Goal: Task Accomplishment & Management: Use online tool/utility

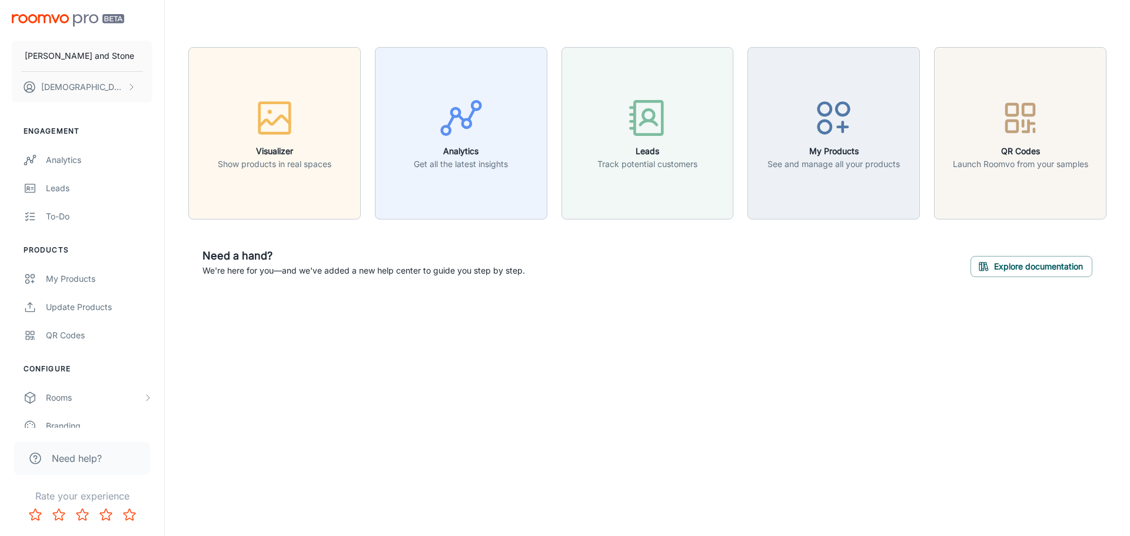
click at [318, 133] on div "button" at bounding box center [275, 120] width 114 height 49
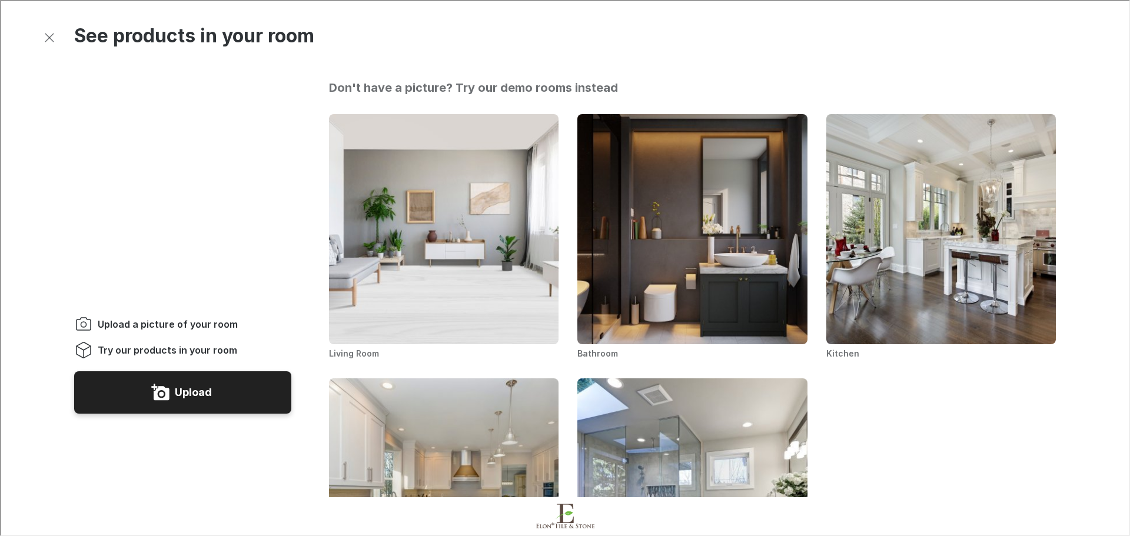
click at [243, 370] on button "Upload" at bounding box center [181, 391] width 217 height 42
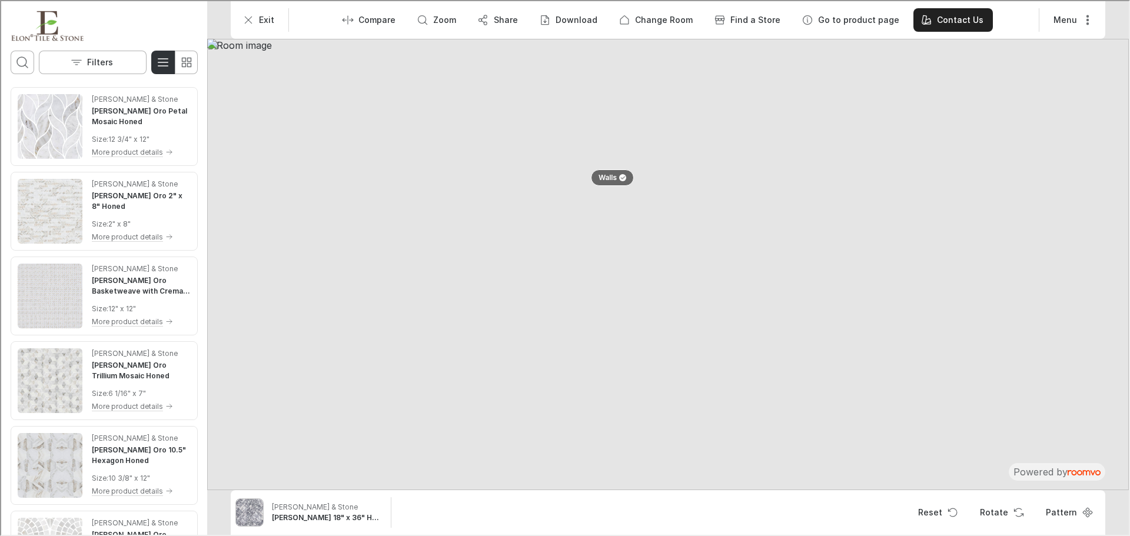
click at [622, 180] on div at bounding box center [621, 176] width 7 height 7
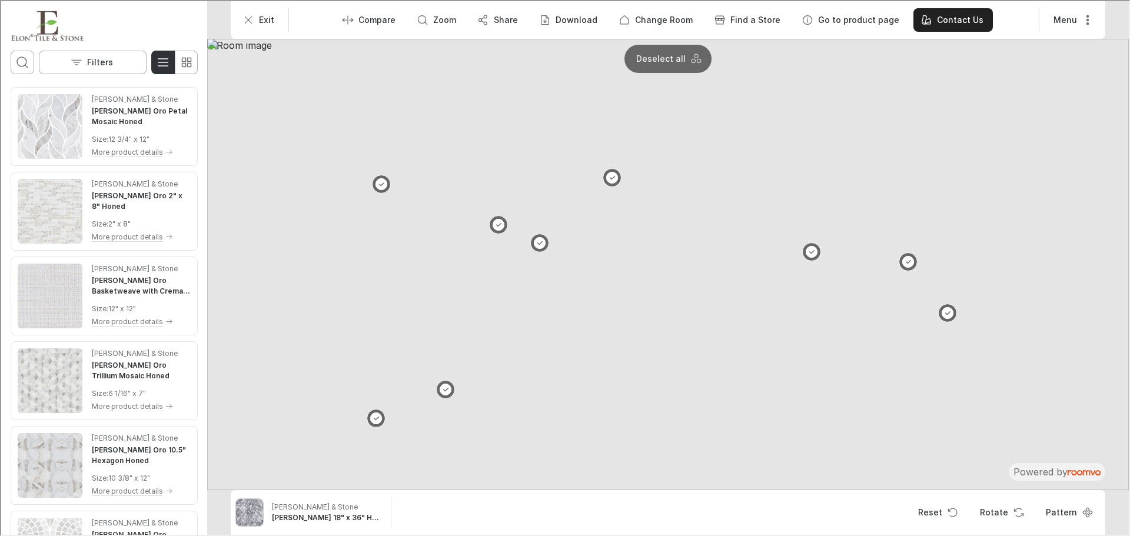
click at [533, 240] on button at bounding box center [538, 242] width 19 height 19
click at [687, 57] on p "Deselect all" at bounding box center [694, 58] width 49 height 12
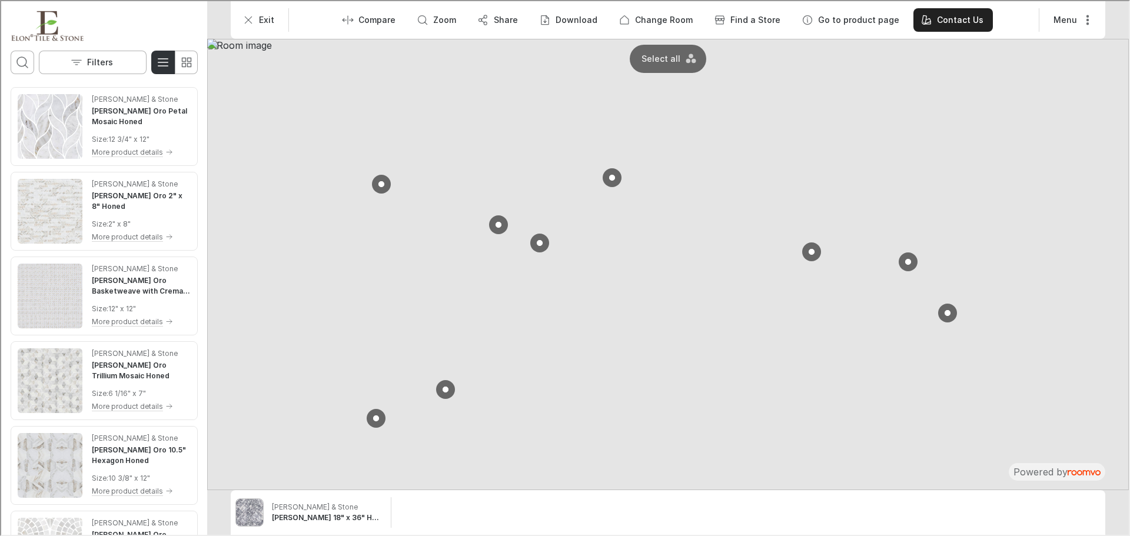
click at [811, 251] on button at bounding box center [810, 250] width 19 height 19
click at [85, 199] on div "[PERSON_NAME] & Stone [PERSON_NAME] Oro 2" x 8" Honed Size : 2" x 8" More produ…" at bounding box center [103, 210] width 182 height 74
click at [1064, 514] on button "Pattern" at bounding box center [1067, 512] width 64 height 24
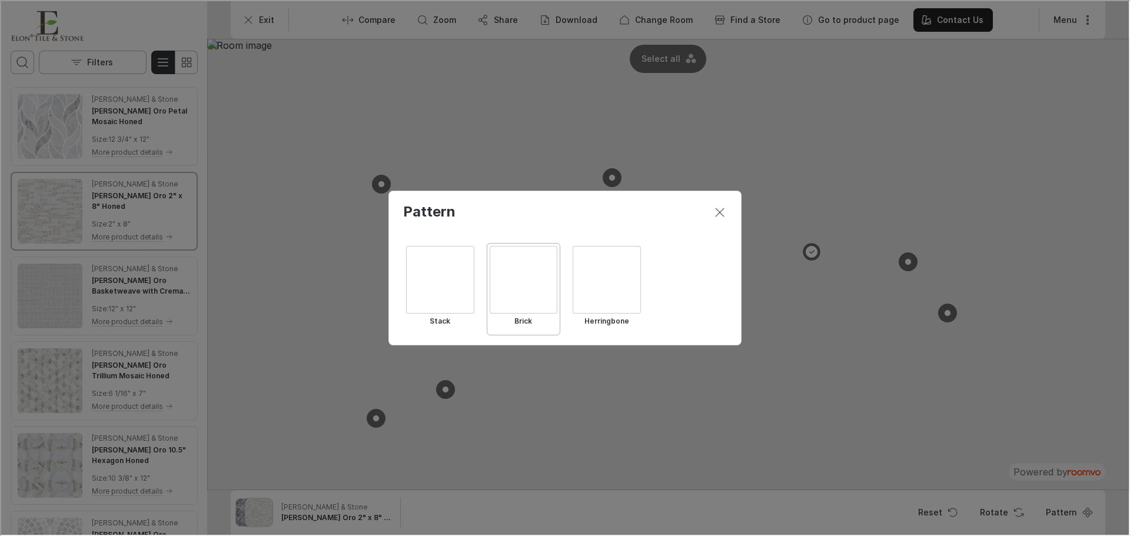
click at [610, 287] on div "Select Herringbone" at bounding box center [606, 279] width 68 height 68
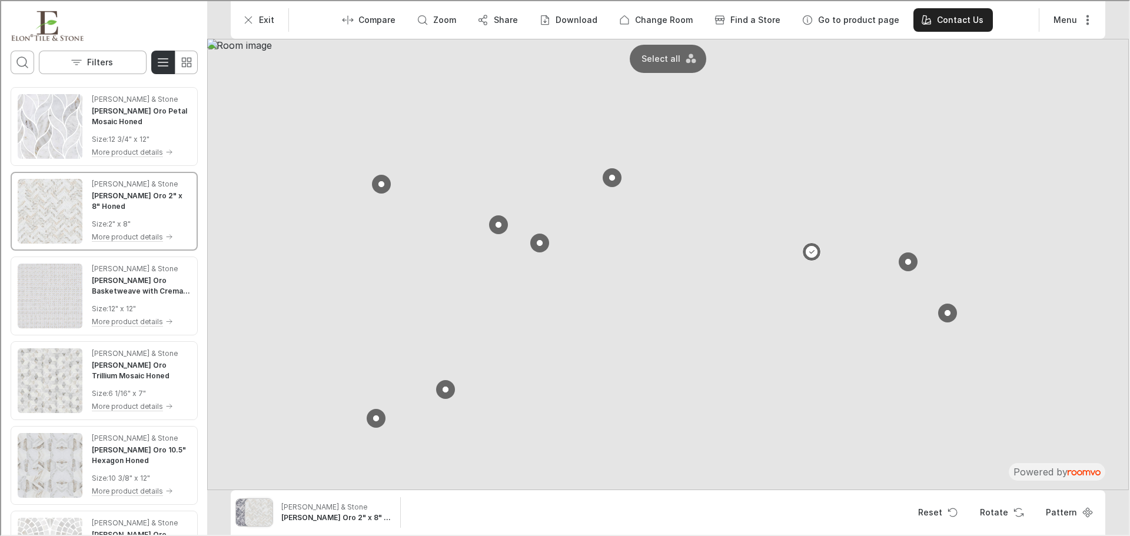
click at [542, 370] on img at bounding box center [667, 264] width 922 height 452
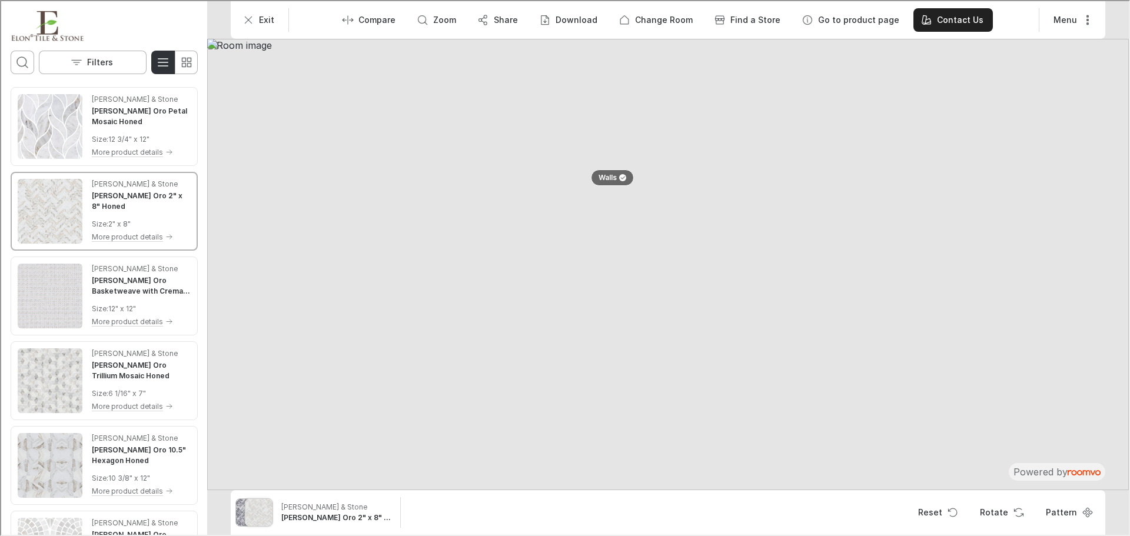
click at [623, 178] on div at bounding box center [621, 176] width 7 height 7
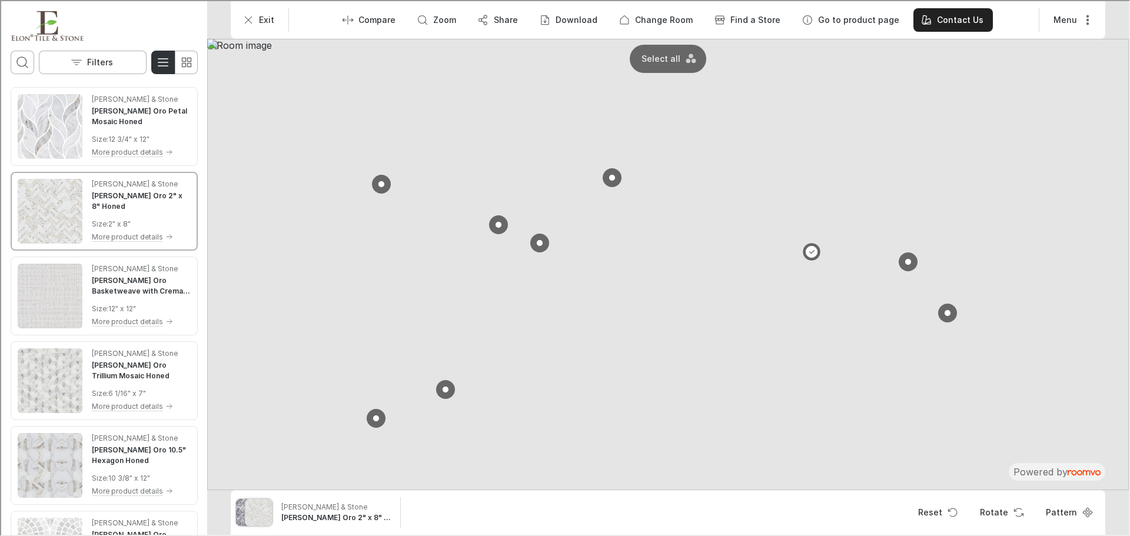
click at [450, 388] on button at bounding box center [444, 388] width 19 height 19
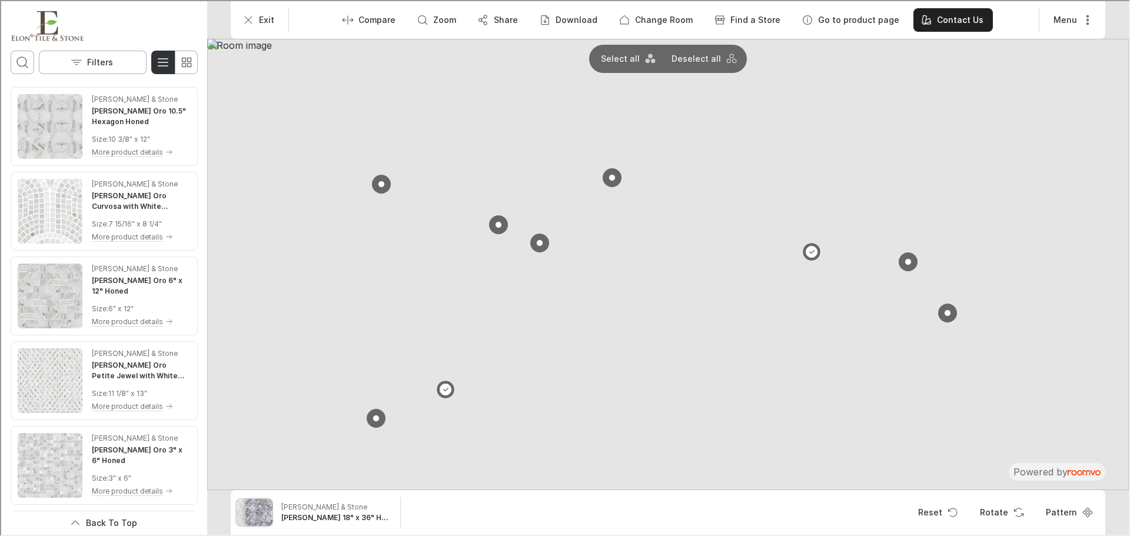
scroll to position [490, 0]
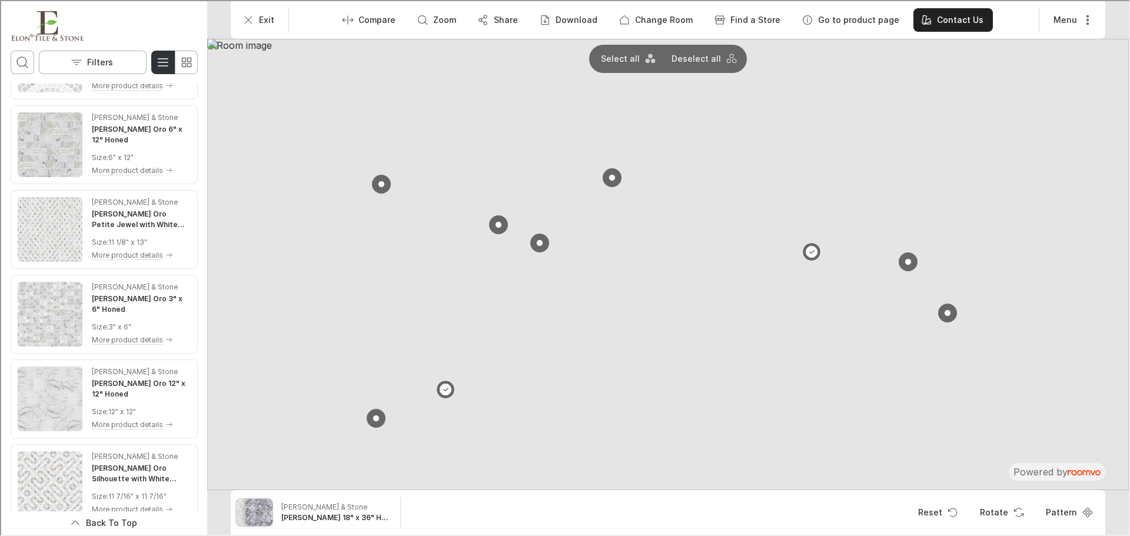
click at [125, 90] on button "More product details" at bounding box center [140, 84] width 99 height 13
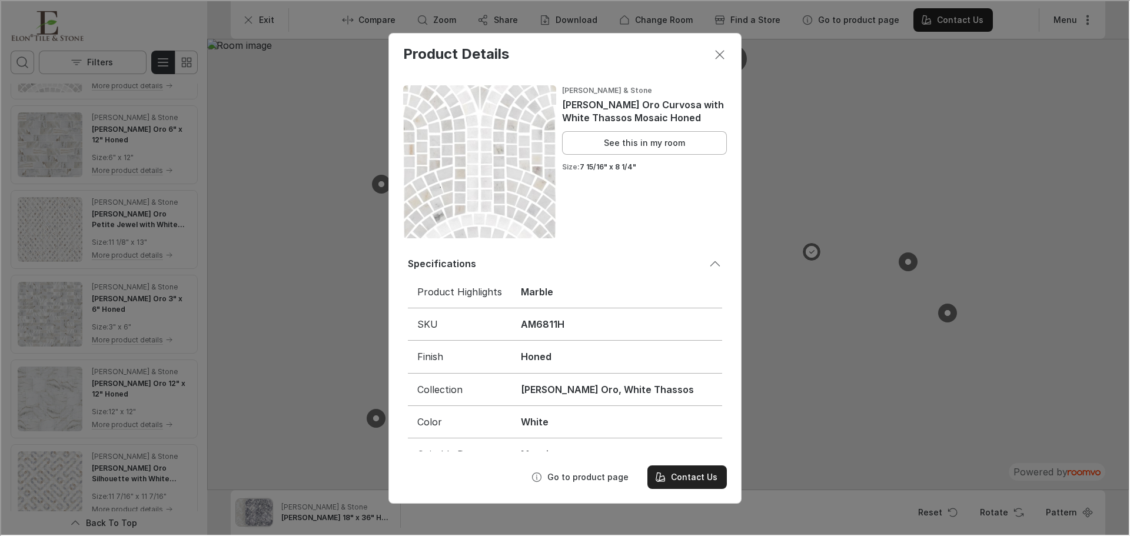
click at [720, 56] on icon "Close dialog" at bounding box center [719, 54] width 14 height 14
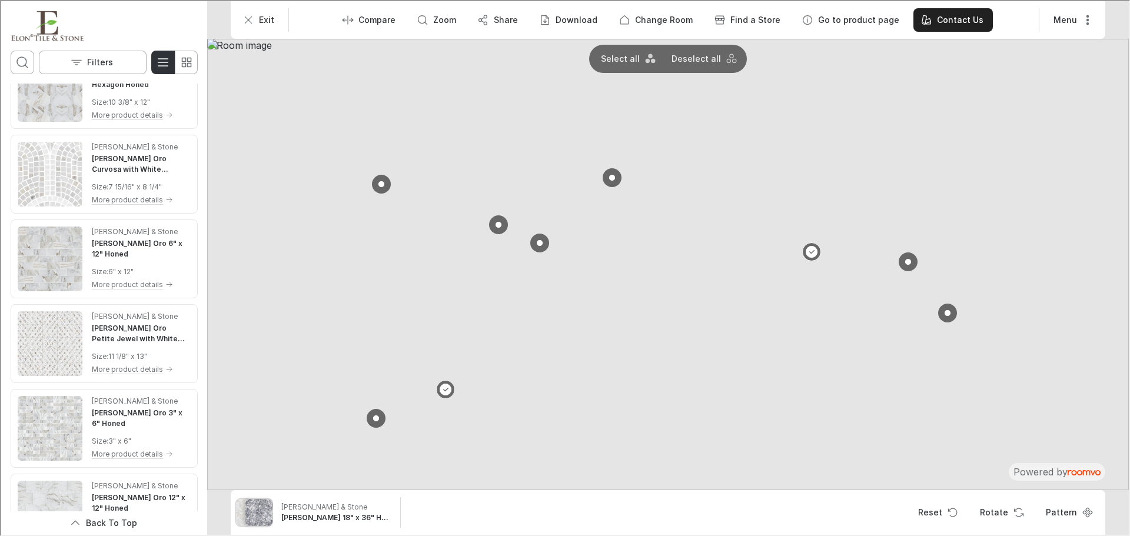
scroll to position [196, 0]
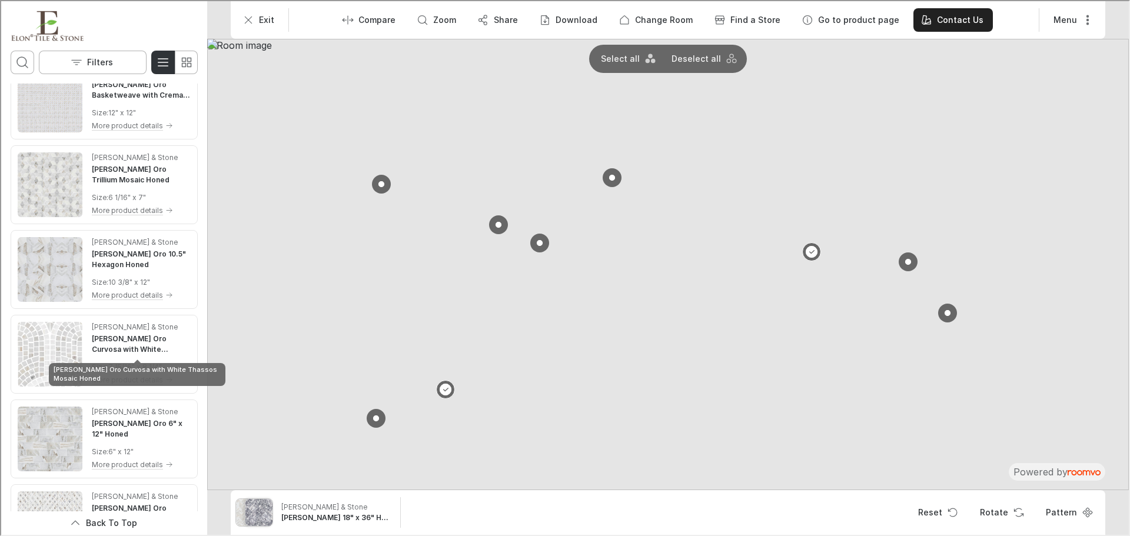
click at [125, 354] on div "[PERSON_NAME] Oro Curvosa with White Thassos Mosaic Honed" at bounding box center [136, 369] width 177 height 31
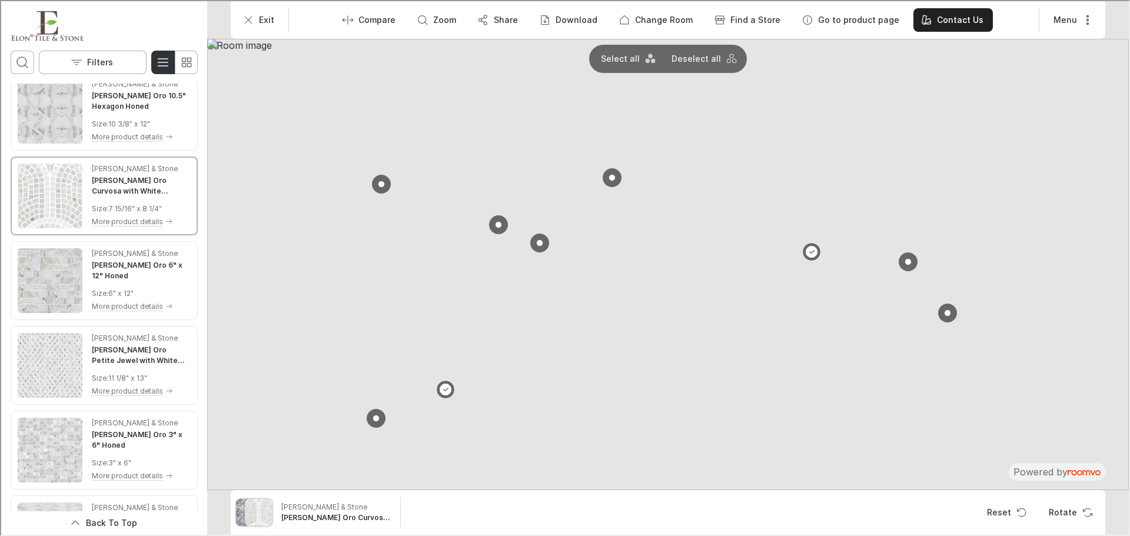
scroll to position [393, 0]
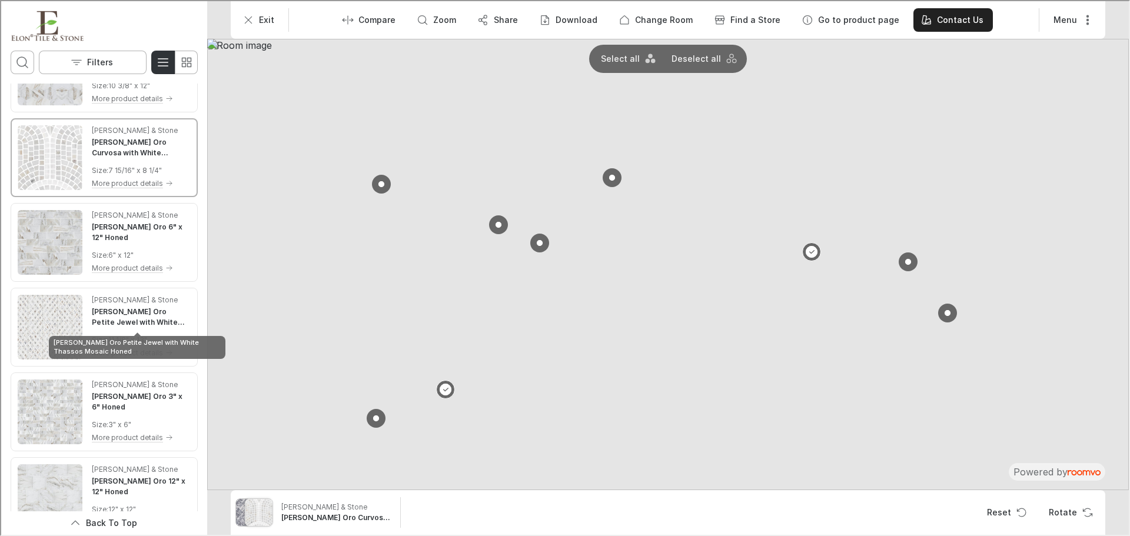
click at [124, 312] on h4 "[PERSON_NAME] Oro Petite Jewel with White Thassos Mosaic Honed" at bounding box center [140, 316] width 99 height 21
click at [243, 18] on icon "Exit" at bounding box center [247, 19] width 12 height 12
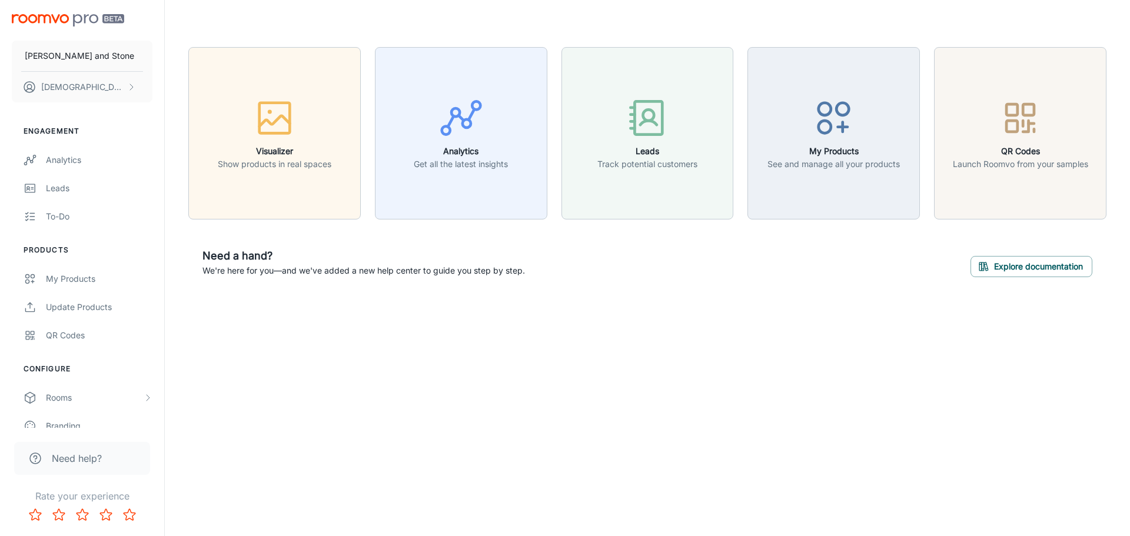
click at [295, 132] on icon "button" at bounding box center [275, 118] width 44 height 44
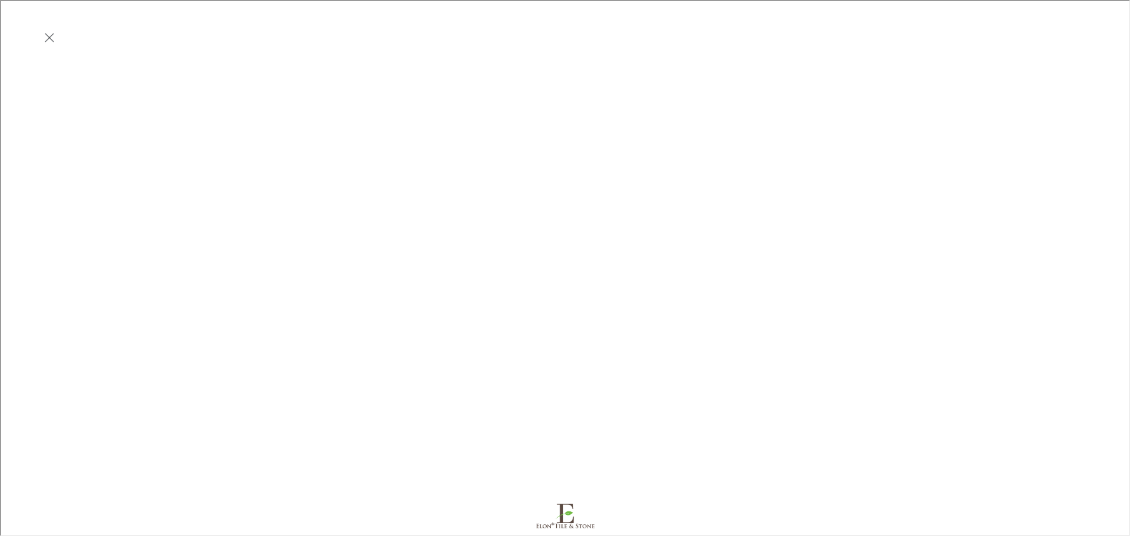
scroll to position [0, 0]
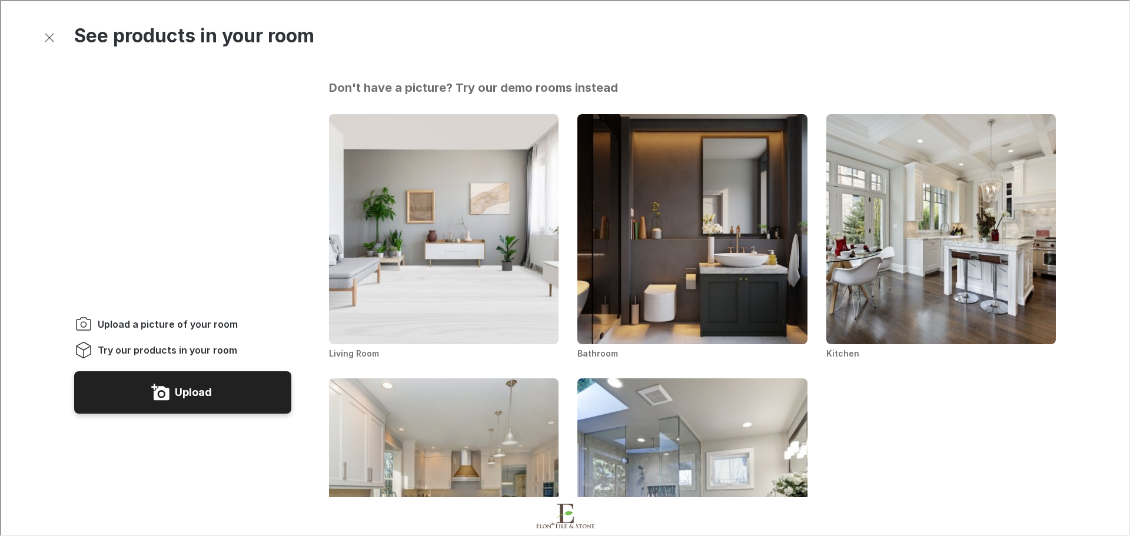
click at [252, 370] on button "Upload" at bounding box center [181, 391] width 217 height 42
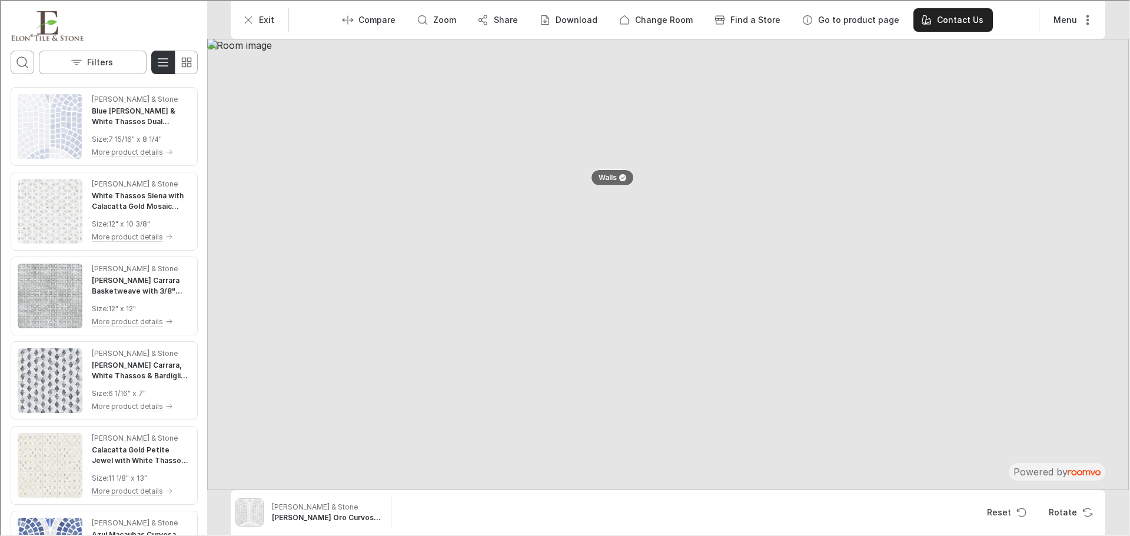
click at [549, 211] on img at bounding box center [667, 264] width 922 height 452
click at [571, 235] on img at bounding box center [667, 264] width 922 height 452
click at [609, 176] on p "Walls" at bounding box center [606, 177] width 18 height 10
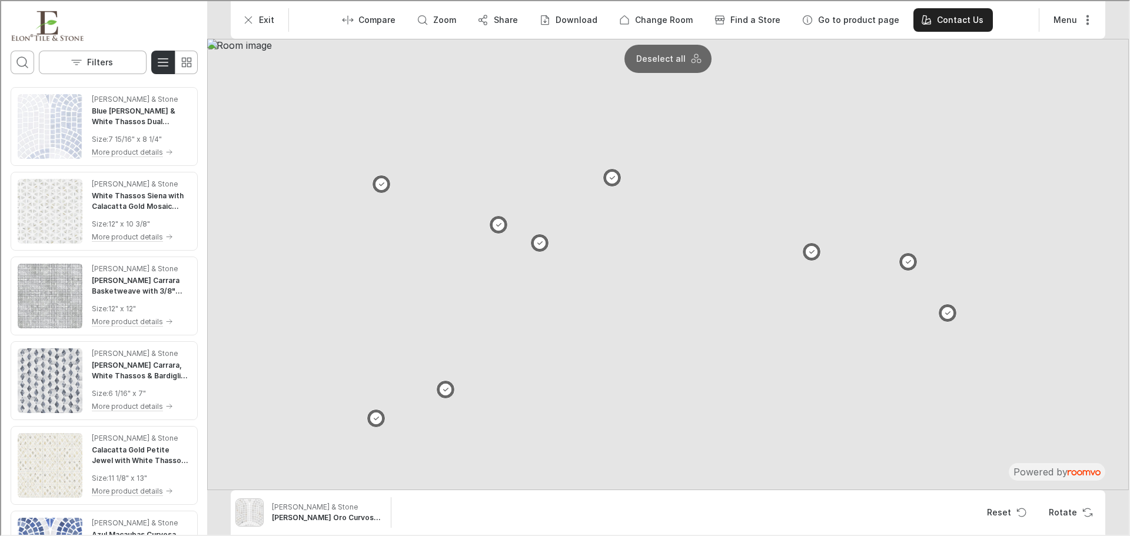
click at [540, 238] on button at bounding box center [538, 242] width 19 height 19
click at [692, 58] on p "Deselect all" at bounding box center [694, 58] width 49 height 12
click at [536, 243] on button at bounding box center [538, 242] width 19 height 19
click at [500, 228] on button at bounding box center [497, 223] width 19 height 19
click at [330, 503] on div "[PERSON_NAME] & Stone" at bounding box center [326, 506] width 111 height 11
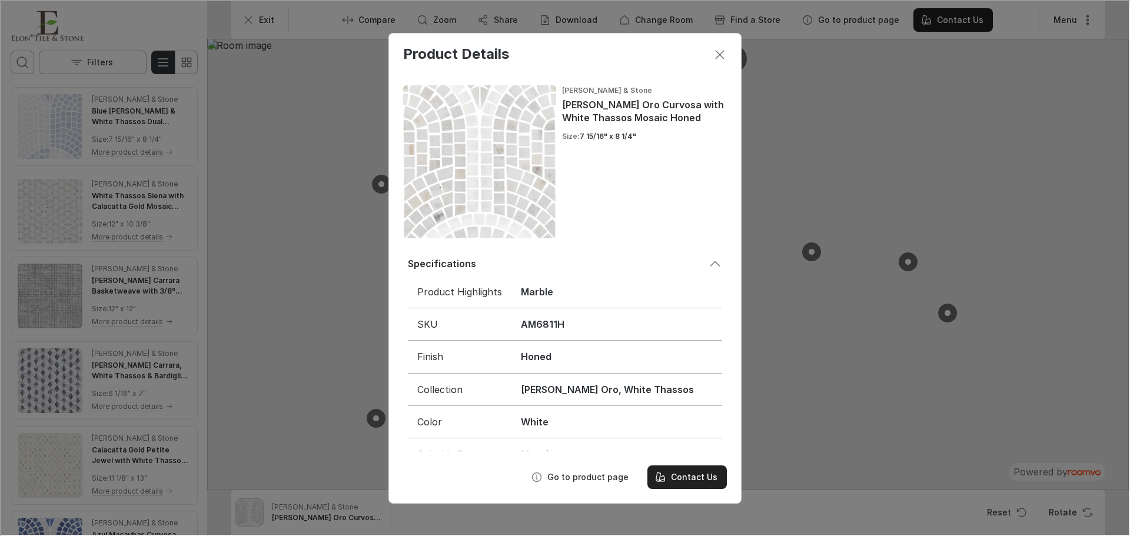
click at [723, 54] on icon "Close dialog" at bounding box center [719, 54] width 14 height 14
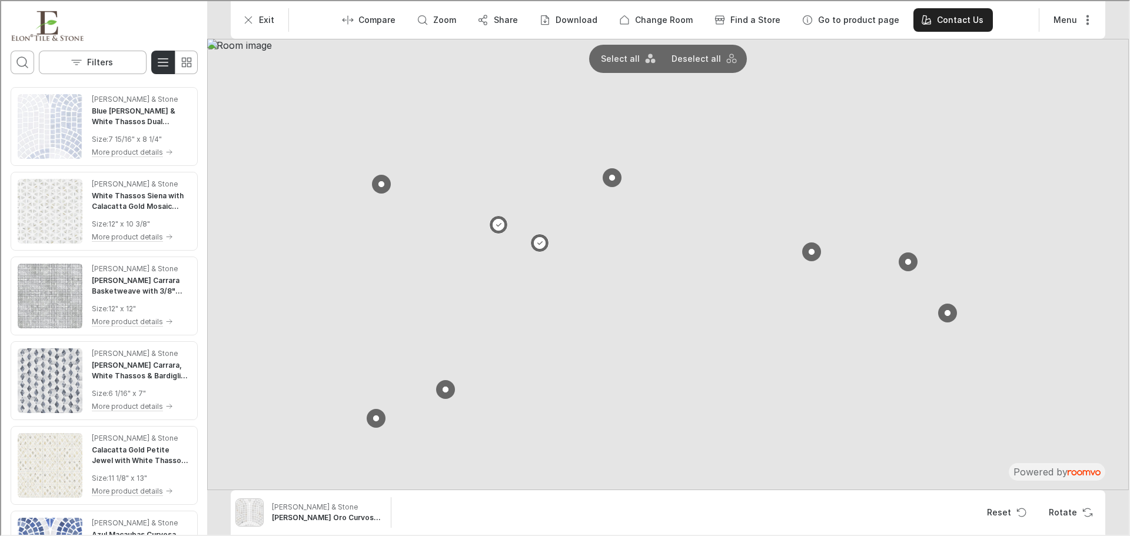
click at [1090, 12] on button "Menu" at bounding box center [1071, 19] width 57 height 24
click at [1086, 14] on div at bounding box center [564, 267] width 1128 height 534
click at [1015, 509] on button "Reset" at bounding box center [1005, 512] width 57 height 24
click at [656, 218] on img at bounding box center [667, 264] width 922 height 452
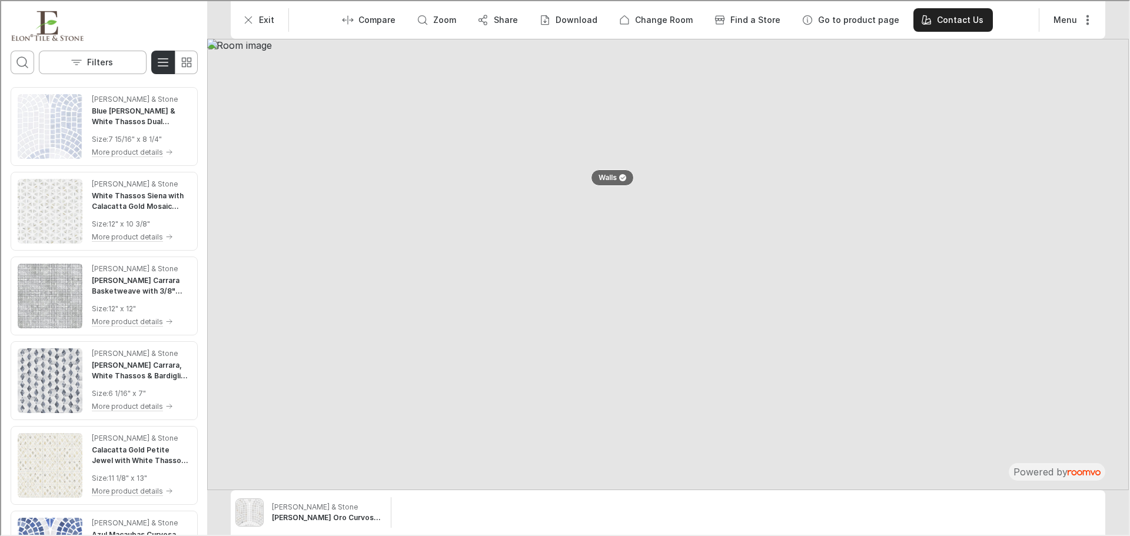
click at [374, 223] on img at bounding box center [667, 264] width 922 height 452
click at [617, 183] on button "Walls" at bounding box center [611, 176] width 43 height 16
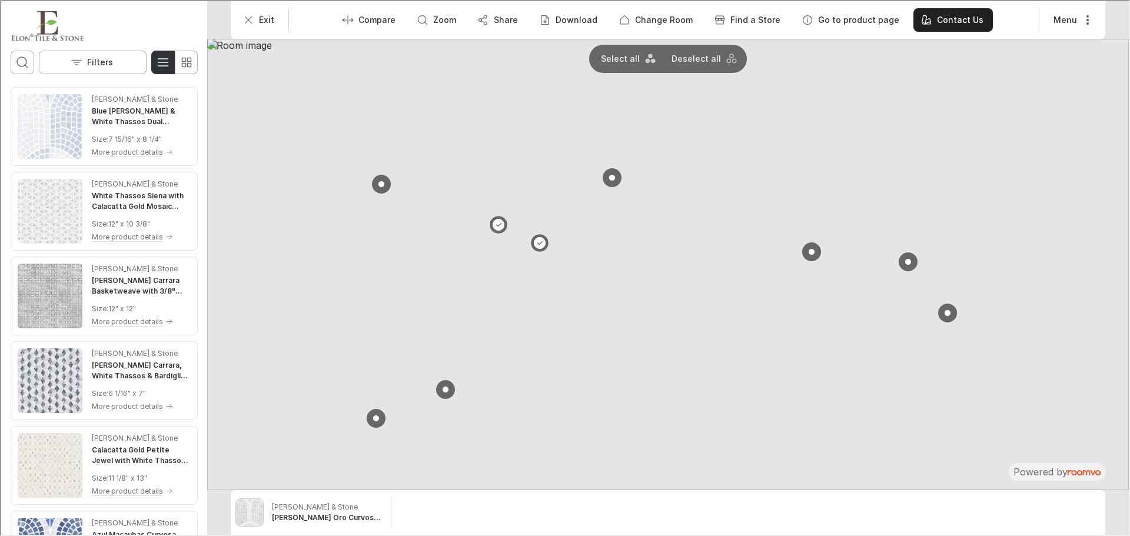
click at [375, 180] on button at bounding box center [380, 183] width 19 height 19
click at [1009, 509] on button "Reset" at bounding box center [1005, 512] width 57 height 24
click at [912, 253] on button at bounding box center [907, 260] width 19 height 19
click at [950, 309] on button at bounding box center [946, 312] width 19 height 19
click at [1012, 499] on div "[PERSON_NAME] & Stone [PERSON_NAME] Oro Curvosa with White Thassos Mosaic Honed…" at bounding box center [666, 511] width 865 height 31
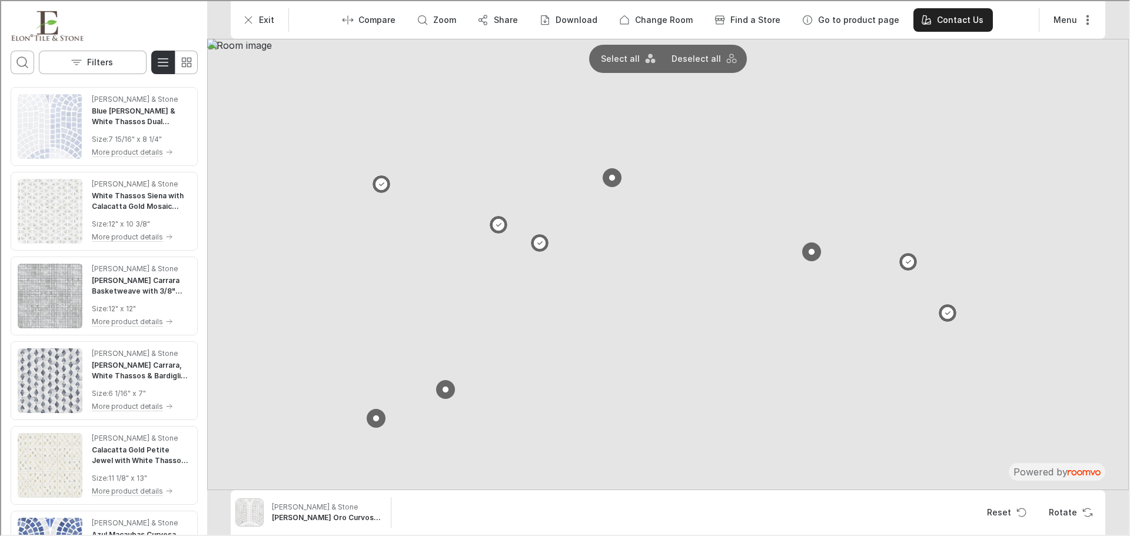
click at [1006, 511] on button "Reset" at bounding box center [1005, 512] width 57 height 24
click at [612, 180] on button at bounding box center [611, 176] width 19 height 19
click at [708, 61] on p "Deselect all" at bounding box center [694, 58] width 49 height 12
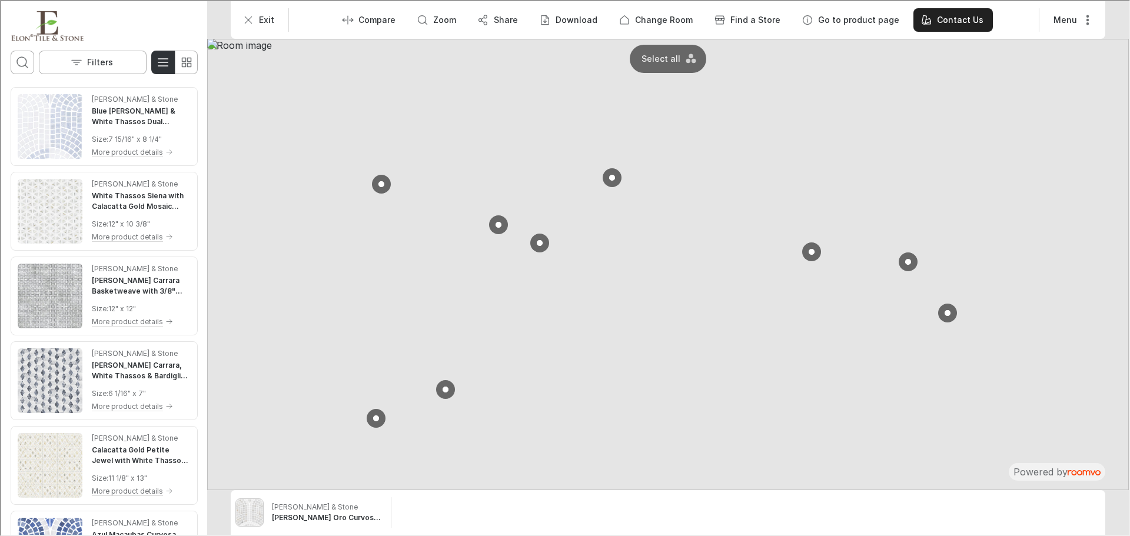
click at [615, 181] on button at bounding box center [611, 176] width 19 height 19
click at [1022, 517] on icon "Reset product" at bounding box center [1021, 512] width 12 height 12
click at [718, 204] on img at bounding box center [667, 264] width 922 height 452
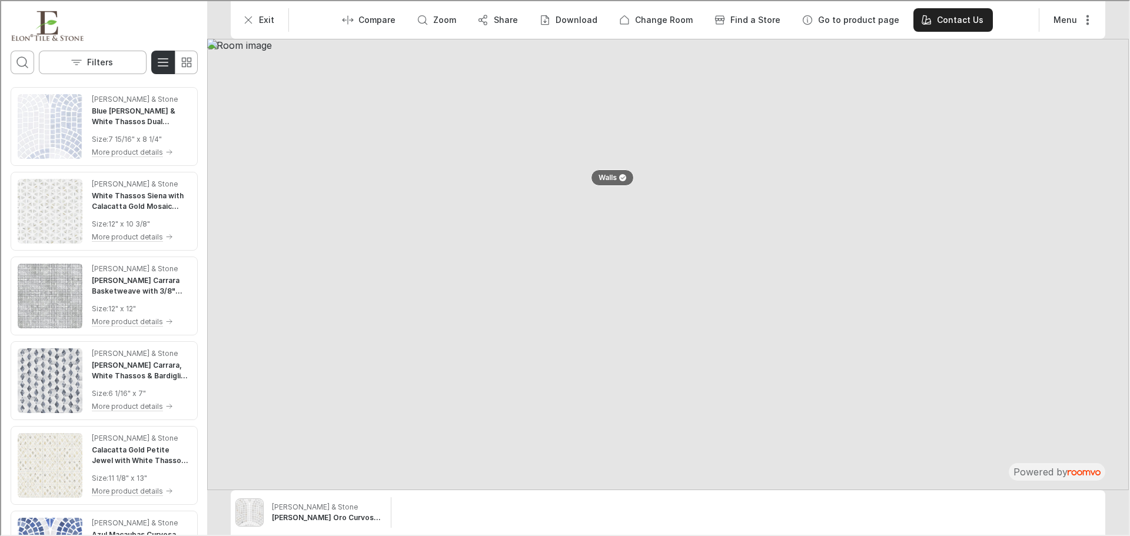
click at [669, 208] on img at bounding box center [667, 264] width 922 height 452
click at [616, 177] on div at bounding box center [620, 176] width 9 height 7
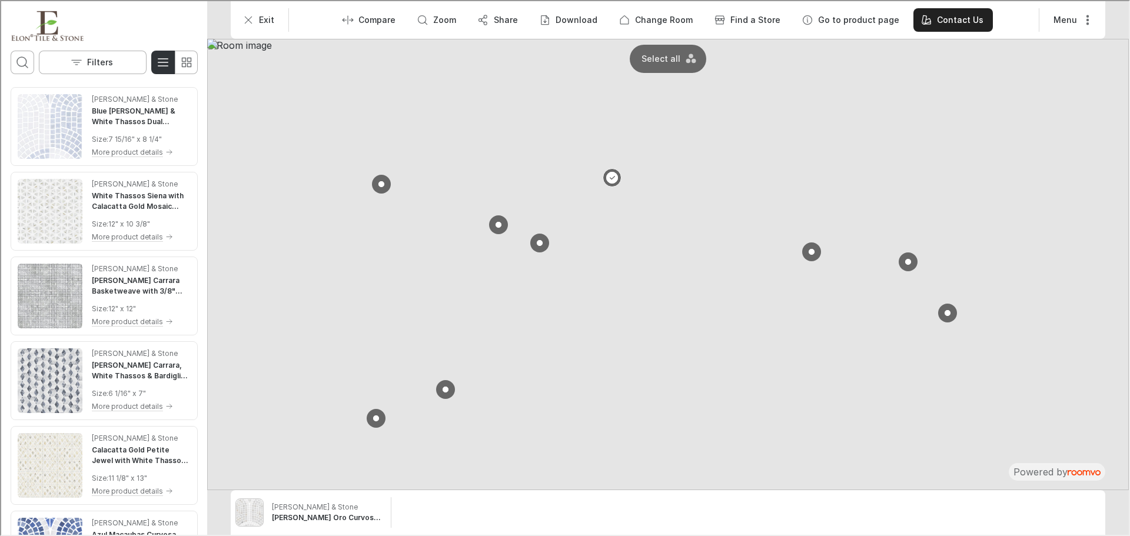
click at [612, 179] on button at bounding box center [611, 176] width 19 height 19
click at [818, 251] on button at bounding box center [810, 250] width 19 height 19
click at [443, 386] on button at bounding box center [444, 388] width 19 height 19
click at [379, 417] on button at bounding box center [375, 417] width 19 height 19
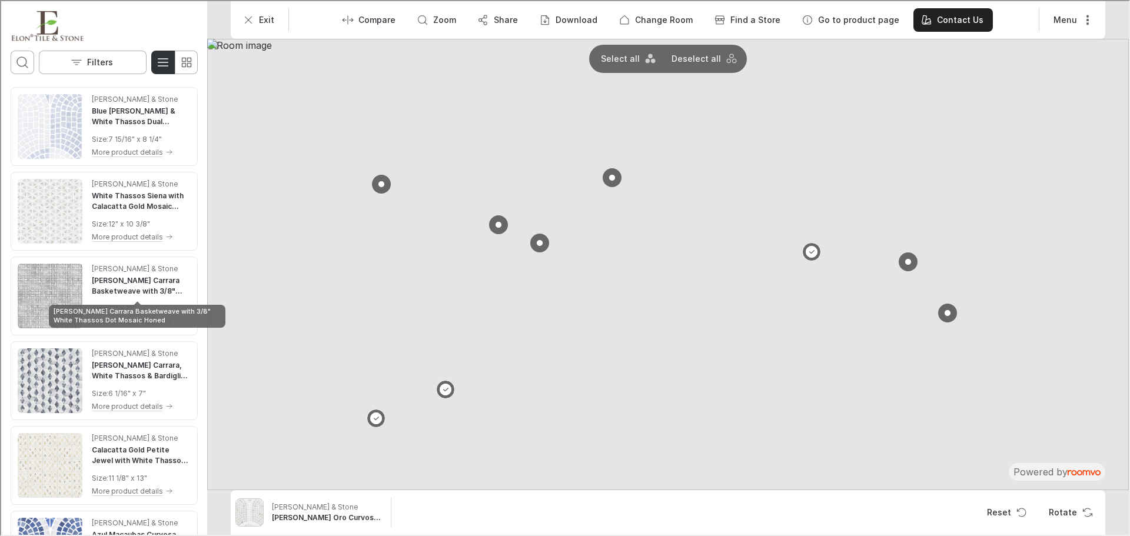
click at [116, 283] on h4 "[PERSON_NAME] Carrara Basketweave with 3/8" White Thassos Dot Mosaic Honed" at bounding box center [140, 284] width 99 height 21
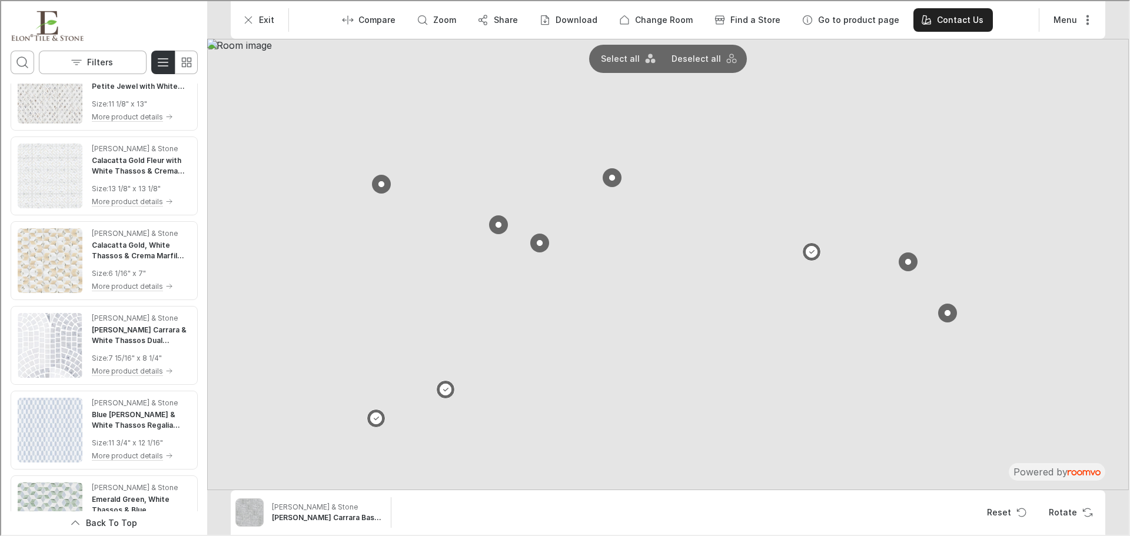
scroll to position [687, 0]
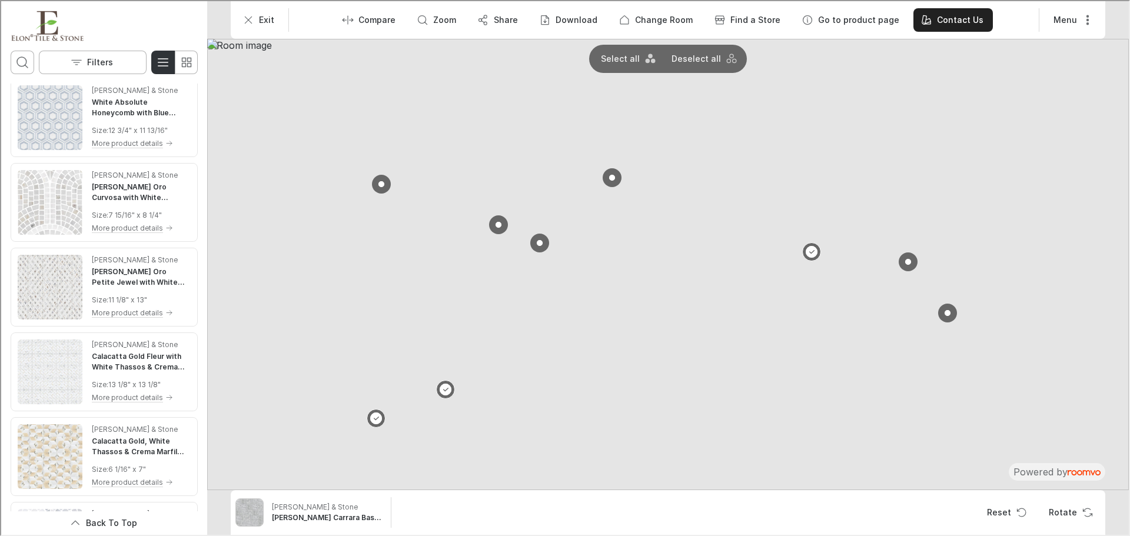
click at [121, 109] on h4 "White Absolute Honeycomb with Blue [PERSON_NAME] Mosiac Honed" at bounding box center [140, 106] width 99 height 21
click at [243, 15] on icon "Exit" at bounding box center [247, 19] width 12 height 12
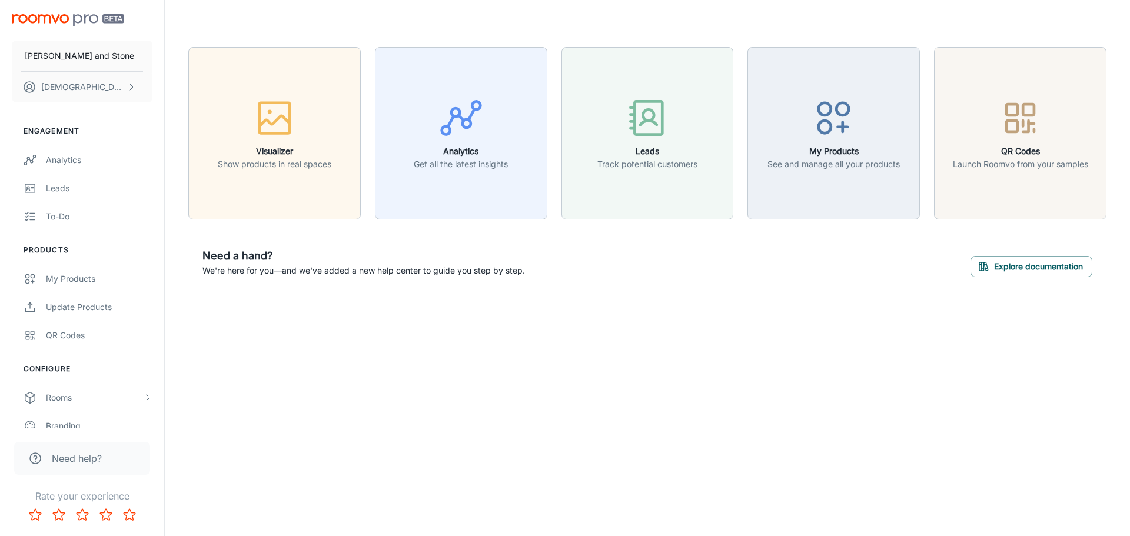
click at [328, 134] on div "button" at bounding box center [275, 120] width 114 height 49
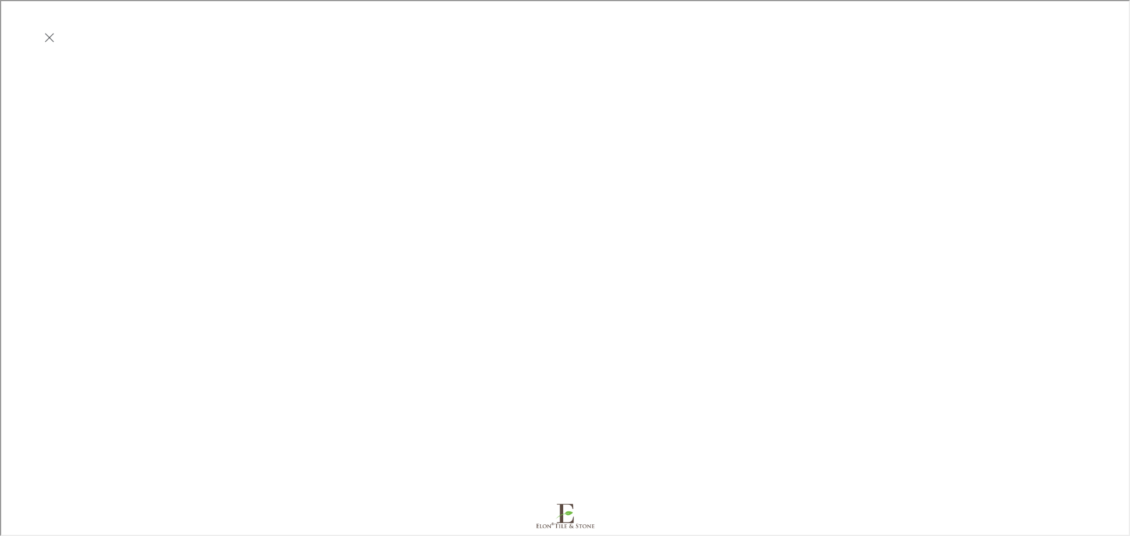
scroll to position [0, 0]
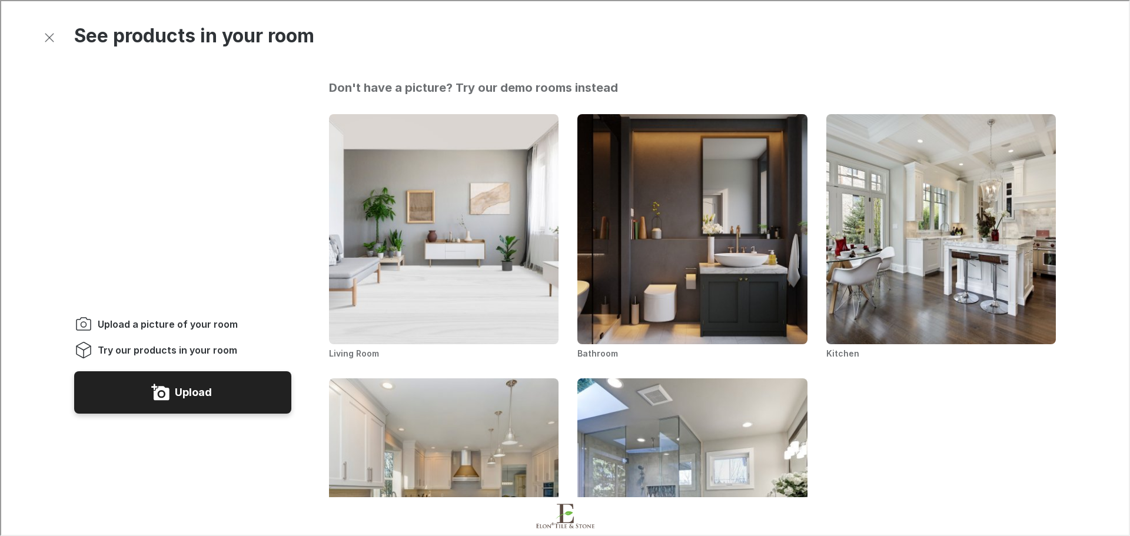
click at [470, 221] on img "Living Room" at bounding box center [444, 229] width 232 height 232
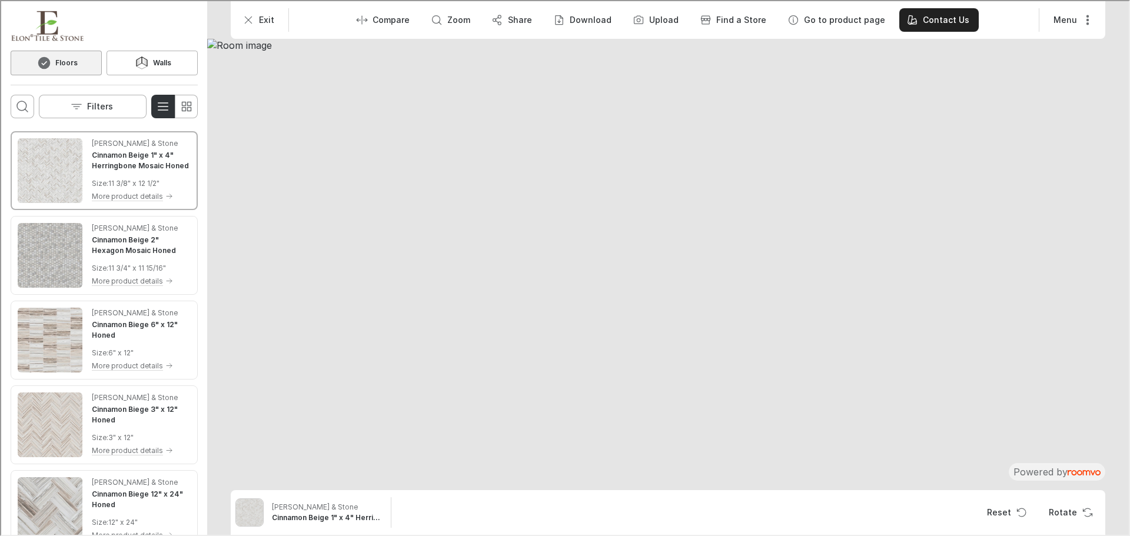
click at [250, 21] on icon "Exit" at bounding box center [247, 19] width 12 height 12
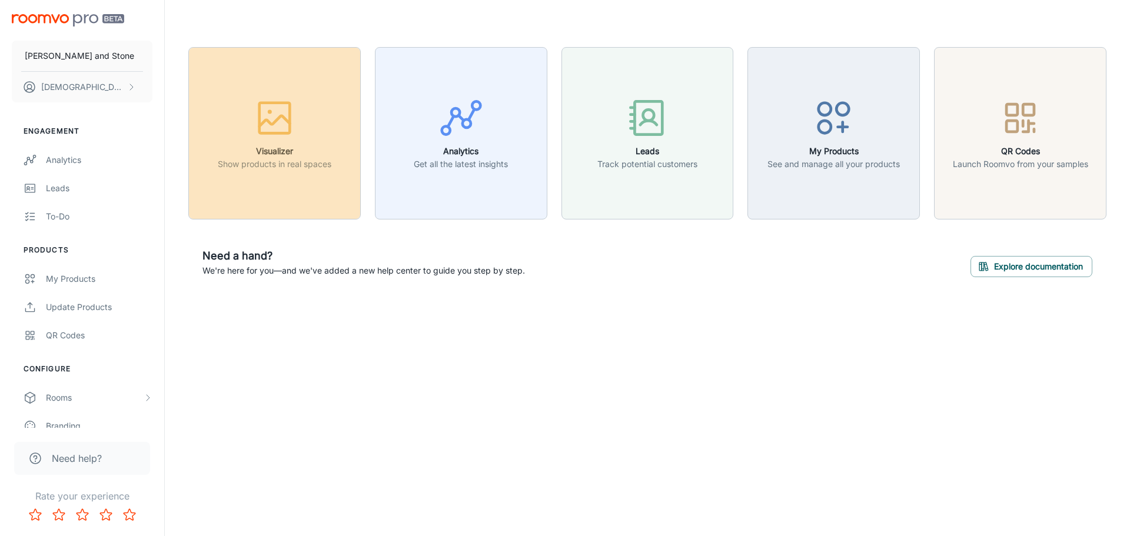
click at [299, 132] on div "button" at bounding box center [275, 120] width 114 height 49
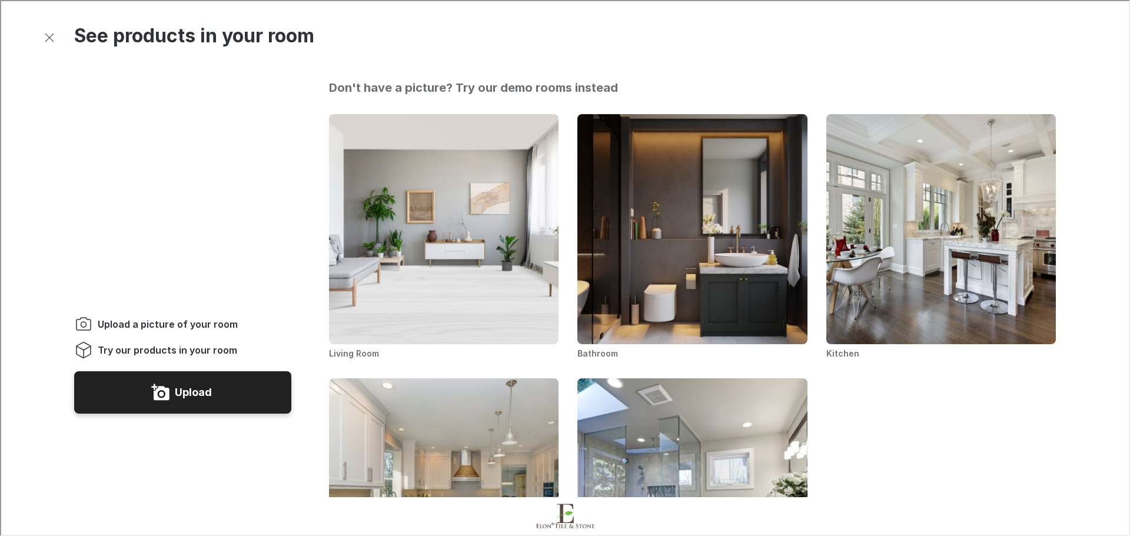
click at [250, 370] on button "Upload" at bounding box center [181, 391] width 217 height 42
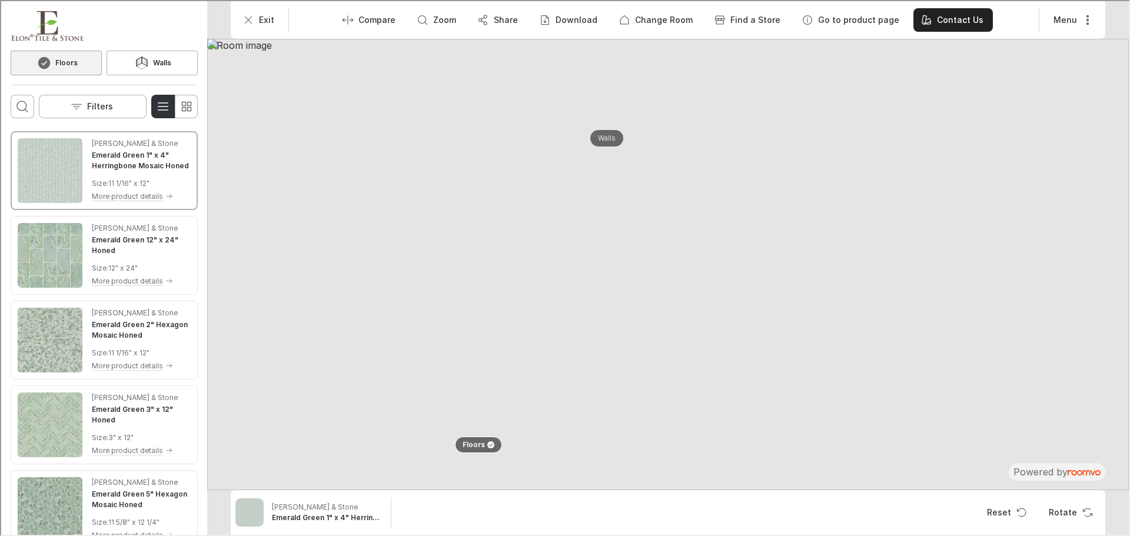
click at [611, 136] on p "Walls" at bounding box center [606, 137] width 18 height 10
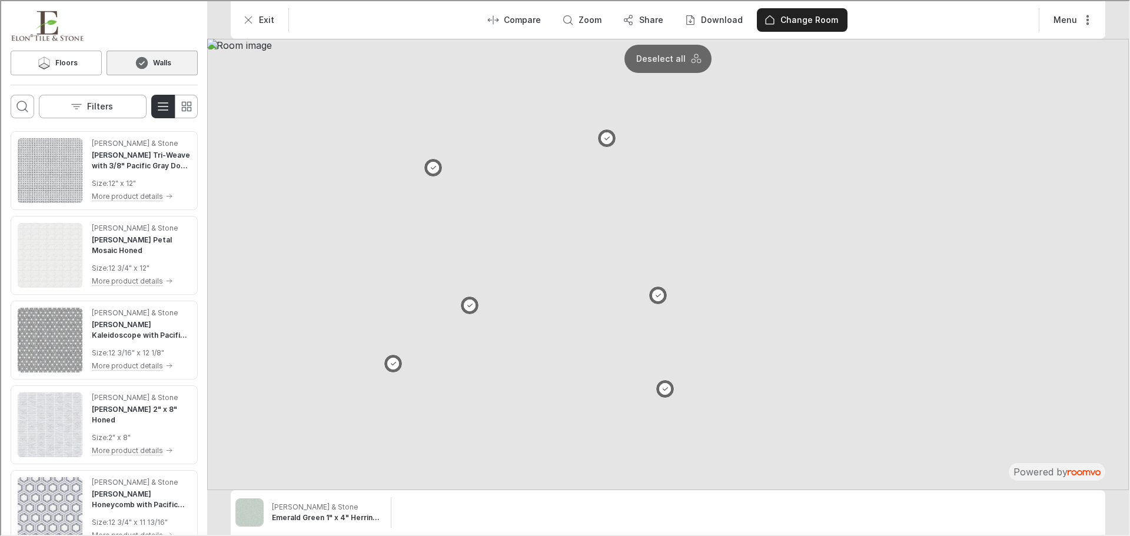
click at [659, 58] on p "Deselect all" at bounding box center [659, 58] width 49 height 12
click at [656, 291] on button at bounding box center [657, 294] width 19 height 19
click at [474, 307] on button at bounding box center [468, 304] width 19 height 19
click at [660, 389] on button at bounding box center [664, 388] width 19 height 19
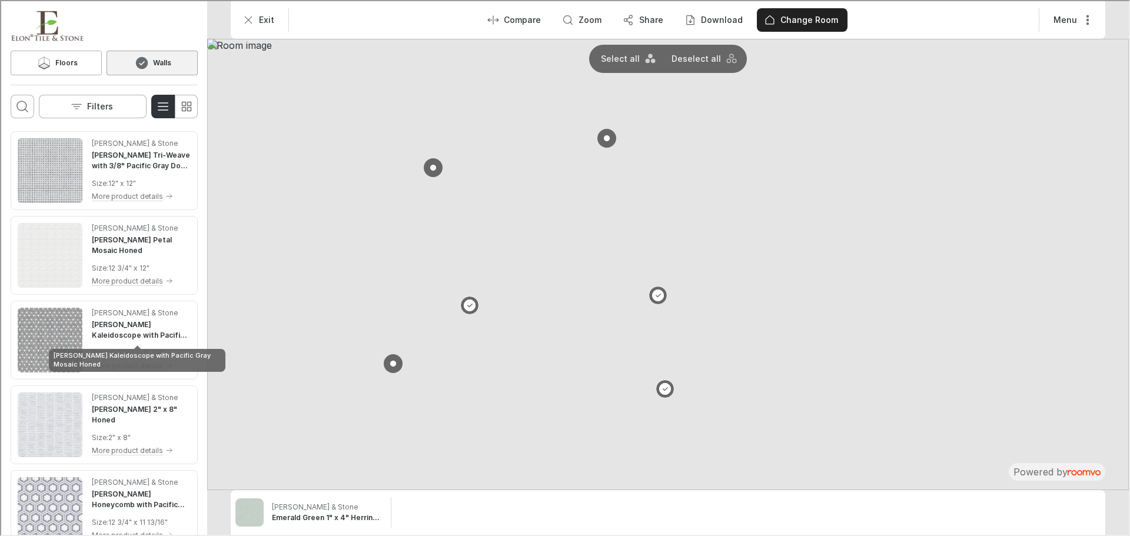
click at [113, 324] on h4 "[PERSON_NAME] Kaleidoscope with Pacific Gray Mosaic Honed" at bounding box center [140, 328] width 99 height 21
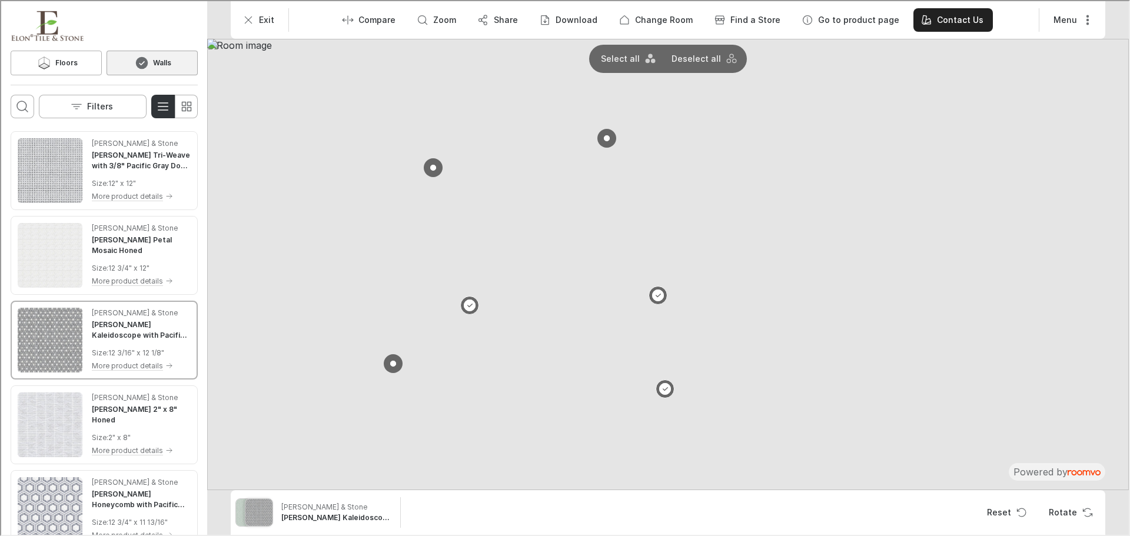
click at [260, 19] on p "Exit" at bounding box center [265, 19] width 15 height 12
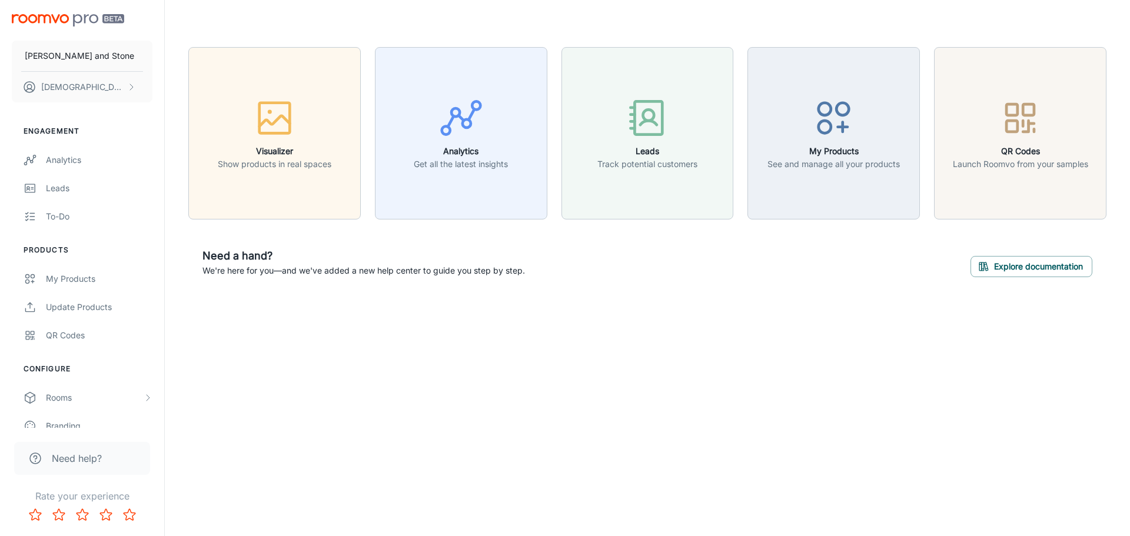
click at [241, 138] on div "button" at bounding box center [275, 120] width 114 height 49
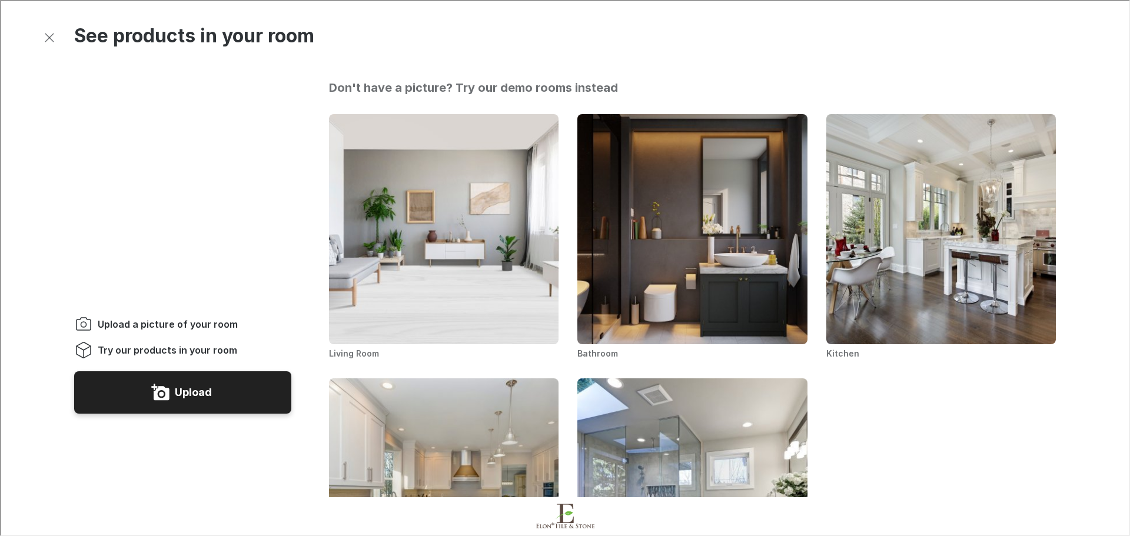
click at [271, 370] on button "Upload" at bounding box center [181, 391] width 217 height 42
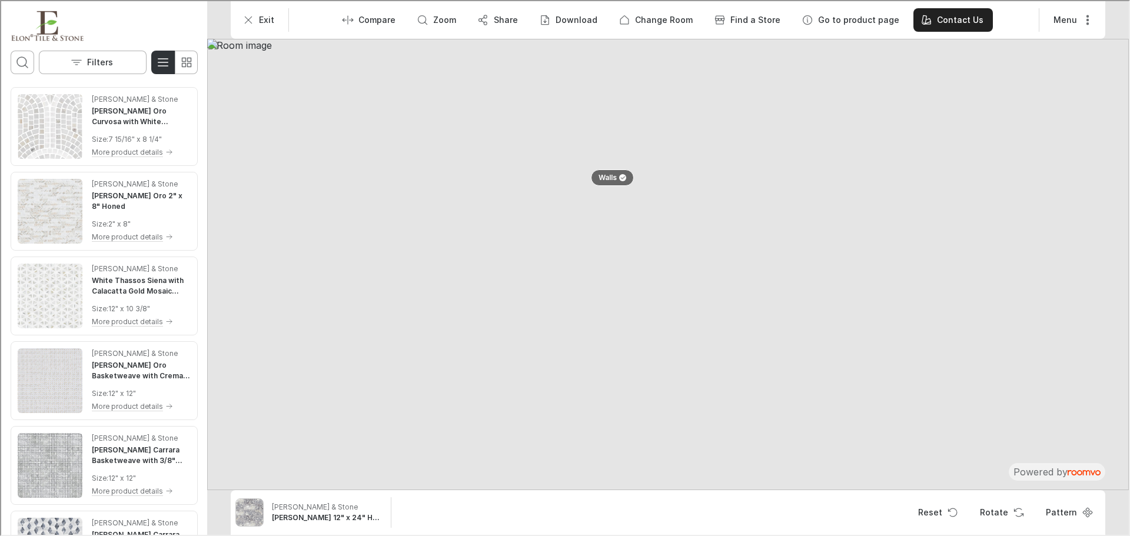
click at [605, 178] on p "Walls" at bounding box center [606, 177] width 18 height 10
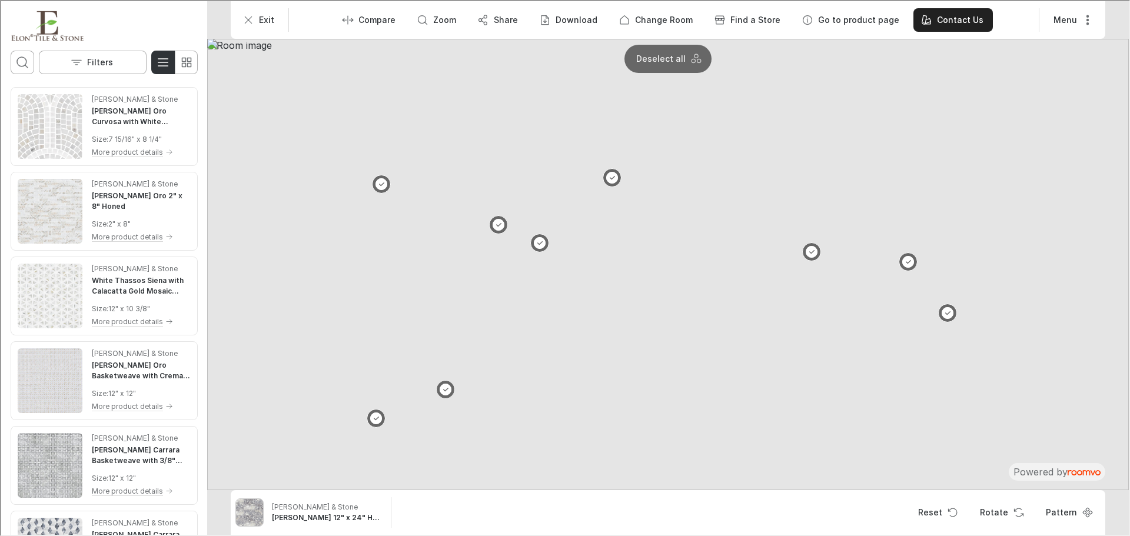
click at [608, 178] on button at bounding box center [611, 176] width 19 height 19
click at [692, 57] on p "Deselect all" at bounding box center [694, 58] width 49 height 12
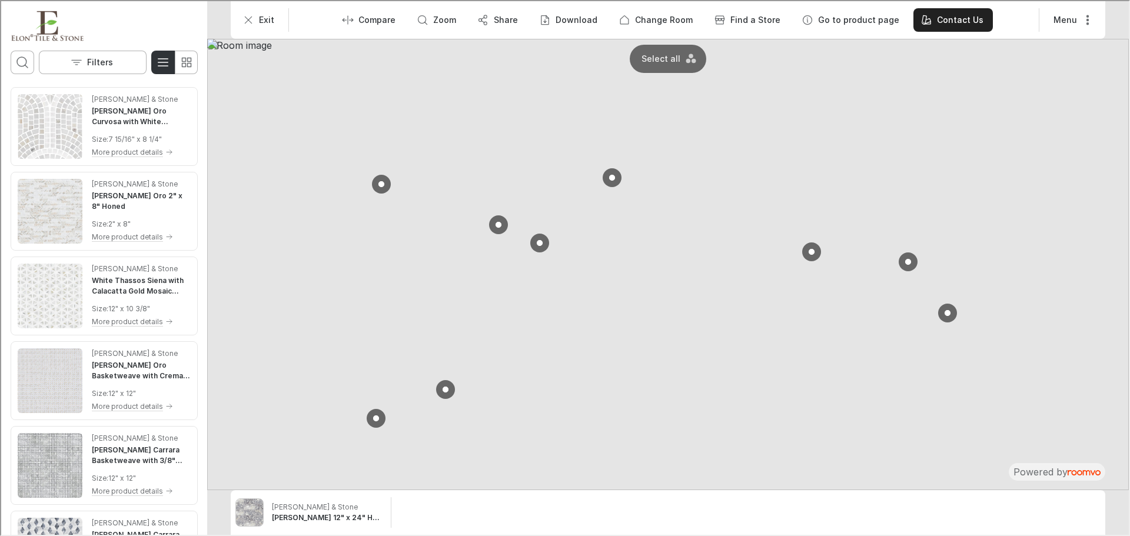
click at [612, 175] on button at bounding box center [611, 176] width 19 height 19
click at [544, 244] on button at bounding box center [538, 242] width 19 height 19
click at [500, 222] on button at bounding box center [497, 223] width 19 height 19
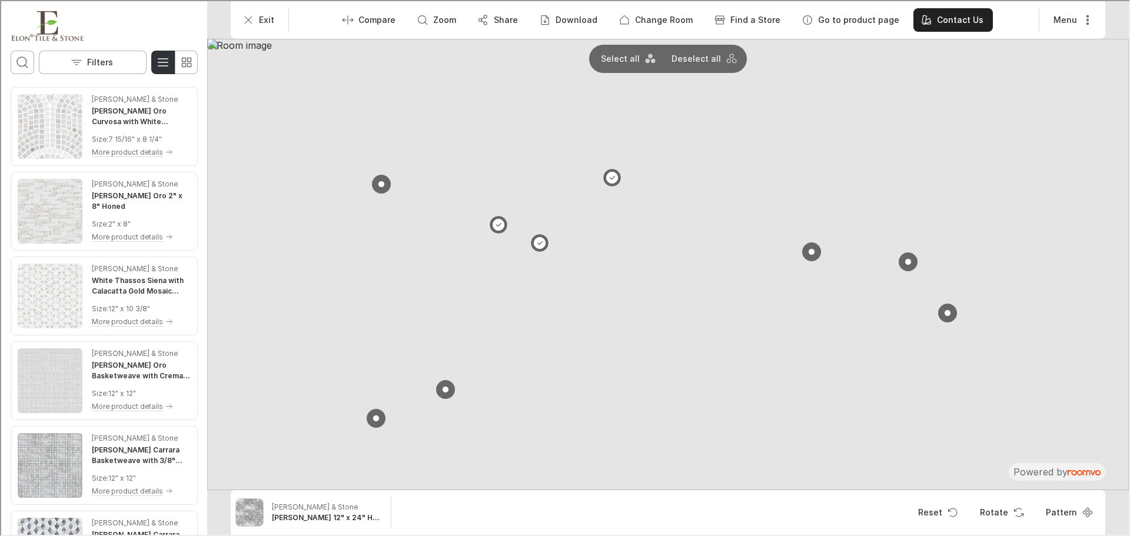
click at [945, 312] on button at bounding box center [946, 312] width 19 height 19
click at [941, 517] on button "Reset" at bounding box center [936, 512] width 57 height 24
click at [441, 383] on button at bounding box center [444, 388] width 19 height 19
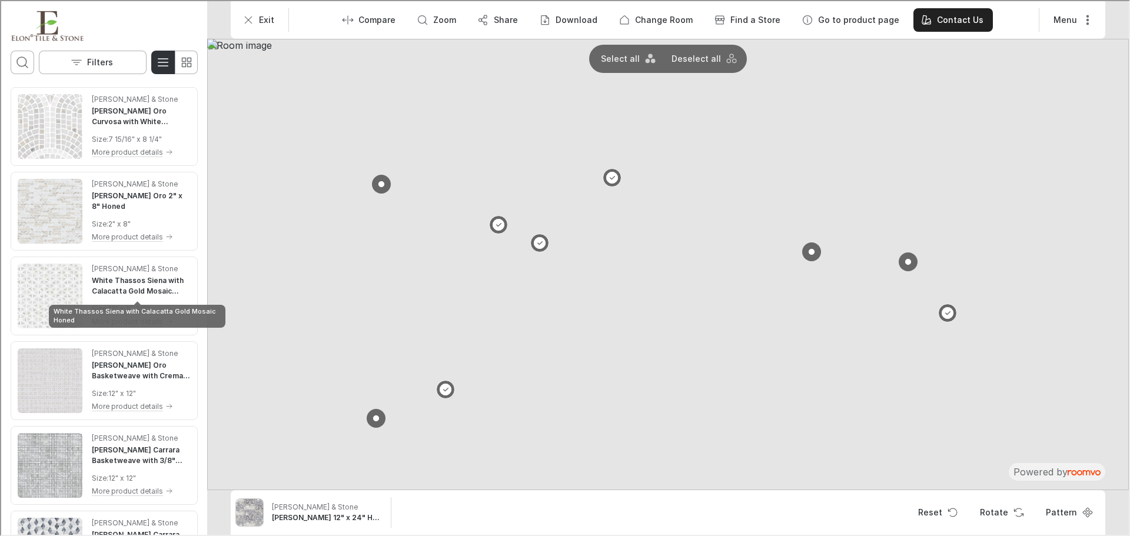
click at [99, 278] on h4 "White Thassos Siena with Calacatta Gold Mosaic Honed" at bounding box center [140, 284] width 99 height 21
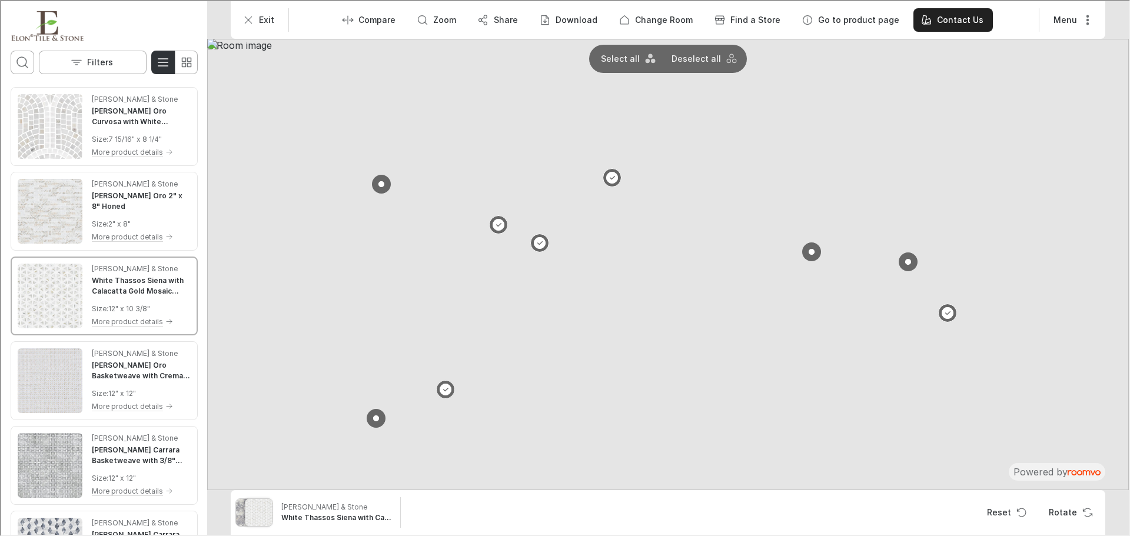
click at [674, 59] on p "Deselect all" at bounding box center [694, 58] width 49 height 12
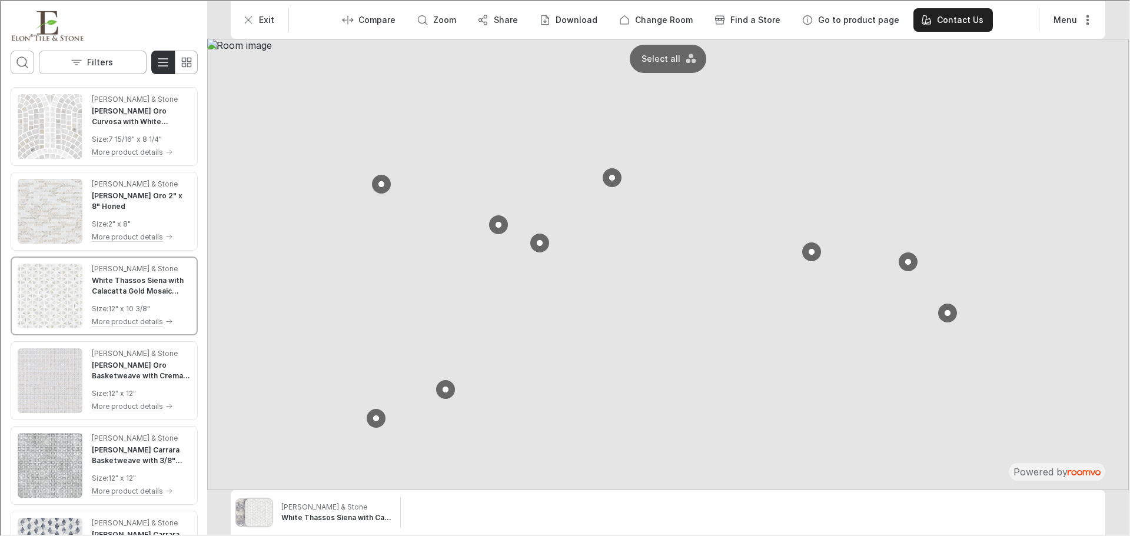
click at [540, 241] on button at bounding box center [538, 242] width 19 height 19
click at [500, 221] on button at bounding box center [497, 223] width 19 height 19
click at [1007, 514] on button "Reset" at bounding box center [1005, 512] width 57 height 24
click at [950, 310] on button at bounding box center [946, 312] width 19 height 19
click at [1015, 518] on button "Reset" at bounding box center [1005, 512] width 57 height 24
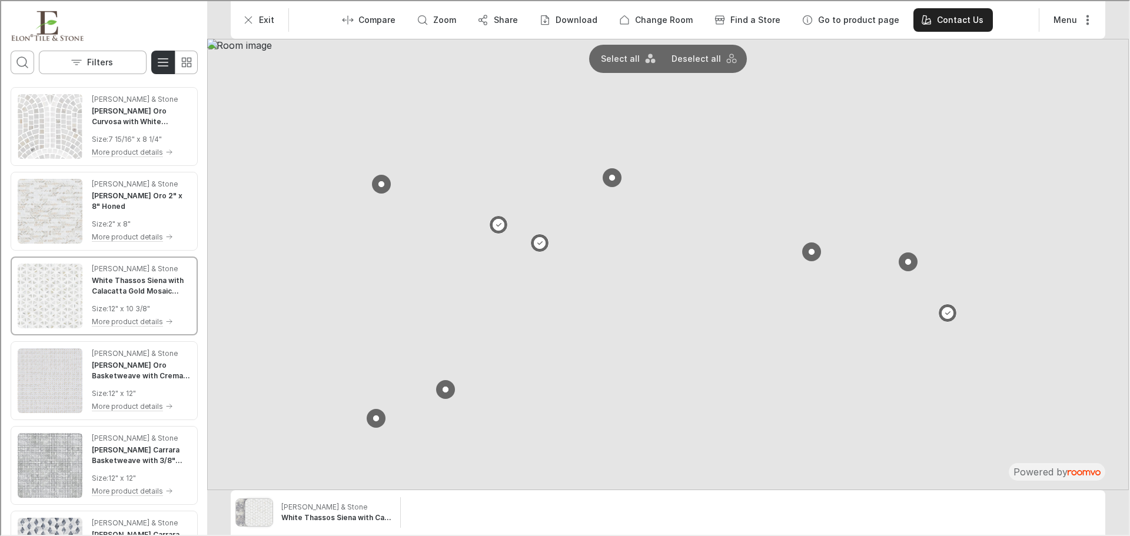
click at [732, 219] on img at bounding box center [667, 264] width 922 height 452
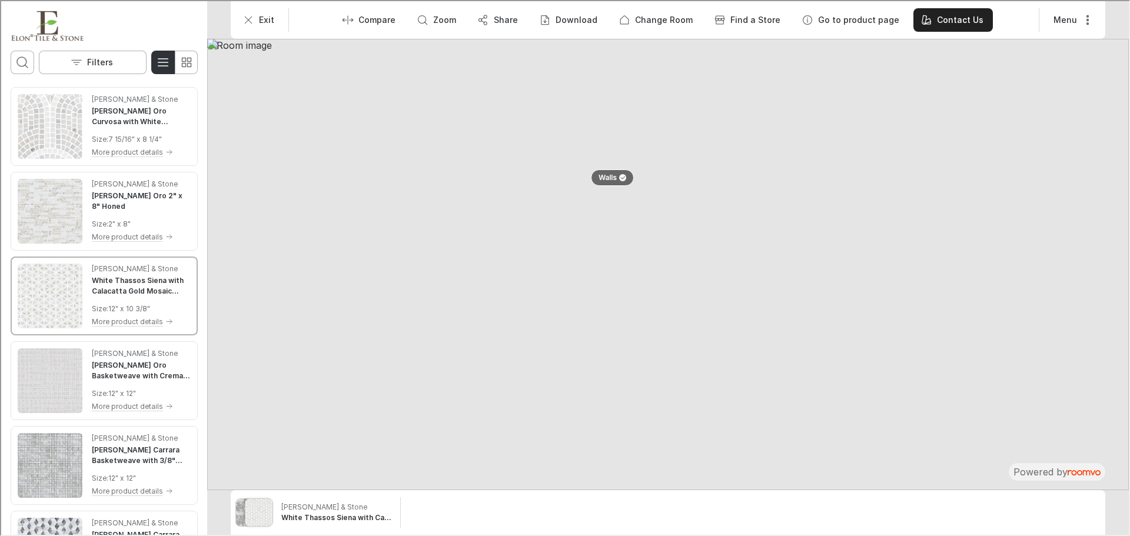
click at [732, 219] on img at bounding box center [667, 264] width 922 height 452
click at [266, 19] on p "Exit" at bounding box center [265, 19] width 15 height 12
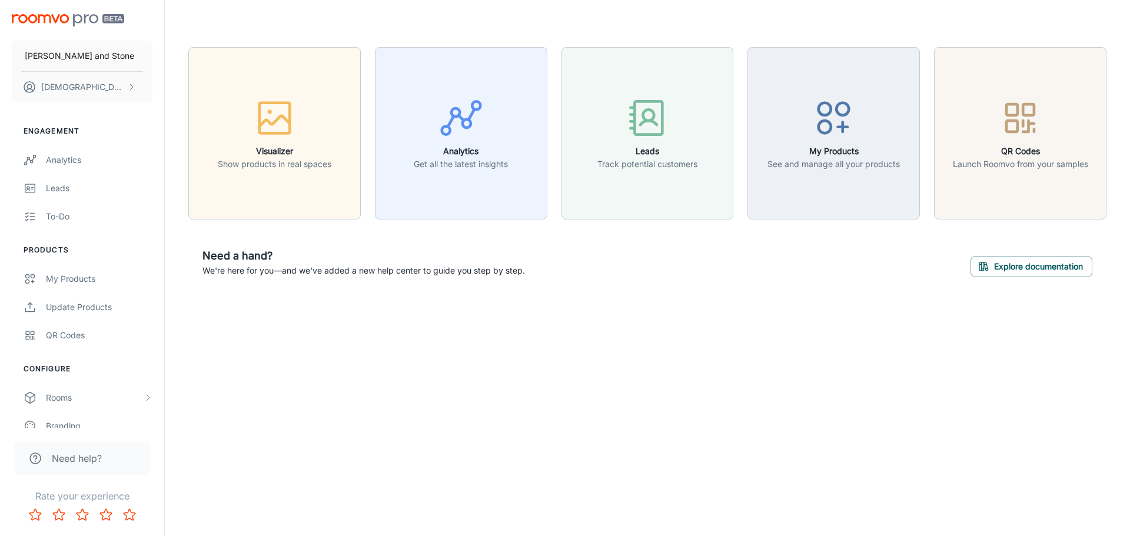
click at [339, 135] on button "Visualizer Show products in real spaces" at bounding box center [274, 133] width 172 height 172
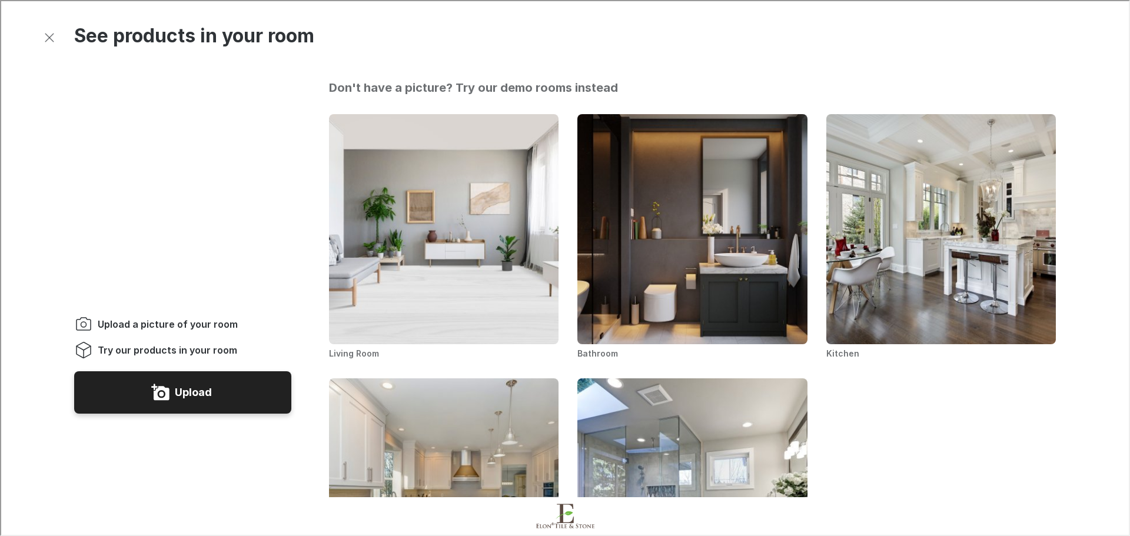
click at [238, 370] on button "Upload" at bounding box center [181, 391] width 217 height 42
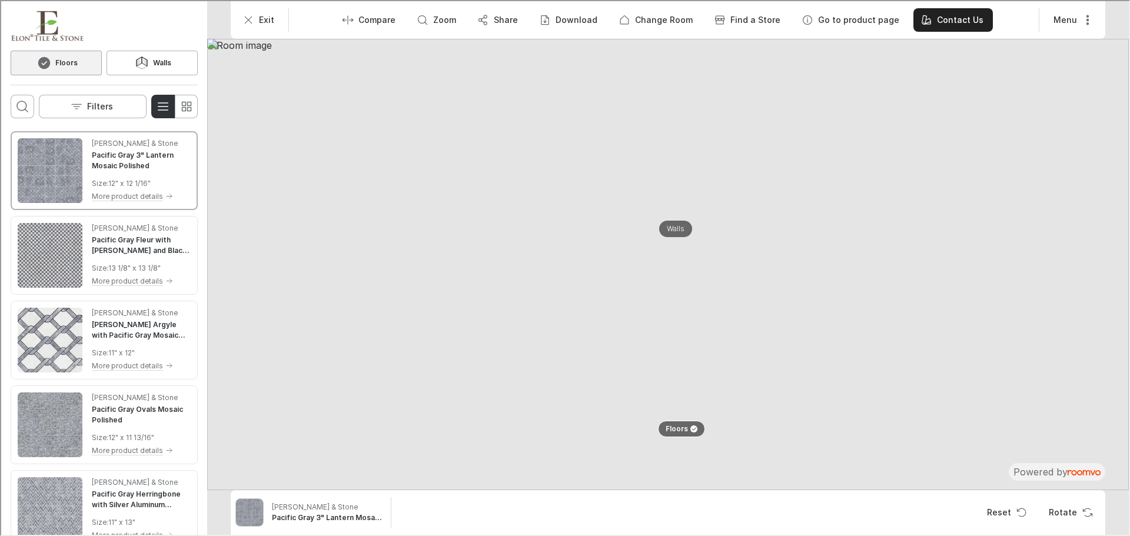
click at [676, 226] on p "Walls" at bounding box center [675, 228] width 18 height 10
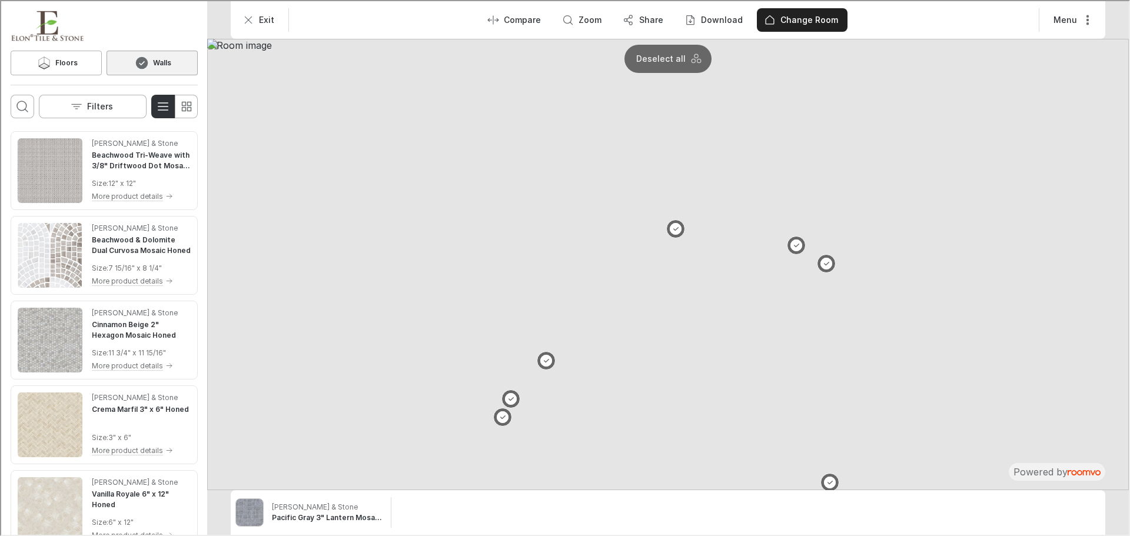
click at [74, 251] on img "See Beachwood & Dolomite Dual Curvosa Mosaic Honed in the room" at bounding box center [48, 254] width 65 height 65
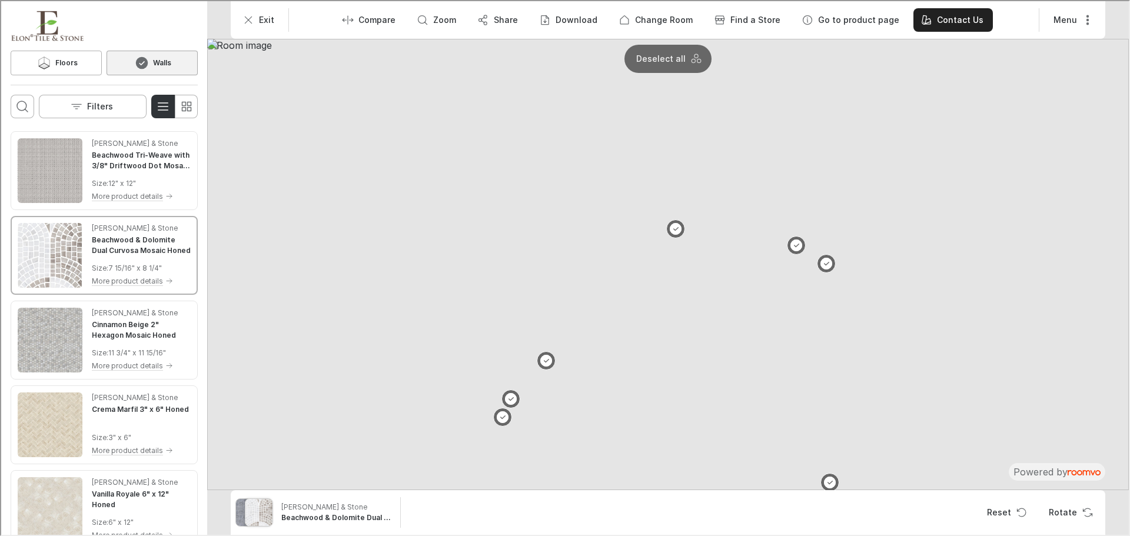
click at [715, 326] on img at bounding box center [667, 264] width 922 height 452
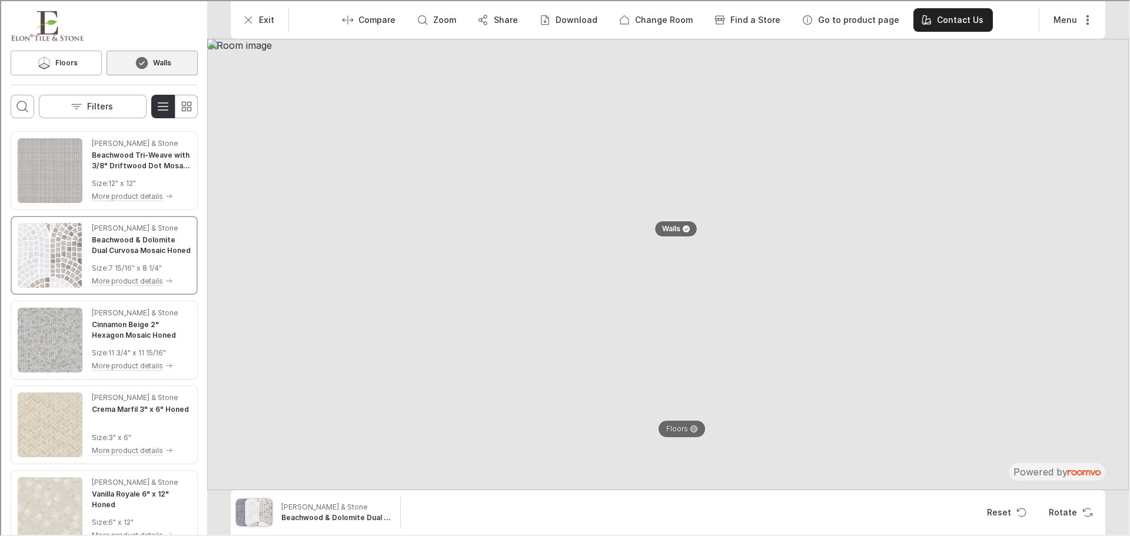
click at [683, 423] on p "Floors" at bounding box center [676, 428] width 22 height 10
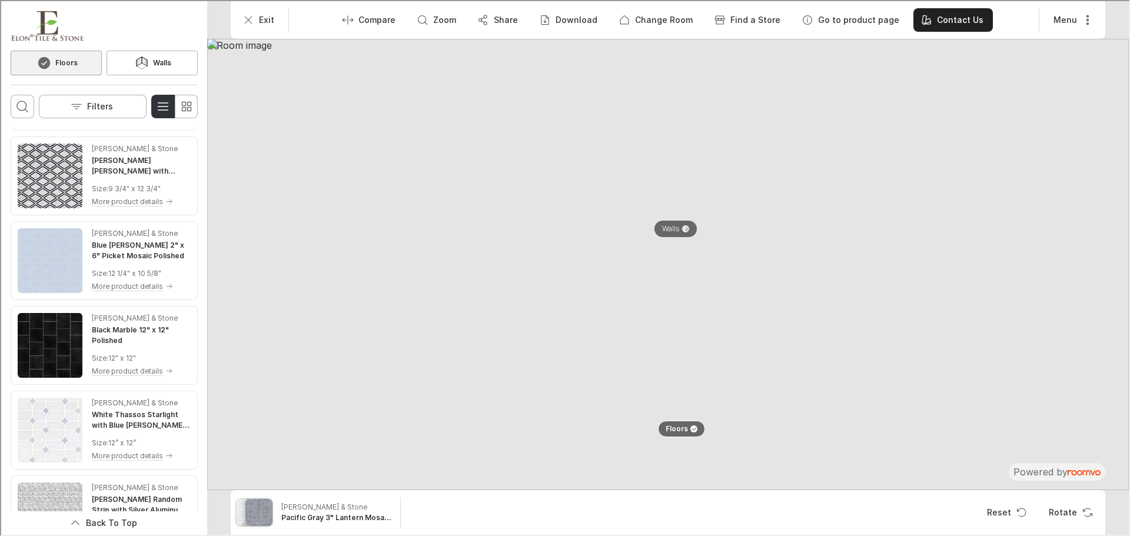
scroll to position [2256, 0]
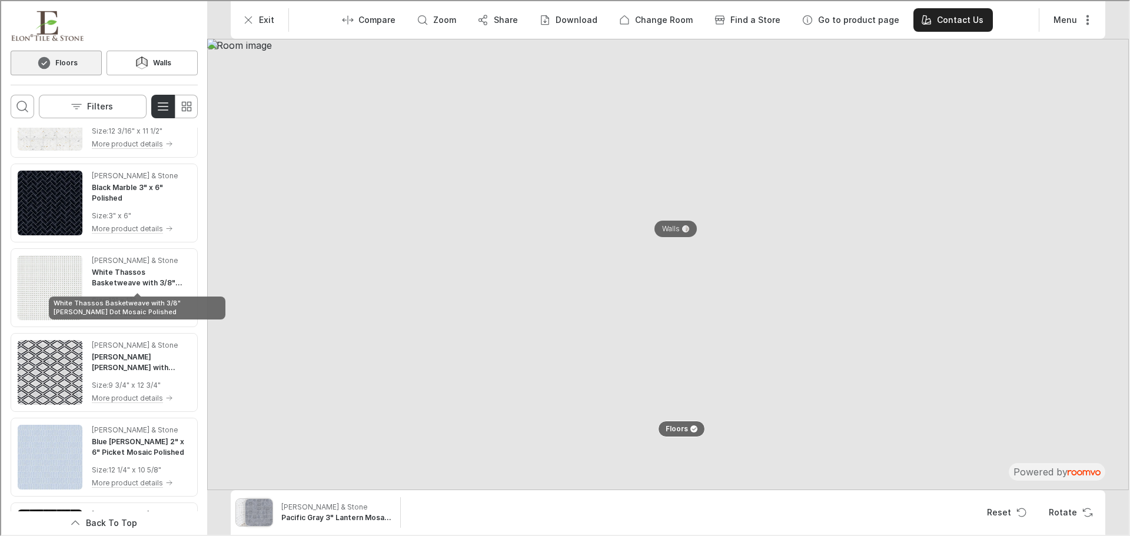
click at [119, 271] on h4 "White Thassos Basketweave with 3/8" [PERSON_NAME] Dot Mosaic Polished" at bounding box center [140, 276] width 99 height 21
click at [682, 229] on div at bounding box center [684, 227] width 7 height 7
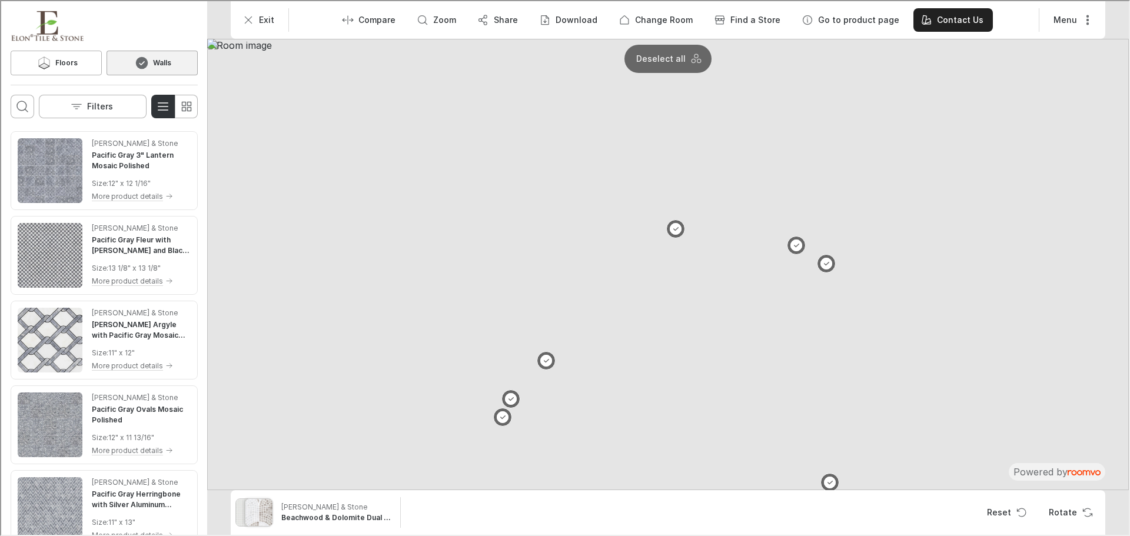
click at [674, 227] on button at bounding box center [674, 227] width 19 height 19
click at [941, 358] on img at bounding box center [667, 264] width 922 height 452
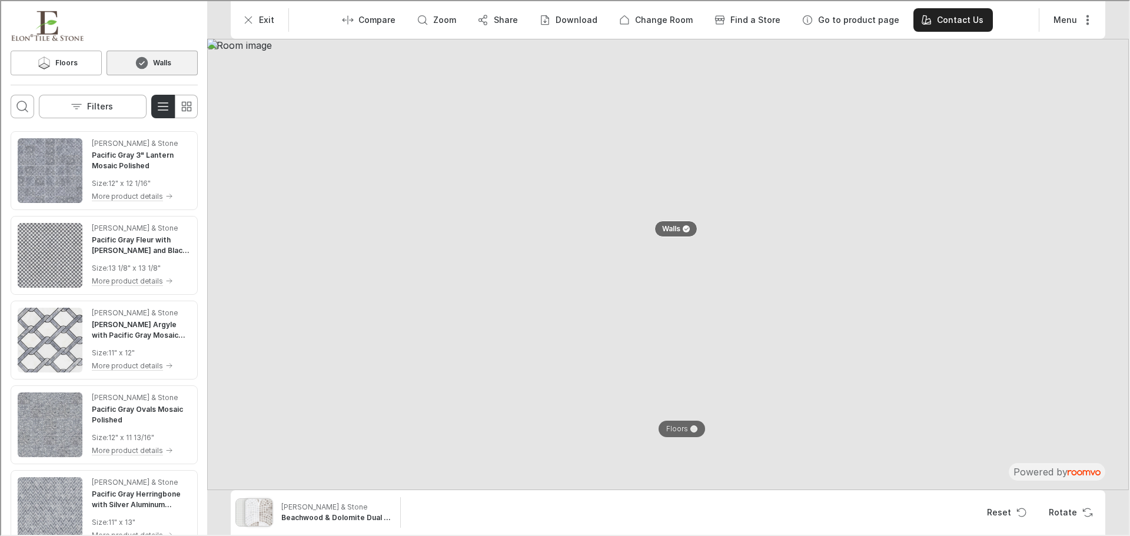
click at [258, 16] on p "Exit" at bounding box center [265, 19] width 15 height 12
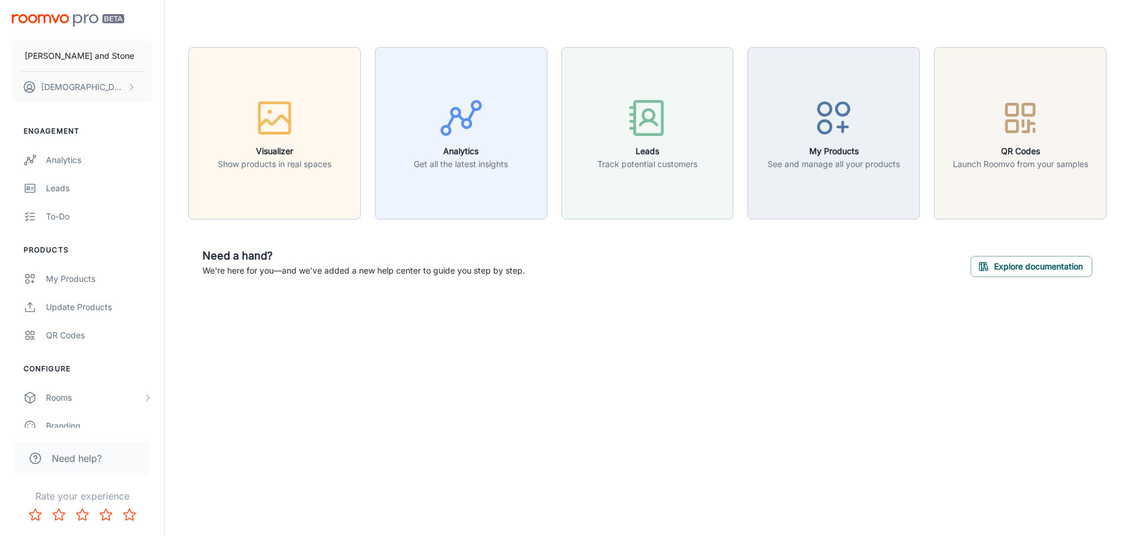
click at [317, 118] on div "button" at bounding box center [275, 120] width 114 height 49
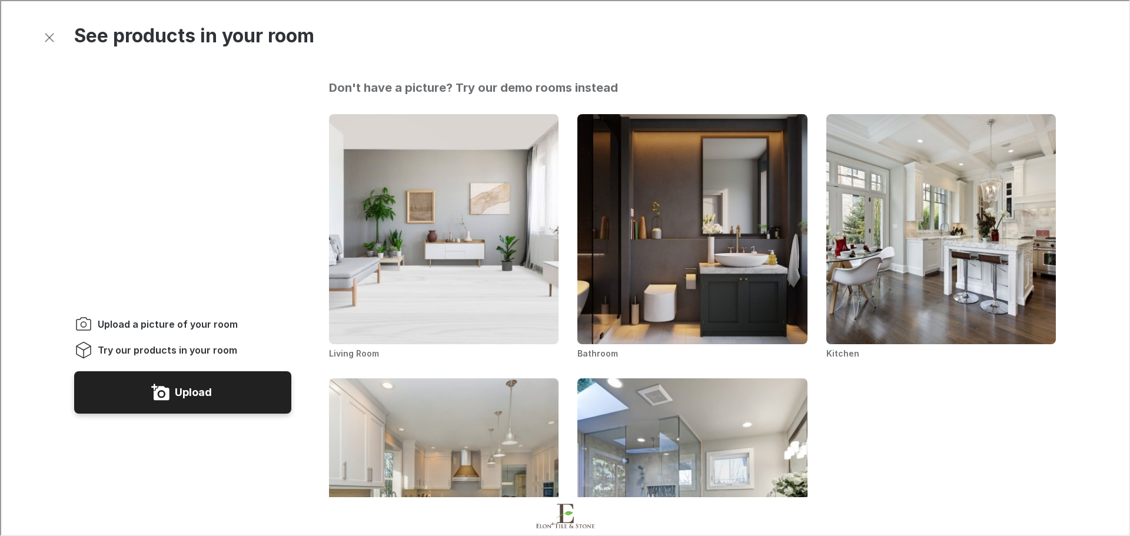
click at [228, 370] on button "Upload" at bounding box center [181, 391] width 217 height 42
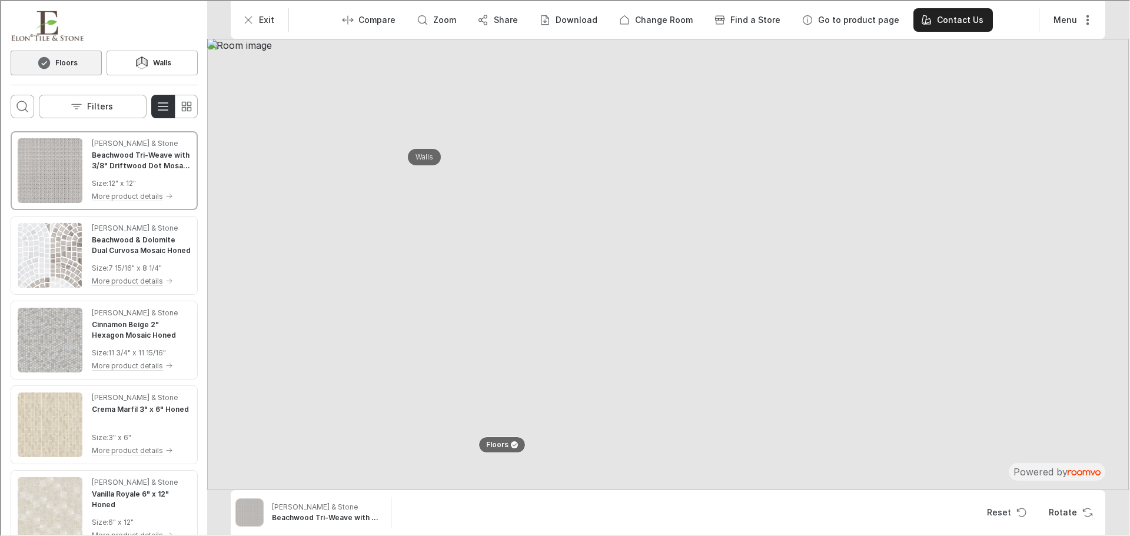
click at [427, 152] on p "Walls" at bounding box center [423, 156] width 18 height 10
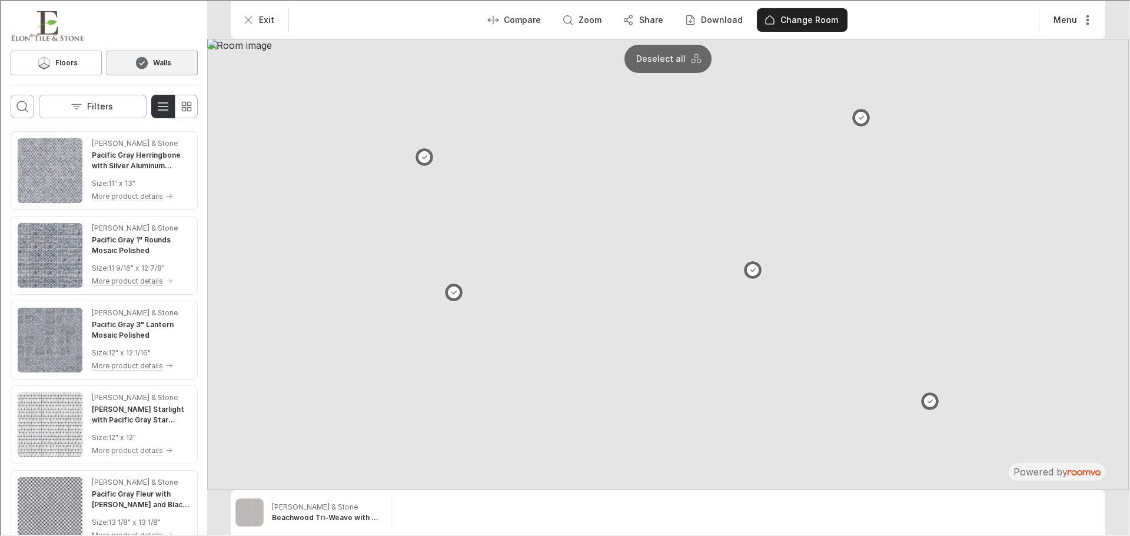
click at [859, 118] on button at bounding box center [860, 116] width 19 height 19
click at [422, 156] on button at bounding box center [423, 156] width 19 height 19
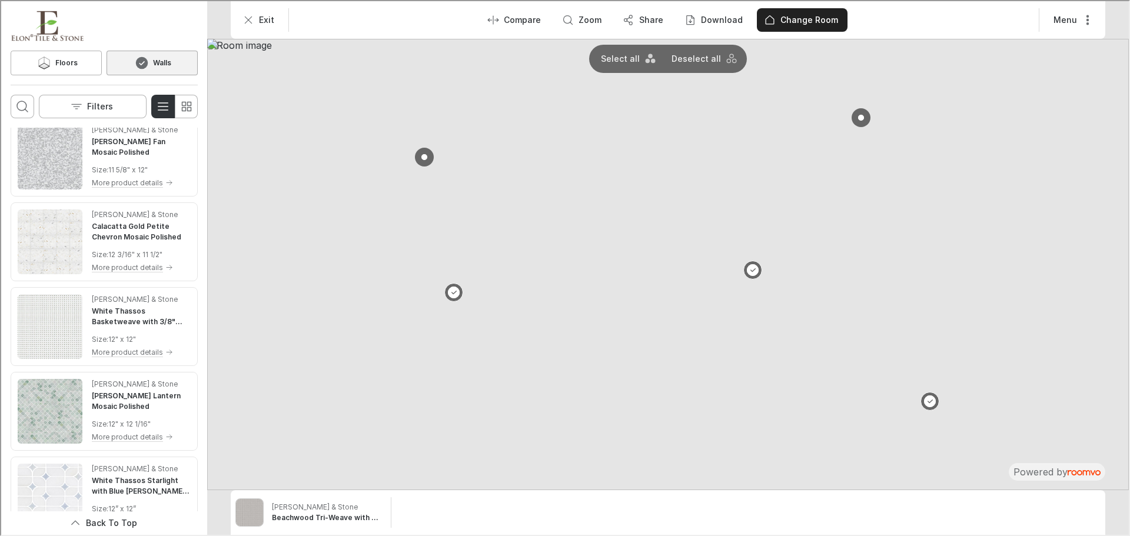
scroll to position [2377, 0]
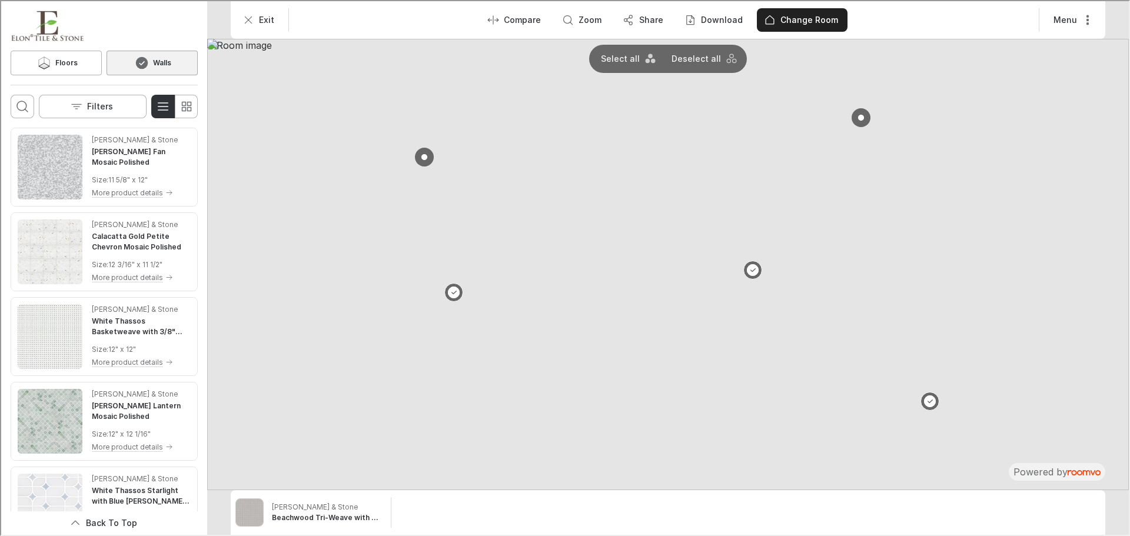
click at [119, 170] on div "[PERSON_NAME] & Stone [PERSON_NAME] Fan Mosaic Polished Size : 11 5/8" x 12" Mo…" at bounding box center [140, 166] width 99 height 65
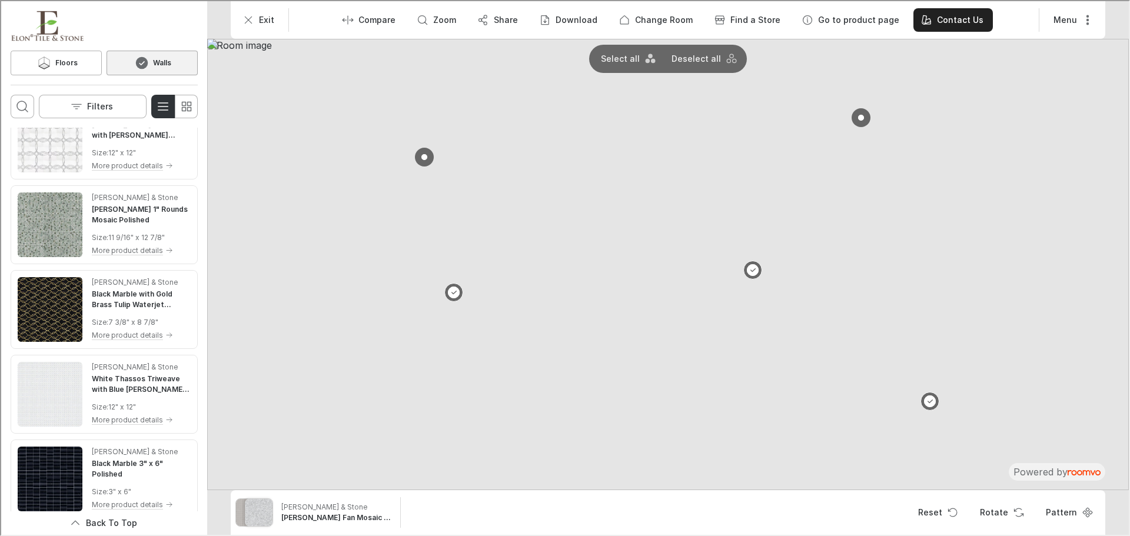
scroll to position [3849, 0]
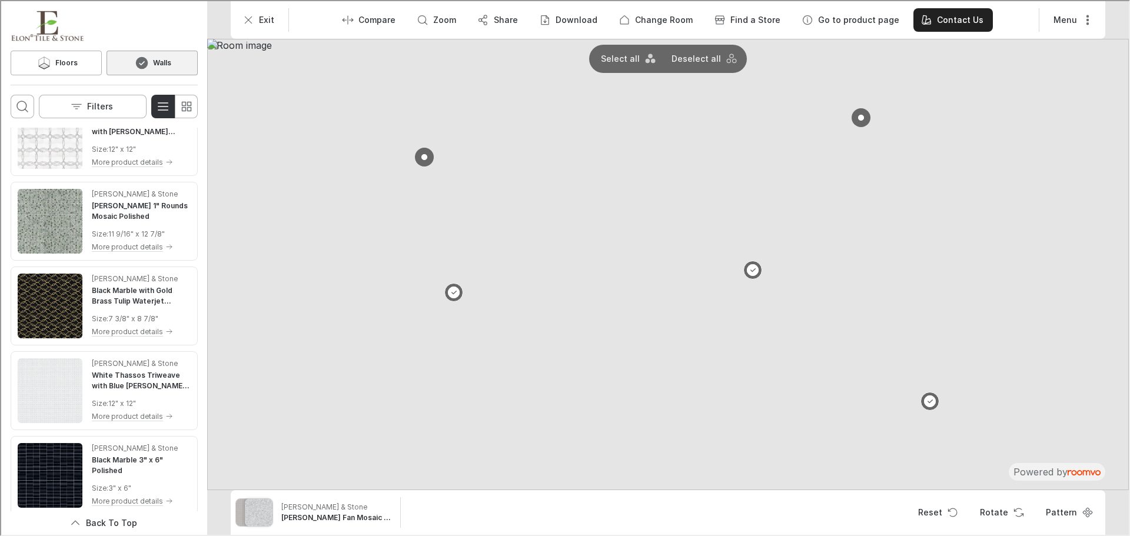
click at [108, 100] on p "Filters" at bounding box center [99, 105] width 26 height 12
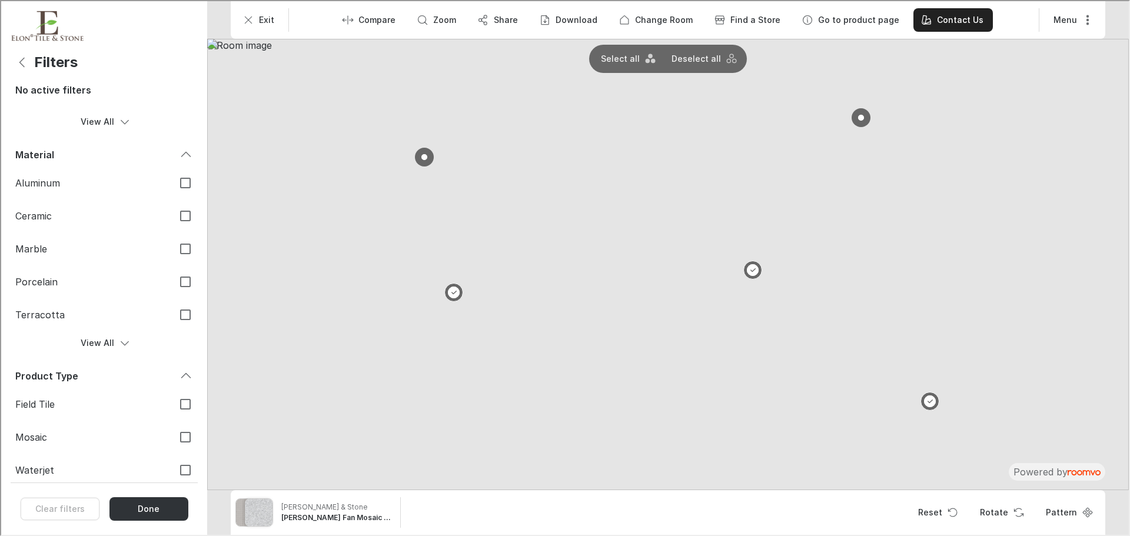
scroll to position [631, 0]
click at [71, 423] on label "Mosaic" at bounding box center [102, 432] width 187 height 33
click at [172, 423] on input "Mosaic" at bounding box center [184, 432] width 25 height 25
checkbox input "true"
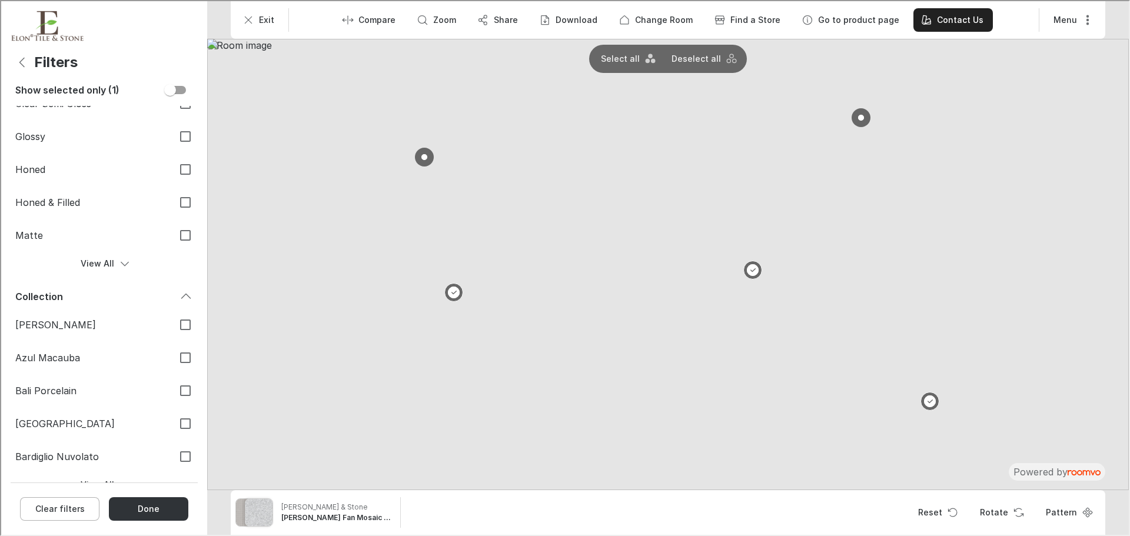
scroll to position [0, 0]
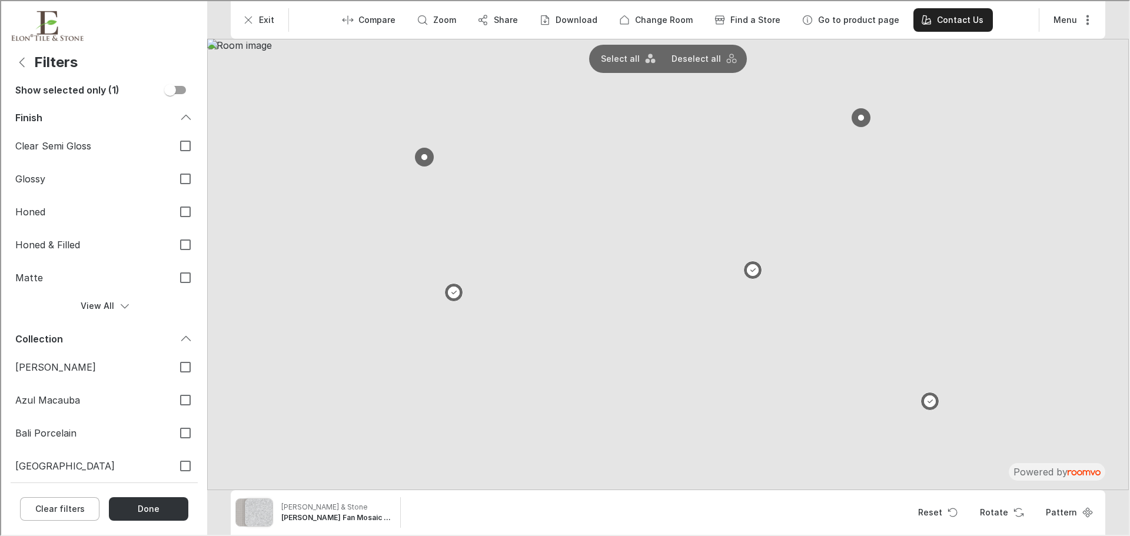
click at [88, 204] on span "Honed" at bounding box center [88, 210] width 148 height 13
click at [172, 204] on input "Honed" at bounding box center [184, 210] width 25 height 25
checkbox input "true"
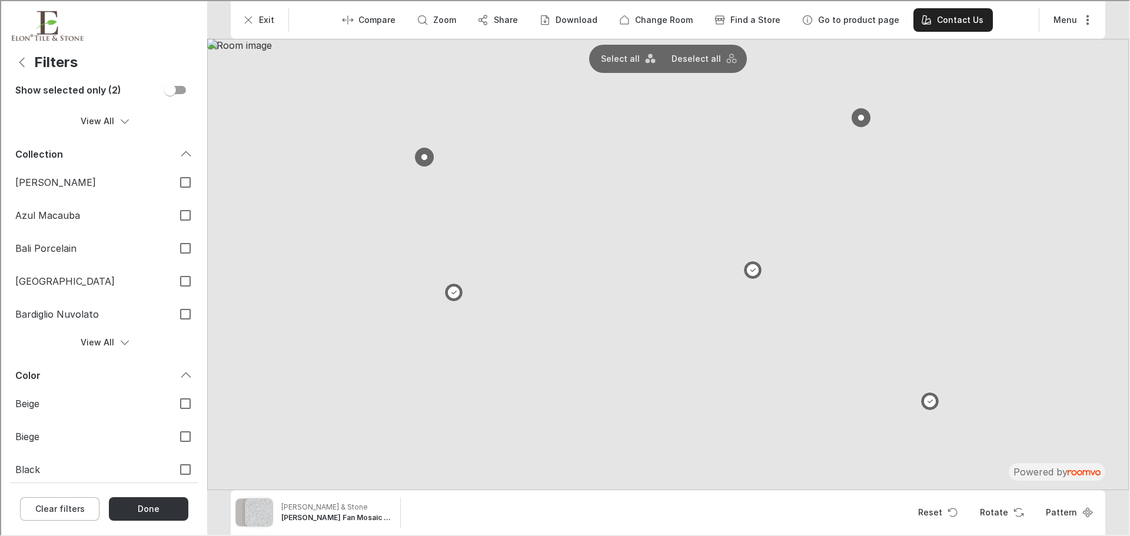
scroll to position [196, 0]
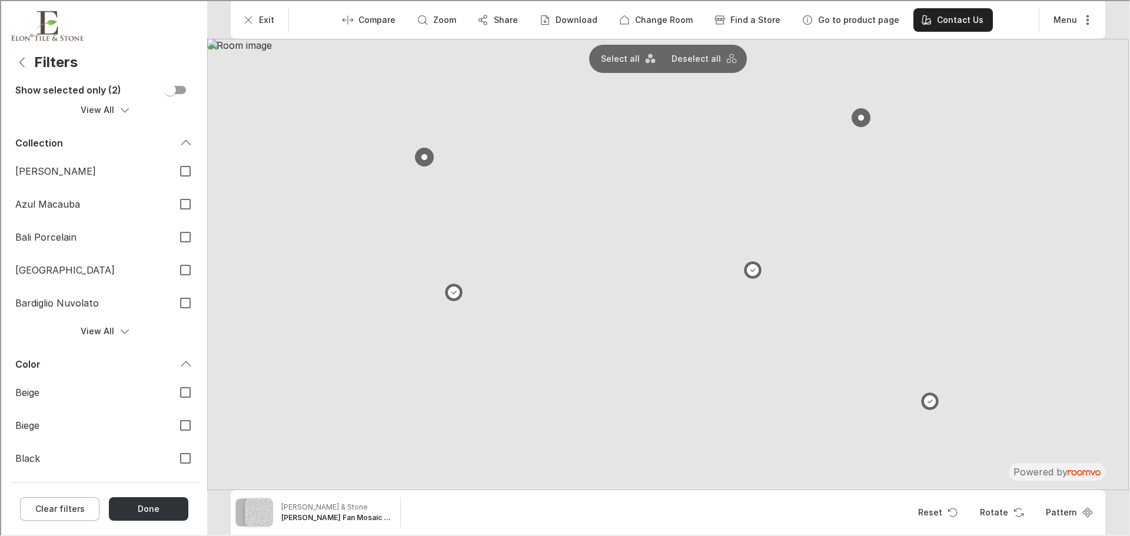
click at [156, 512] on button "Done" at bounding box center [147, 508] width 79 height 24
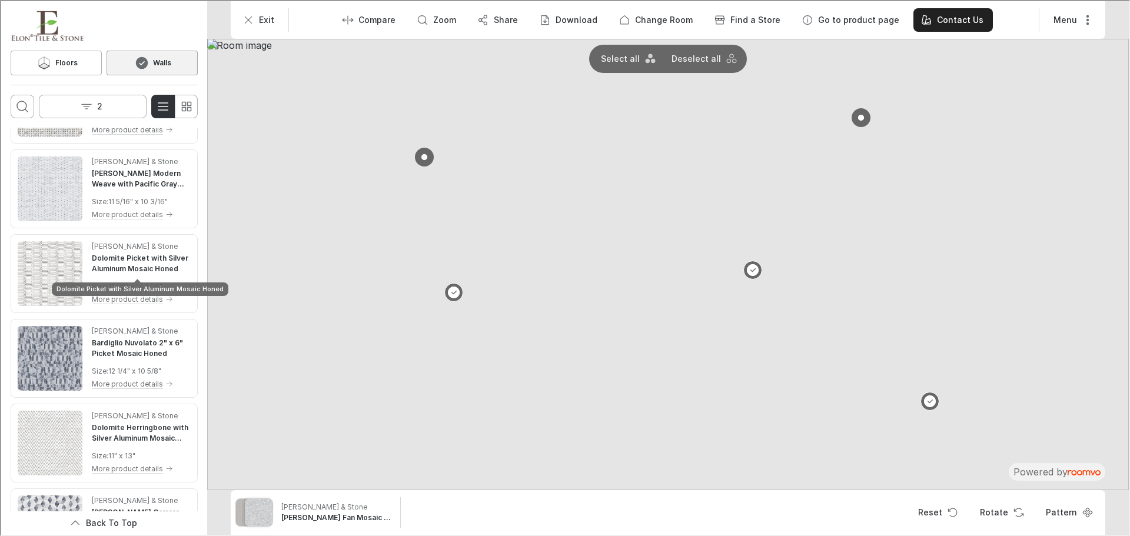
scroll to position [15, 0]
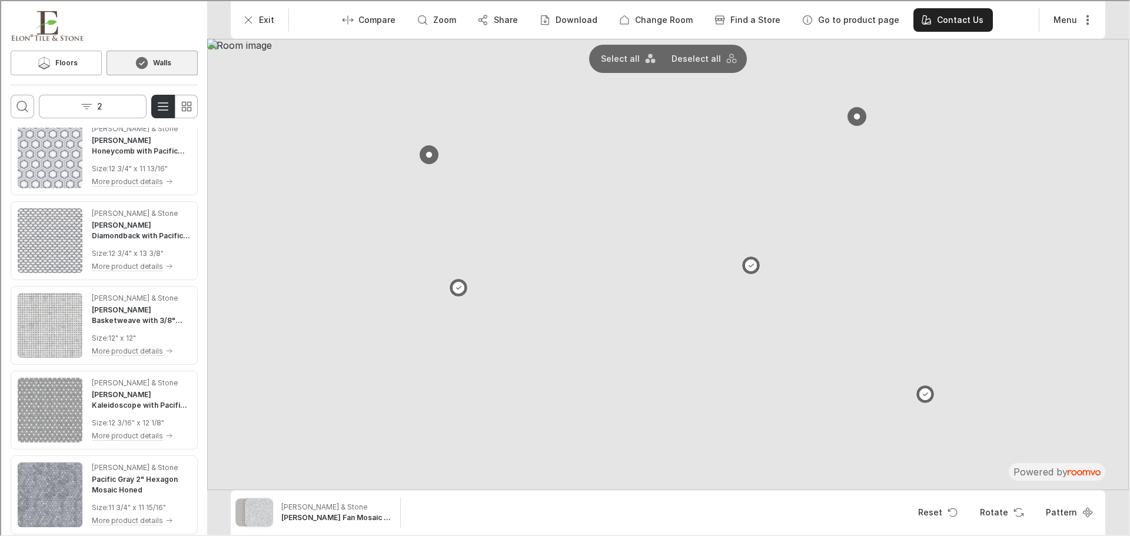
scroll to position [0, 0]
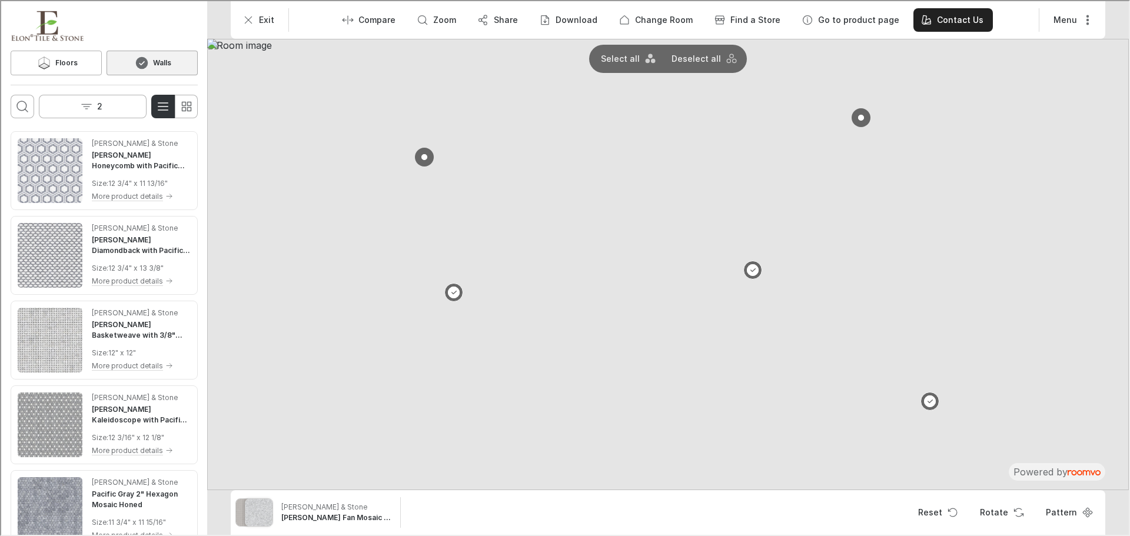
click at [111, 162] on h4 "[PERSON_NAME] Honeycomb with Pacific Gray Mosaic Honed" at bounding box center [140, 159] width 99 height 21
click at [611, 404] on img at bounding box center [667, 264] width 922 height 452
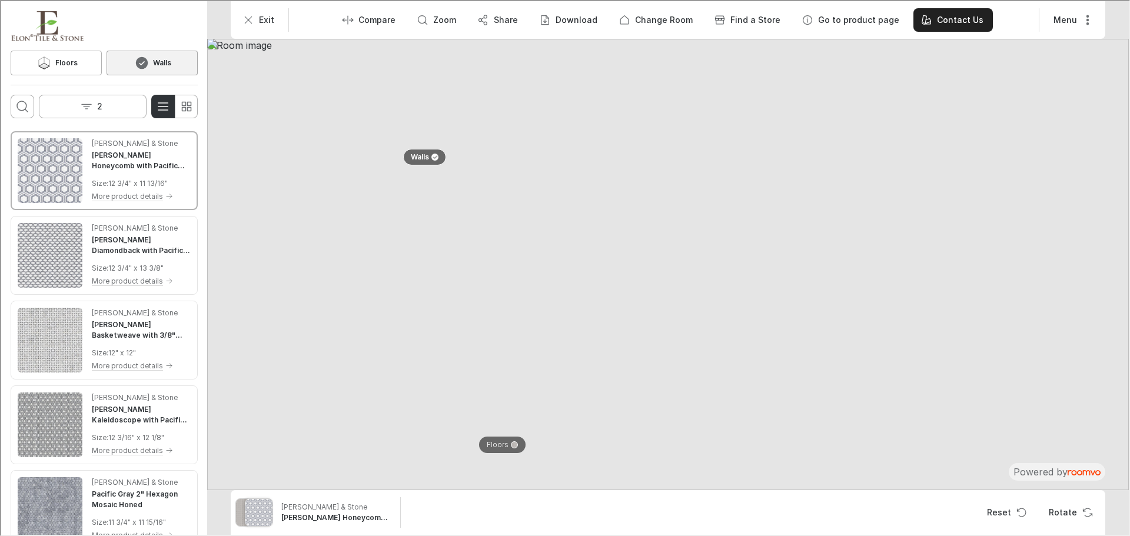
click at [498, 445] on p "Floors" at bounding box center [497, 444] width 22 height 10
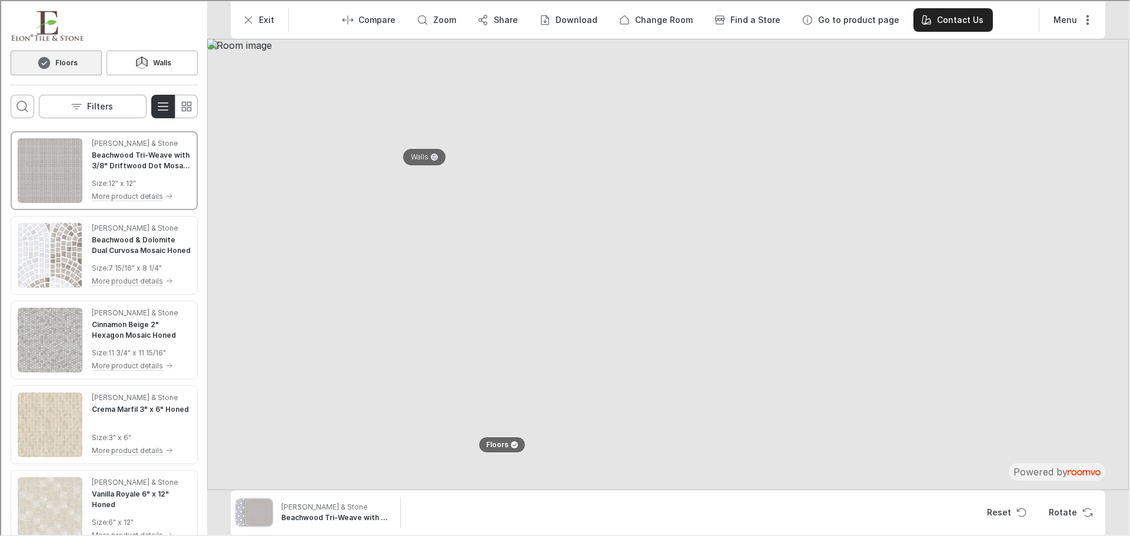
click at [132, 255] on div "Elon Tile & Stone Beachwood & Dolomite Dual Curvosa Mosaic Honed Size : 7 15/16…" at bounding box center [140, 254] width 99 height 65
click at [1064, 512] on button "Rotate" at bounding box center [1068, 512] width 61 height 24
click at [1058, 510] on button "Rotate" at bounding box center [1068, 512] width 61 height 24
click at [100, 112] on button "Filters" at bounding box center [92, 106] width 108 height 24
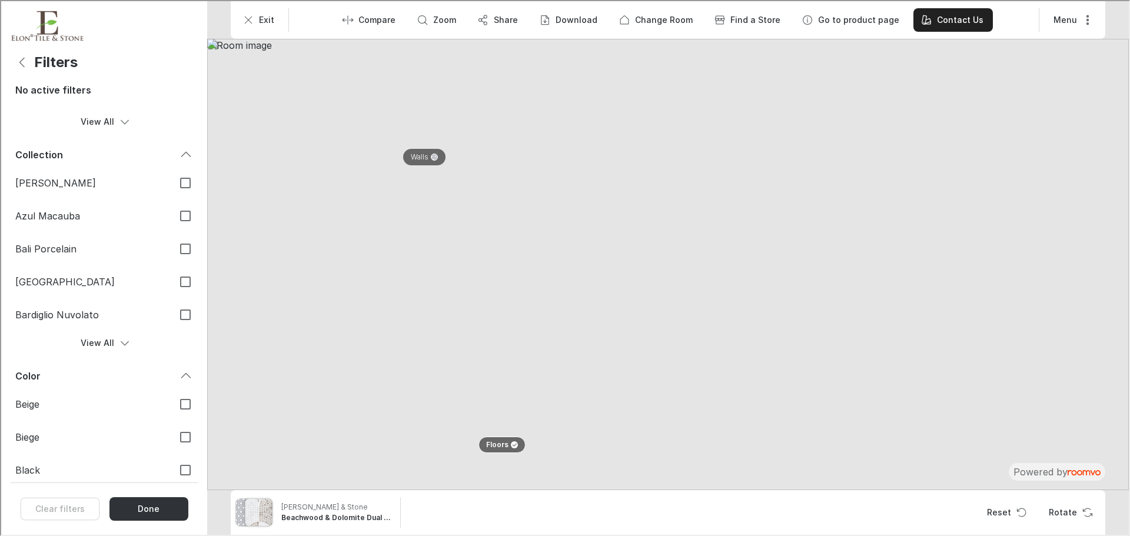
scroll to position [294, 0]
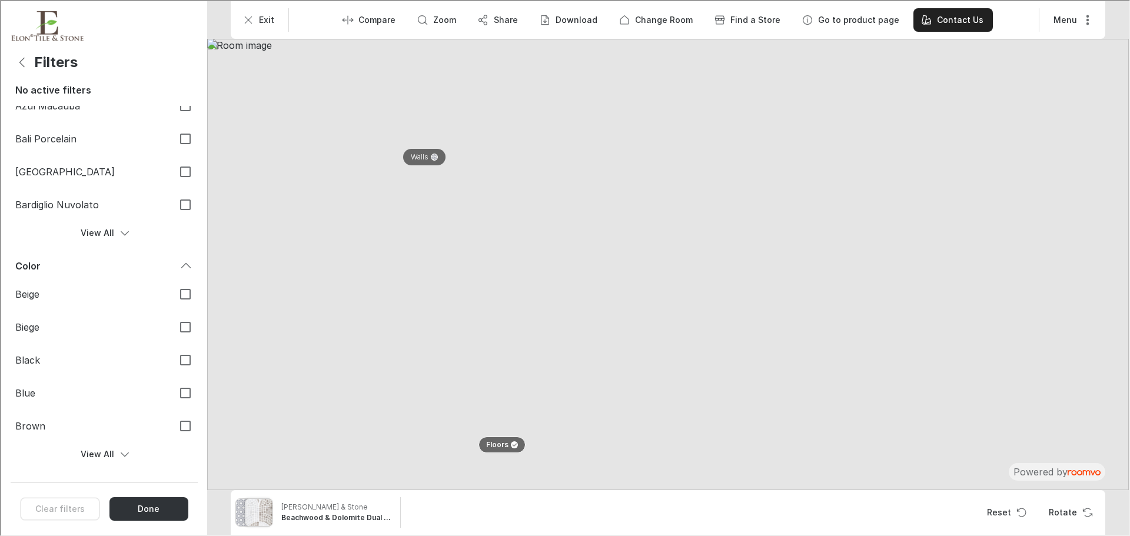
click at [95, 213] on label "Bardiglio Nuvolato" at bounding box center [102, 203] width 187 height 33
click at [172, 213] on input "Bardiglio Nuvolato" at bounding box center [184, 203] width 25 height 25
click at [95, 211] on label "Bardiglio Nuvolato" at bounding box center [102, 203] width 187 height 33
click at [172, 211] on input "Bardiglio Nuvolato" at bounding box center [184, 203] width 25 height 25
checkbox input "false"
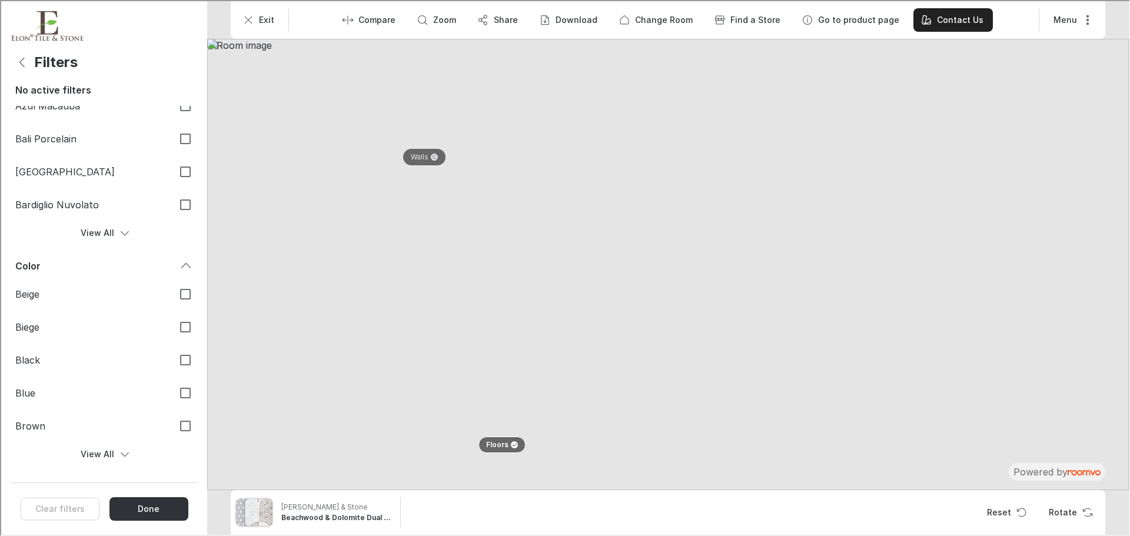
click at [99, 228] on button "View All" at bounding box center [102, 232] width 187 height 24
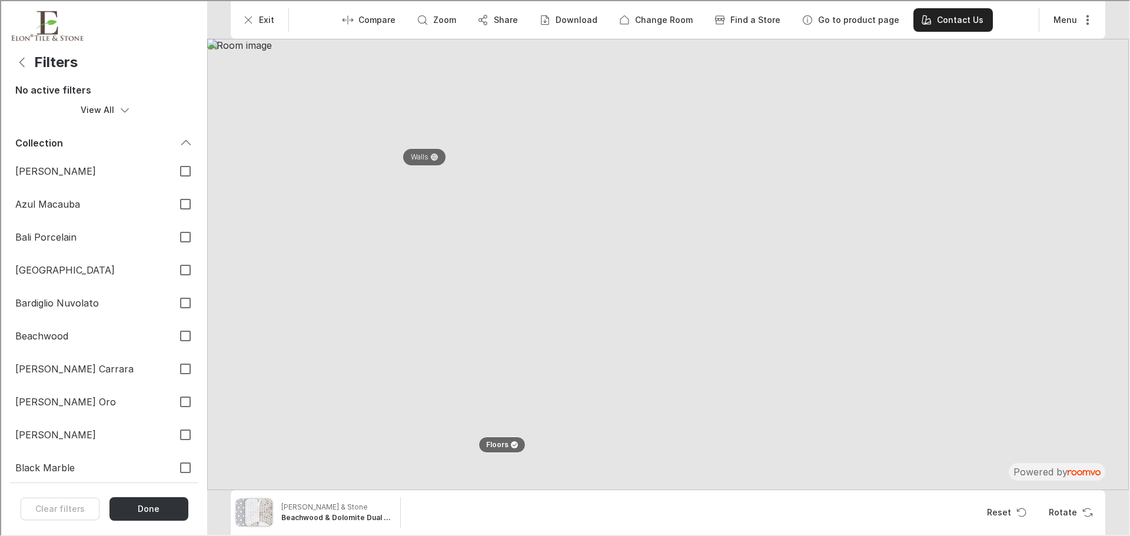
scroll to position [98, 0]
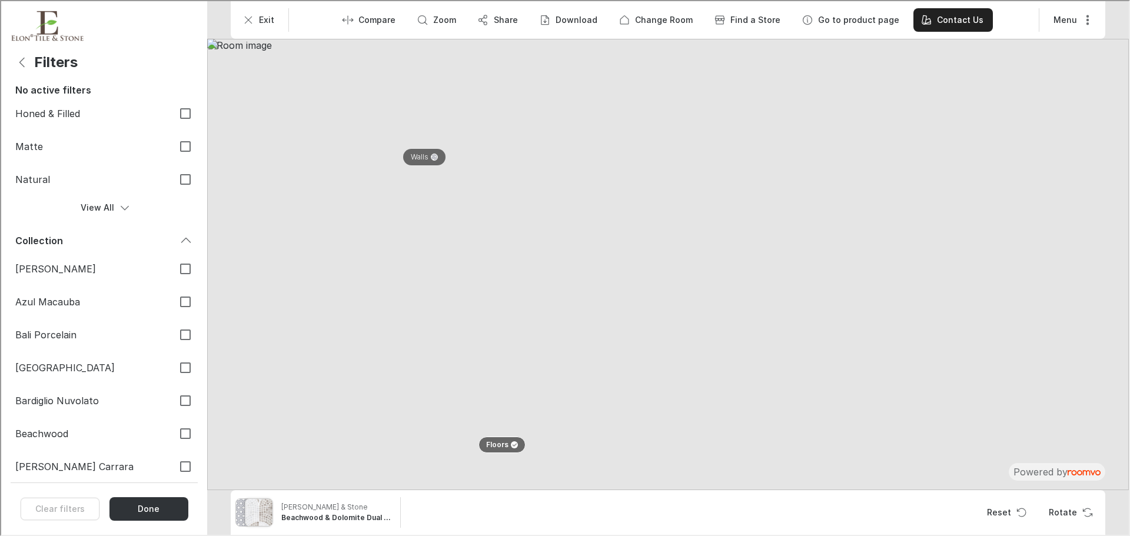
click at [109, 210] on button "View All" at bounding box center [102, 207] width 187 height 24
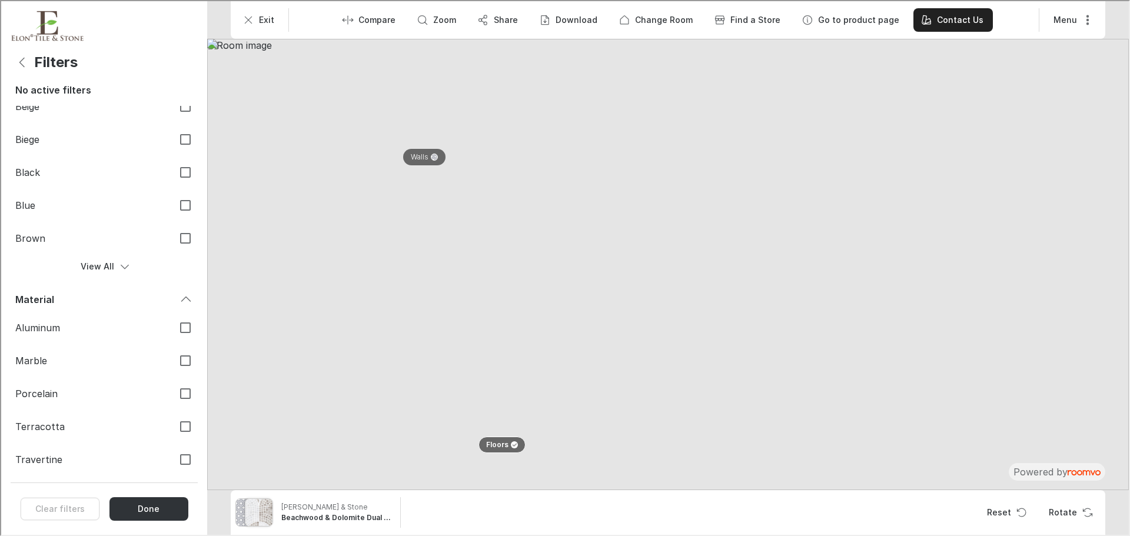
scroll to position [1945, 0]
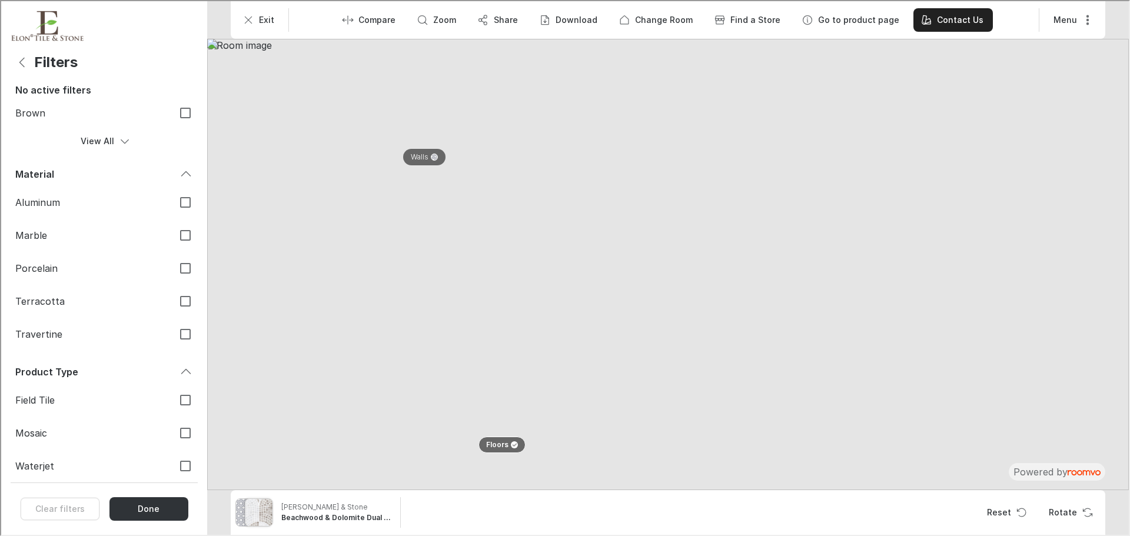
click at [104, 423] on label "Mosaic" at bounding box center [102, 432] width 187 height 33
click at [172, 423] on input "Mosaic" at bounding box center [184, 432] width 25 height 25
checkbox input "true"
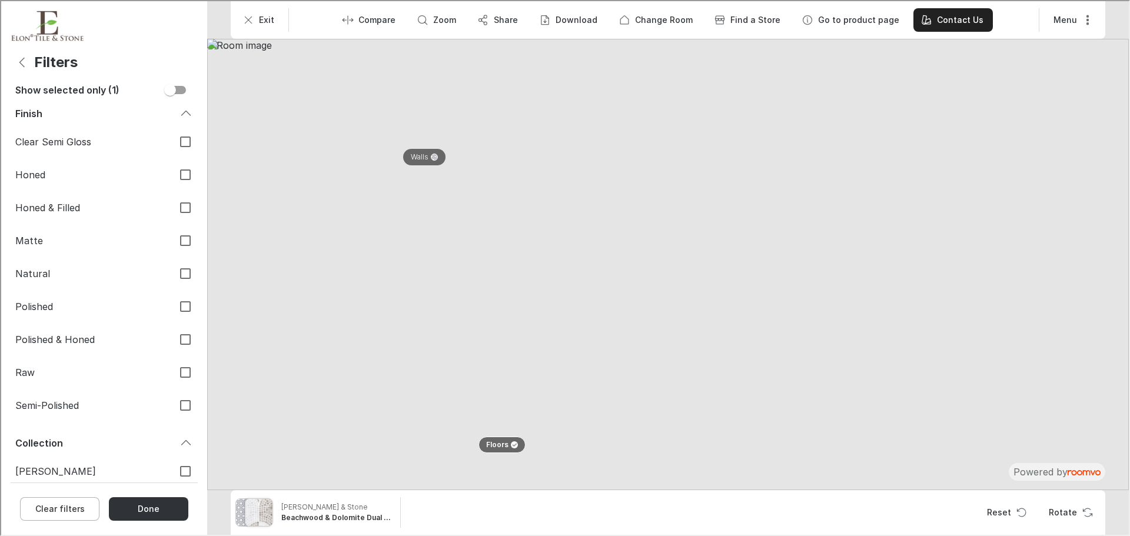
scroll to position [0, 0]
click at [94, 124] on div "Finish" at bounding box center [102, 117] width 187 height 24
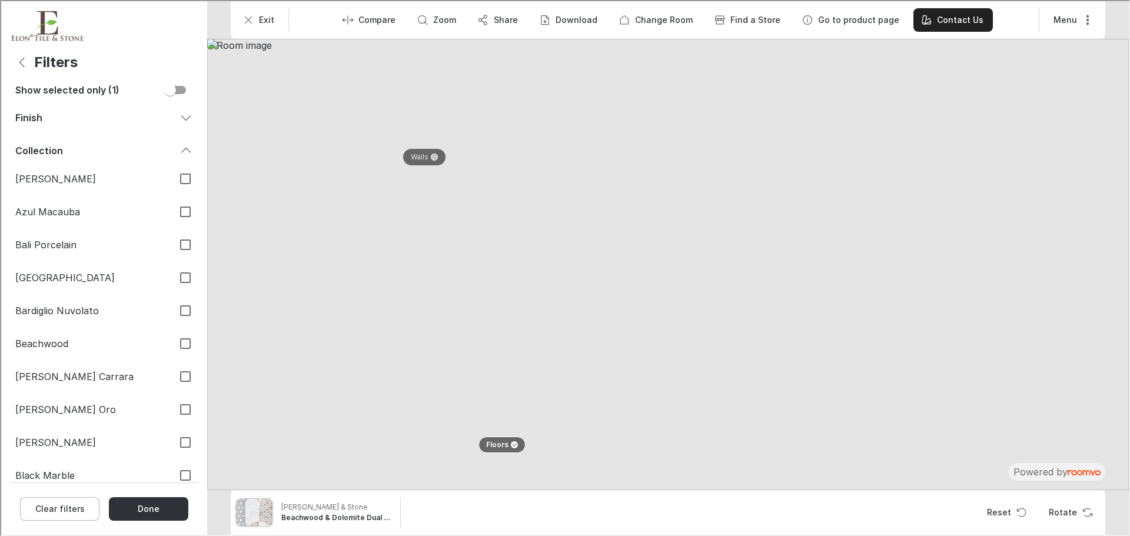
click at [87, 300] on label "Bardiglio Nuvolato" at bounding box center [102, 309] width 187 height 33
click at [172, 300] on input "Bardiglio Nuvolato" at bounding box center [184, 309] width 25 height 25
checkbox input "true"
click at [90, 140] on div "Collection (1)" at bounding box center [102, 150] width 187 height 24
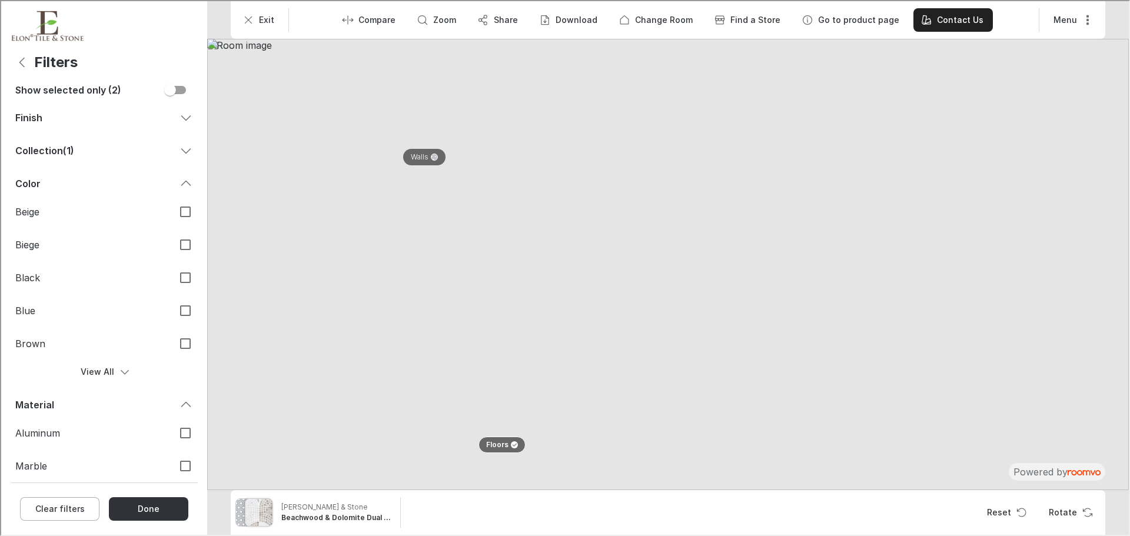
click at [155, 500] on button "Done" at bounding box center [147, 508] width 79 height 24
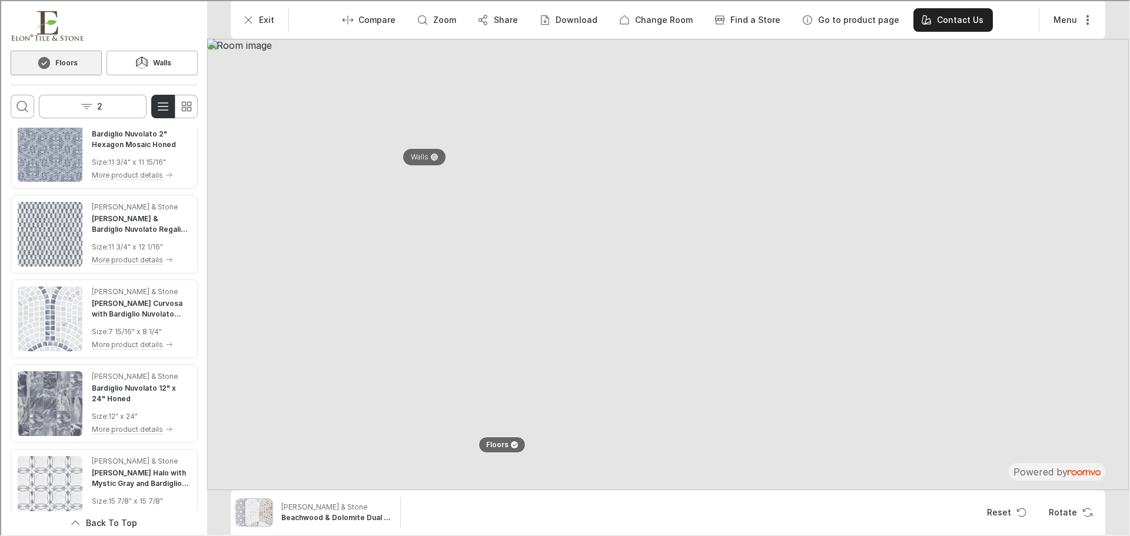
scroll to position [403, 0]
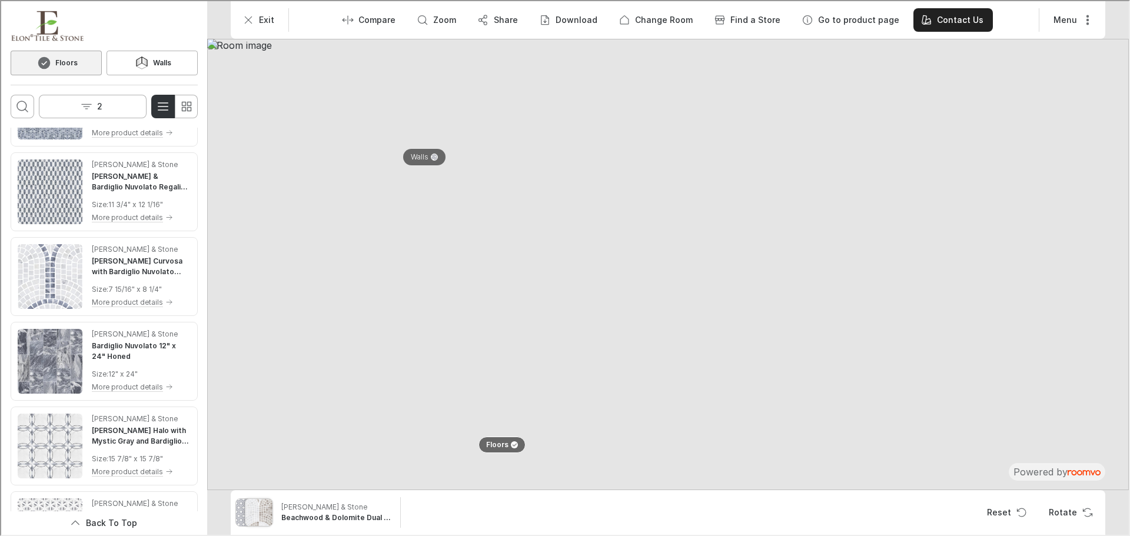
click at [114, 266] on h4 "[PERSON_NAME] Curvosa with Bardiglio Nuvolato Mosaic Honed" at bounding box center [140, 265] width 99 height 21
click at [811, 146] on img at bounding box center [667, 264] width 922 height 452
click at [241, 17] on icon "Exit" at bounding box center [247, 19] width 12 height 12
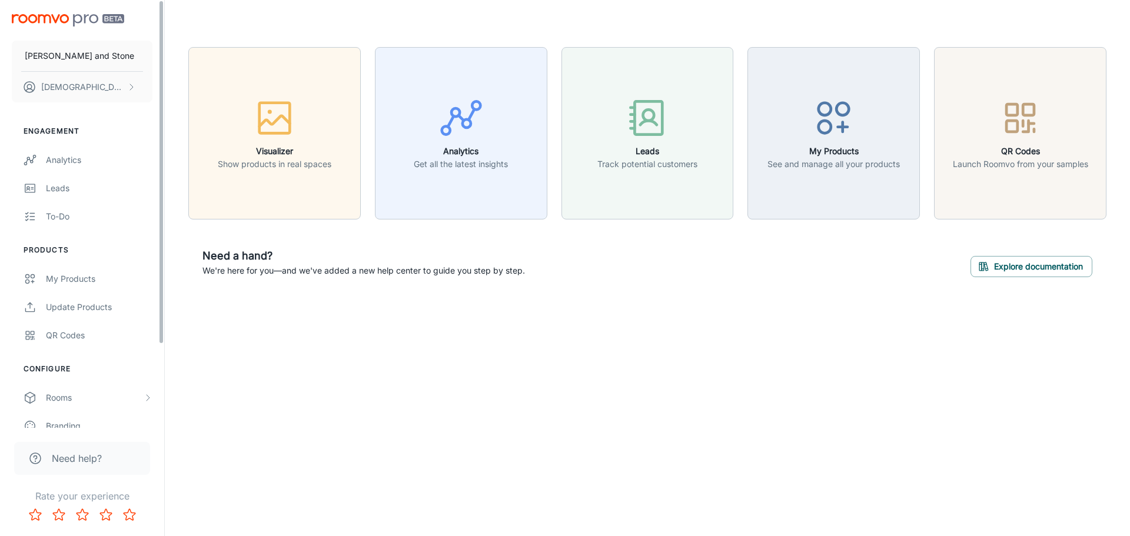
click at [314, 153] on h6 "Visualizer" at bounding box center [275, 151] width 114 height 13
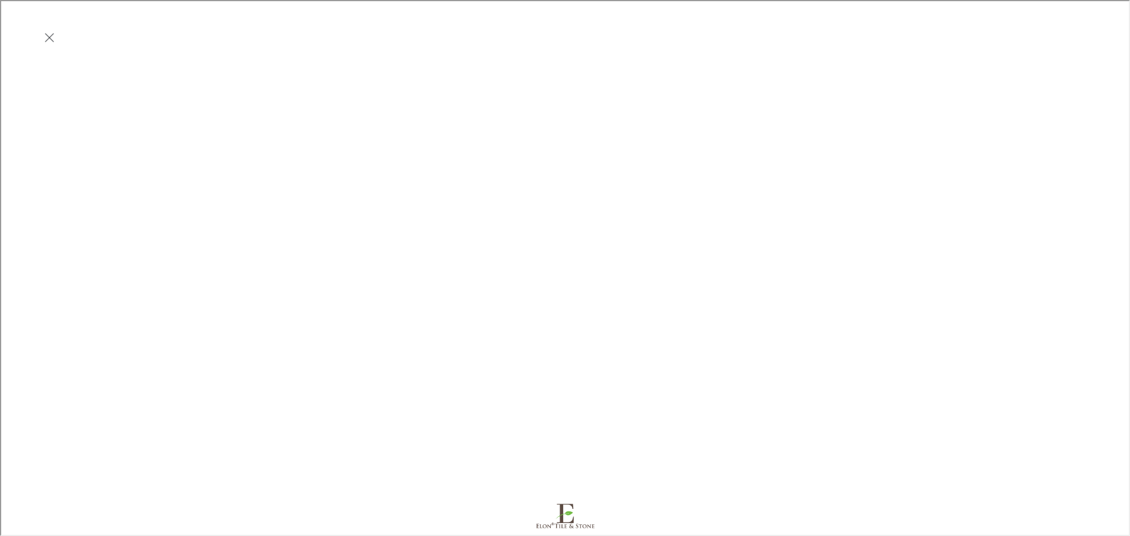
scroll to position [0, 0]
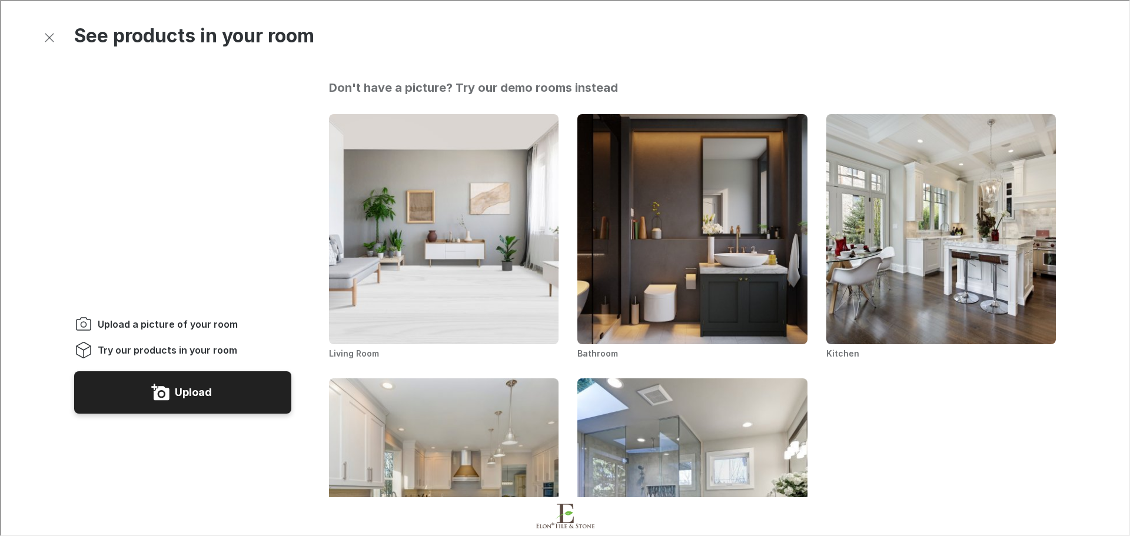
click at [263, 370] on button "Upload" at bounding box center [181, 391] width 217 height 42
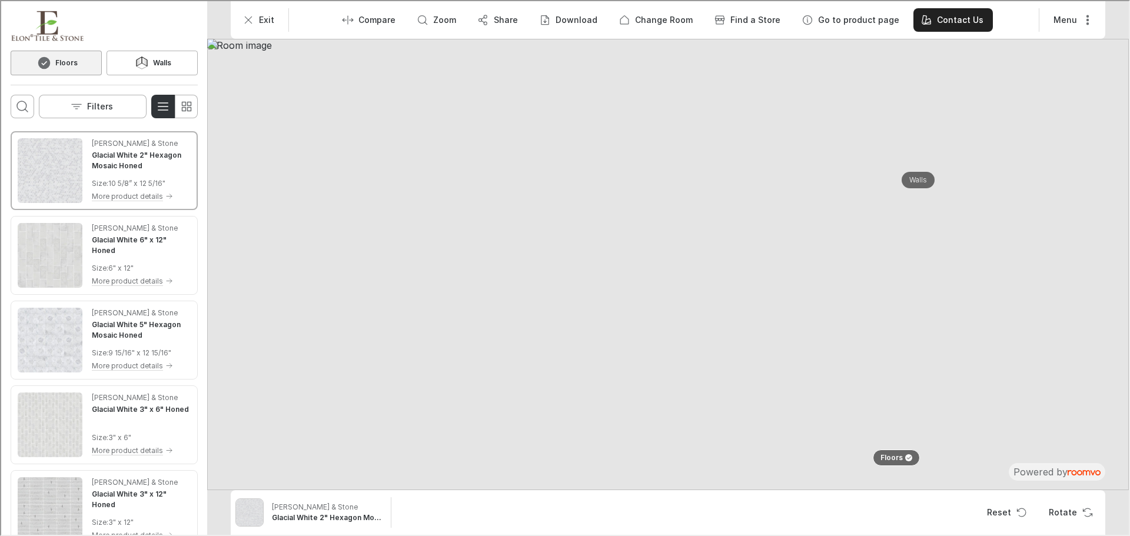
click at [915, 178] on p "Walls" at bounding box center [917, 179] width 18 height 10
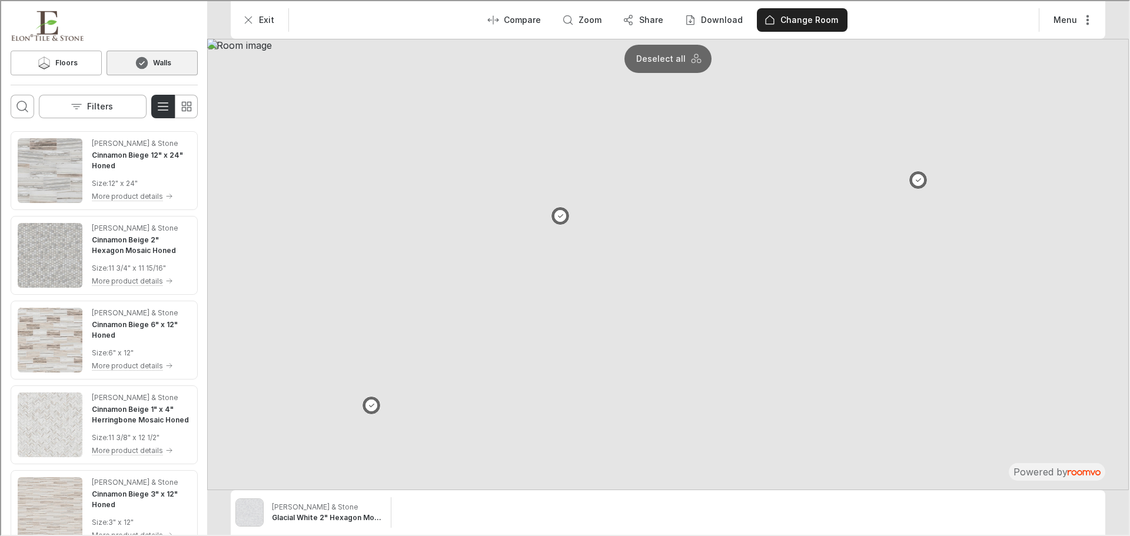
click at [366, 401] on button at bounding box center [370, 404] width 19 height 19
click at [918, 180] on button at bounding box center [917, 179] width 19 height 19
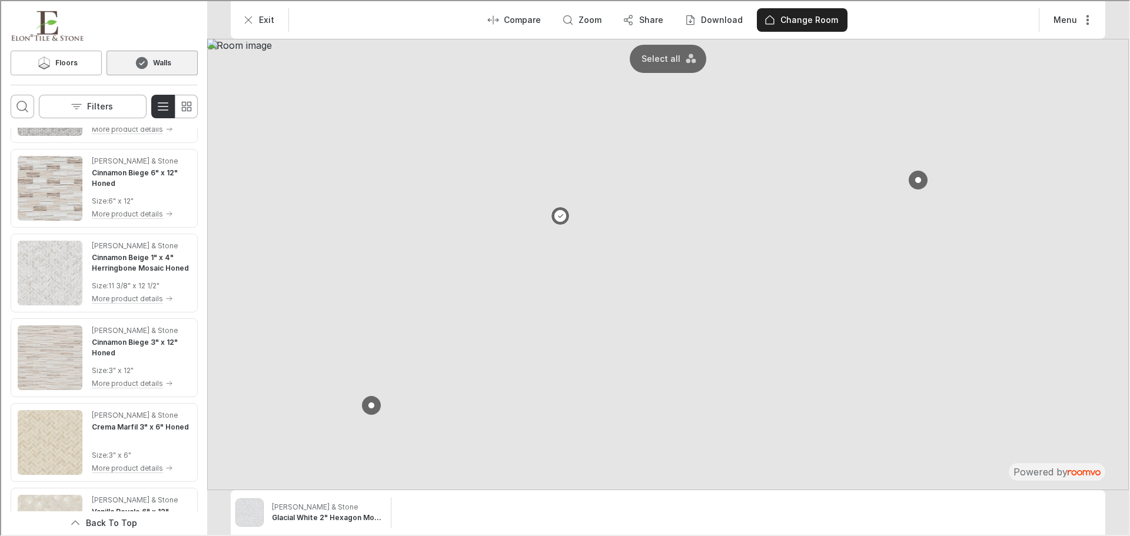
scroll to position [196, 0]
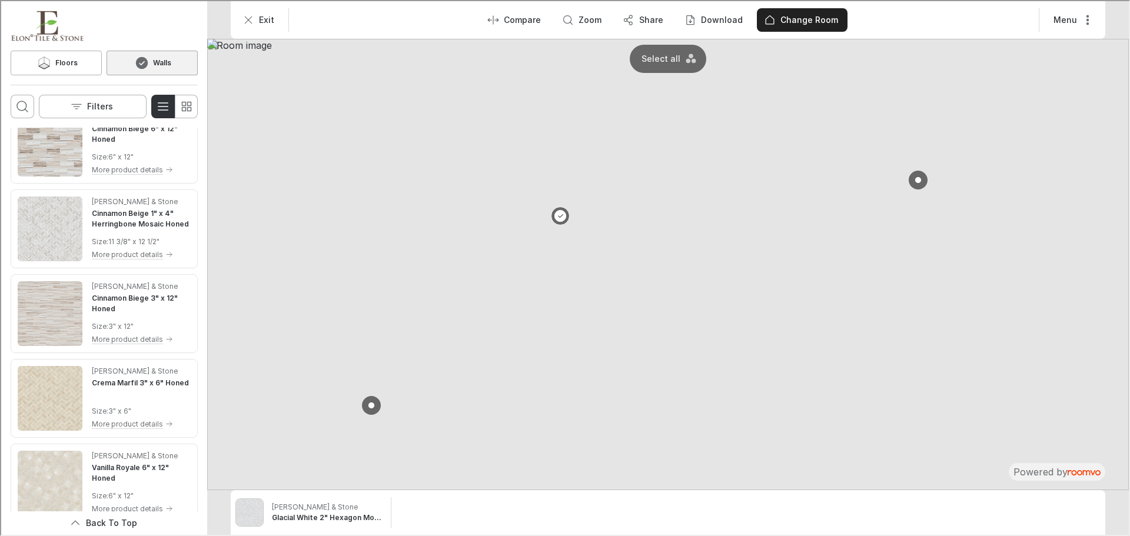
click at [105, 127] on h4 "Cinnamon Biege 6" x 12" Honed" at bounding box center [140, 132] width 99 height 21
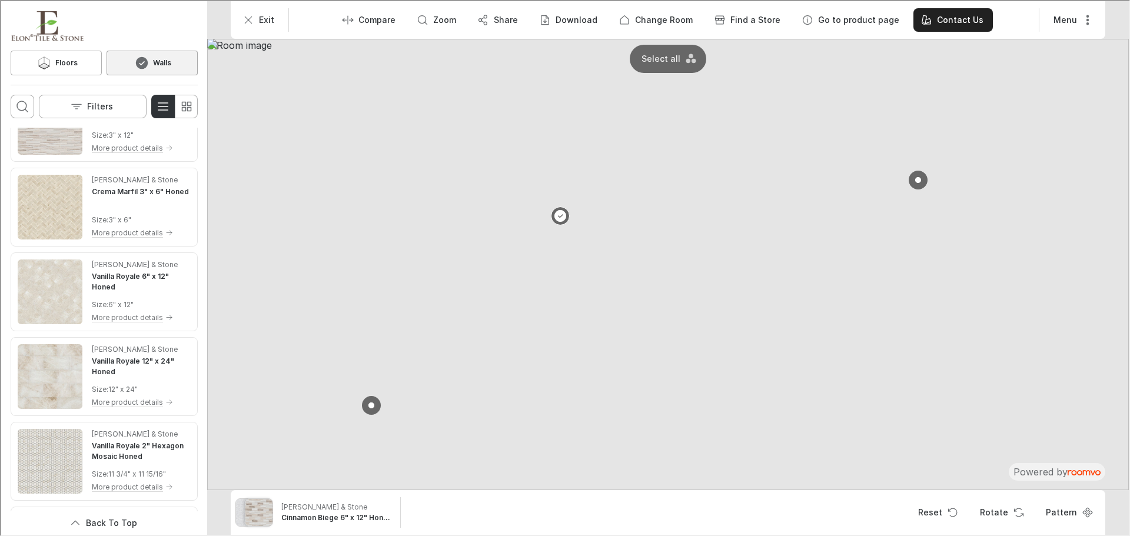
scroll to position [393, 0]
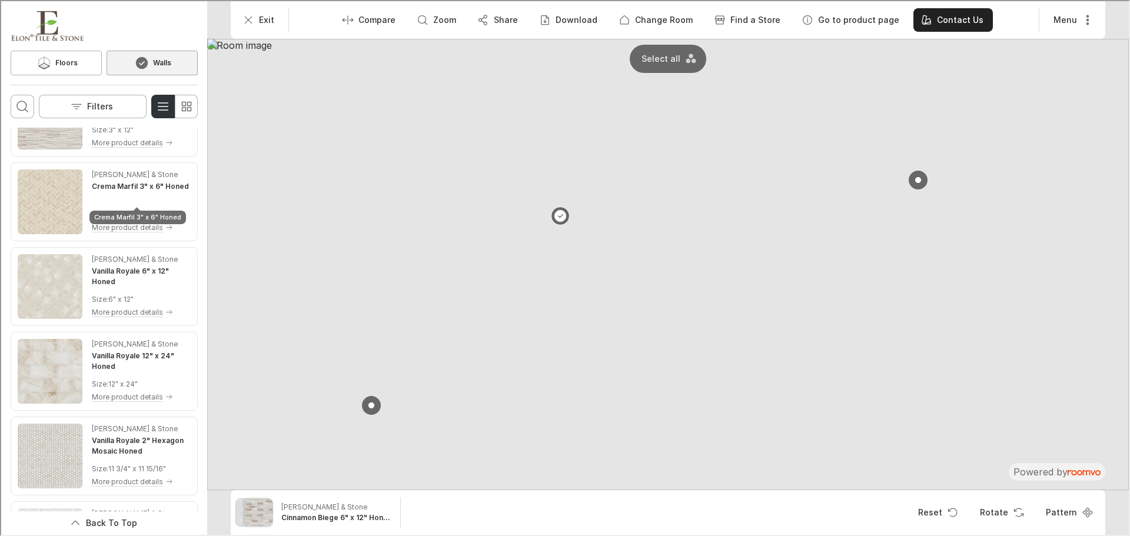
click at [154, 191] on h4 "Crema Marfil 3" x 6" Honed" at bounding box center [139, 185] width 97 height 11
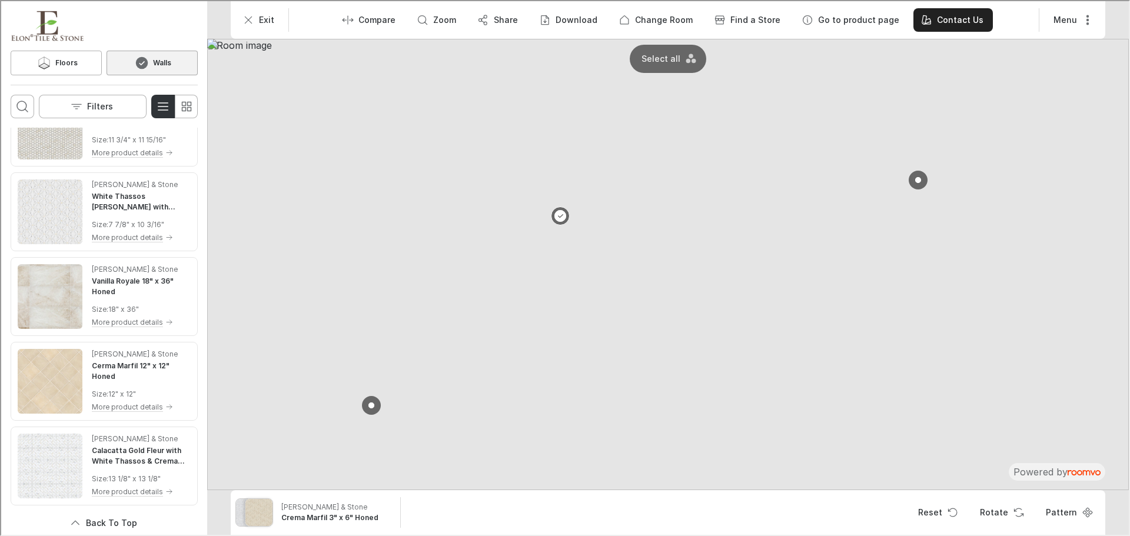
scroll to position [785, 0]
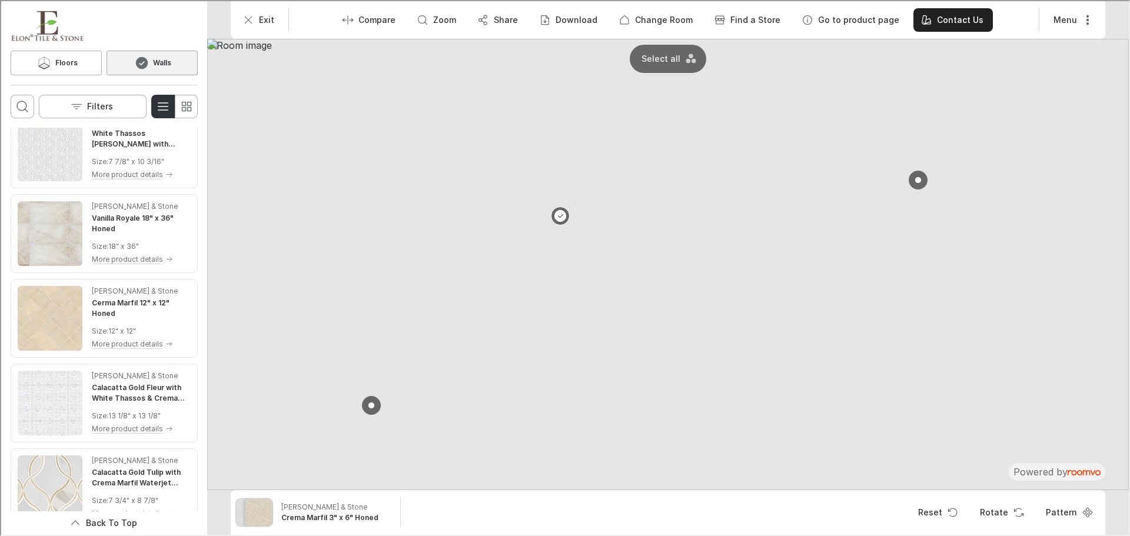
click at [121, 208] on p "[PERSON_NAME] & Stone" at bounding box center [134, 205] width 86 height 11
click at [240, 18] on button "Exit" at bounding box center [258, 19] width 48 height 24
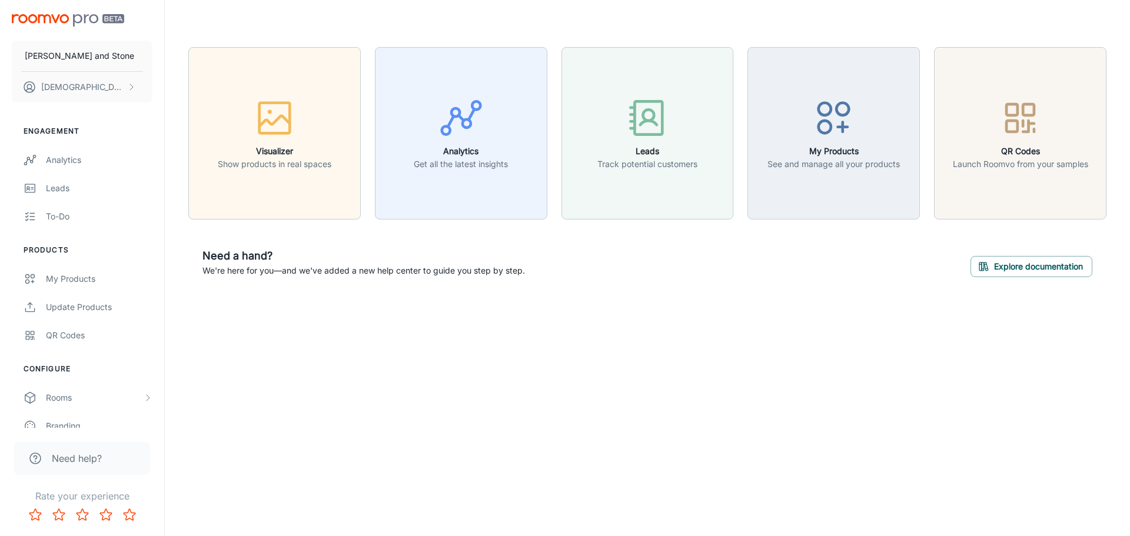
click at [313, 102] on div "button" at bounding box center [275, 120] width 114 height 49
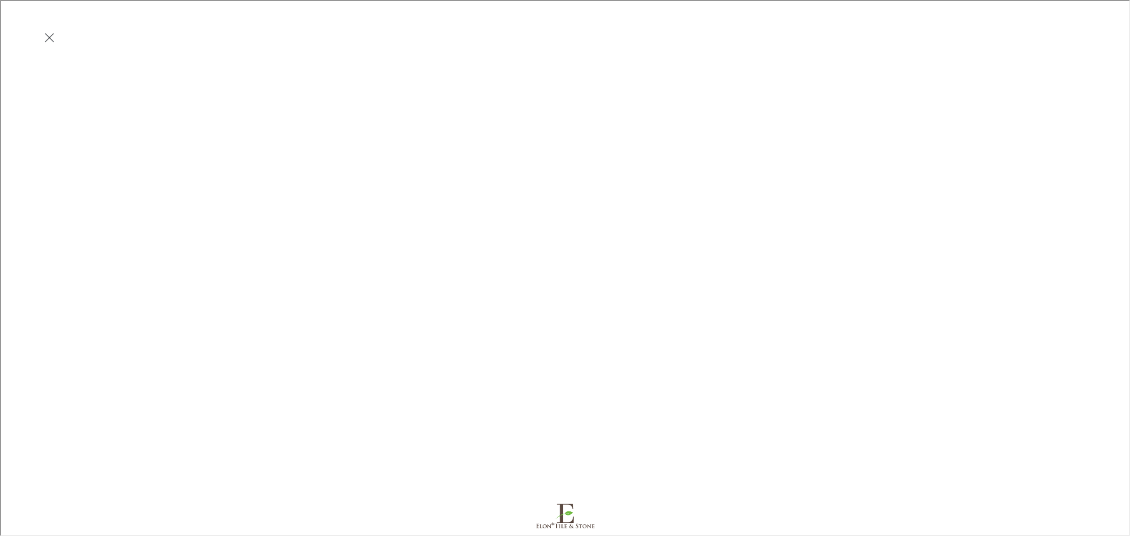
scroll to position [0, 0]
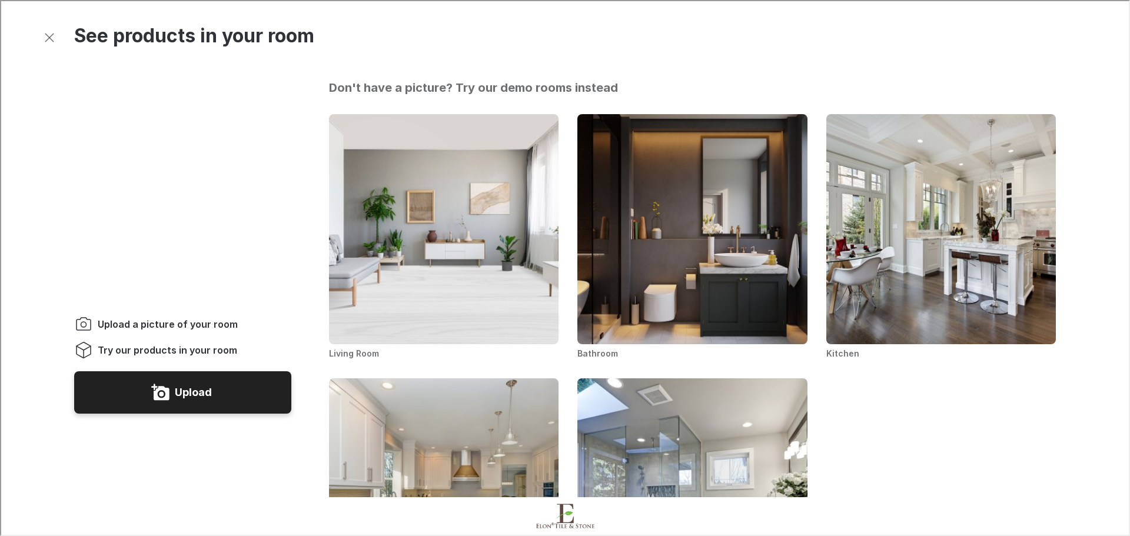
click at [240, 370] on button "Upload" at bounding box center [181, 391] width 217 height 42
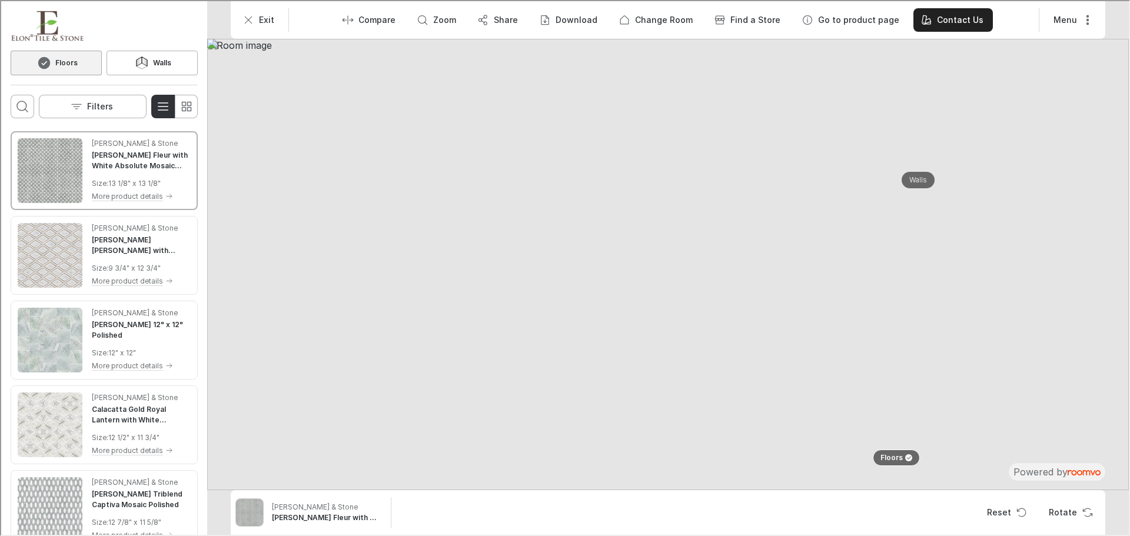
click at [911, 181] on p "Walls" at bounding box center [917, 179] width 18 height 10
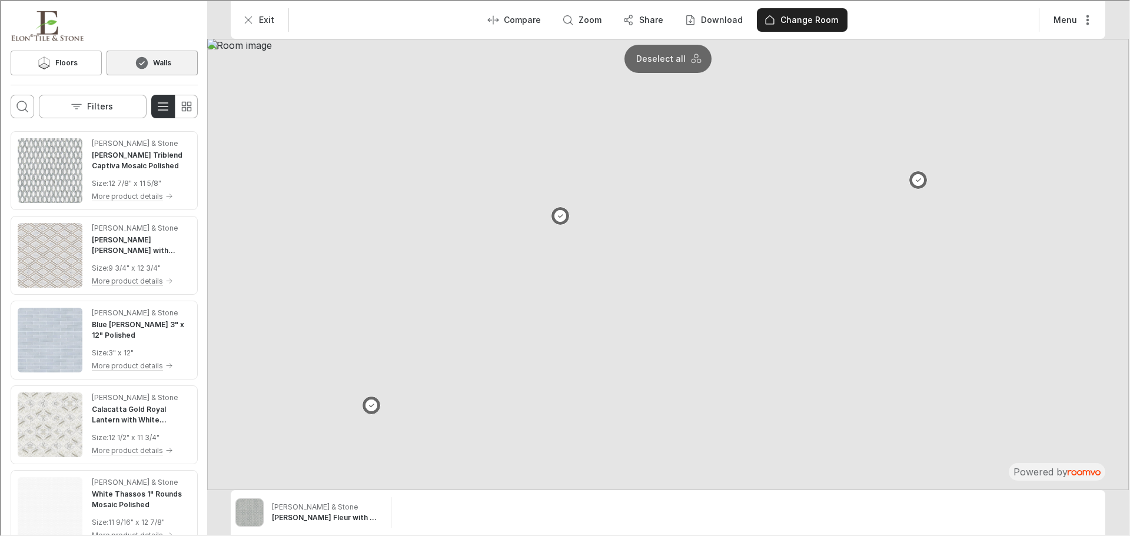
click at [931, 176] on img at bounding box center [667, 264] width 922 height 452
click at [916, 177] on p "Walls" at bounding box center [913, 179] width 18 height 10
click at [912, 182] on button at bounding box center [917, 179] width 19 height 19
click at [367, 408] on button at bounding box center [370, 404] width 19 height 19
click at [79, 267] on img "See Bianco Carrara Jewel with White Thassos and Sand Dollar Waterjet Mosaic Pol…" at bounding box center [48, 254] width 65 height 65
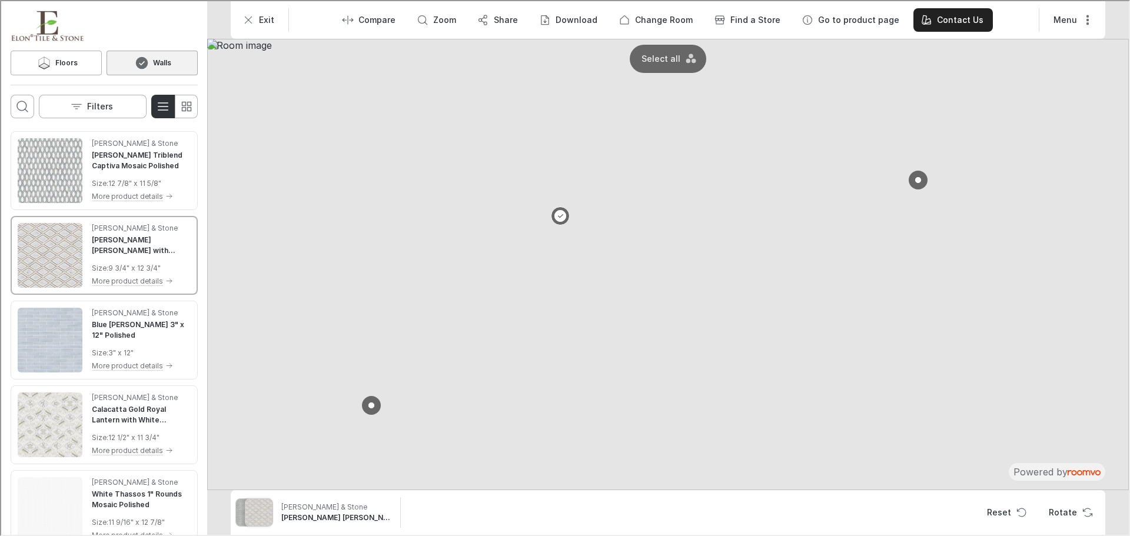
click at [1057, 515] on button "Rotate" at bounding box center [1068, 512] width 61 height 24
click at [241, 21] on button "Exit" at bounding box center [258, 19] width 48 height 24
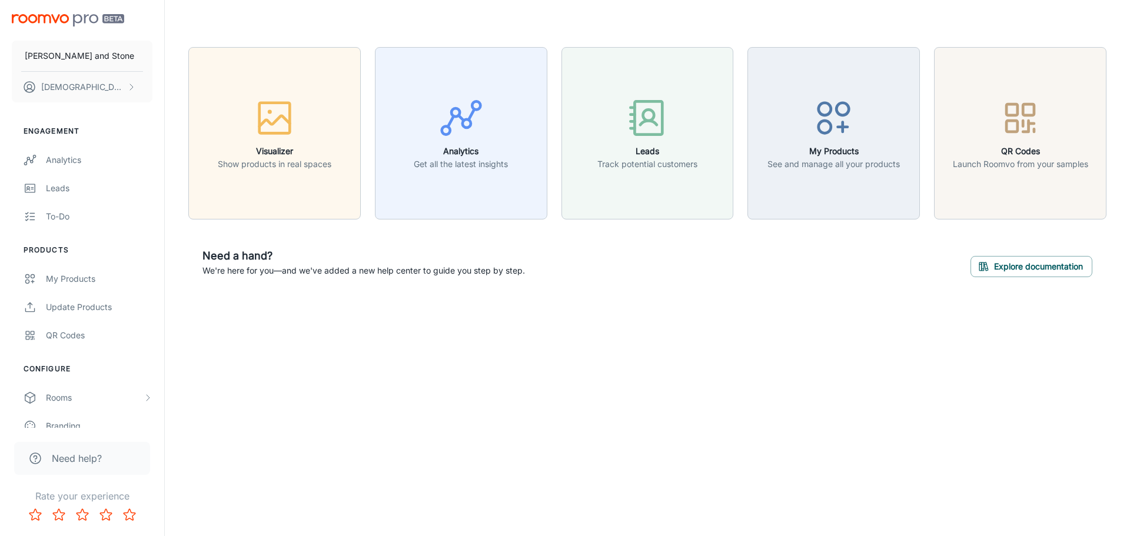
click at [291, 124] on icon "button" at bounding box center [275, 118] width 44 height 44
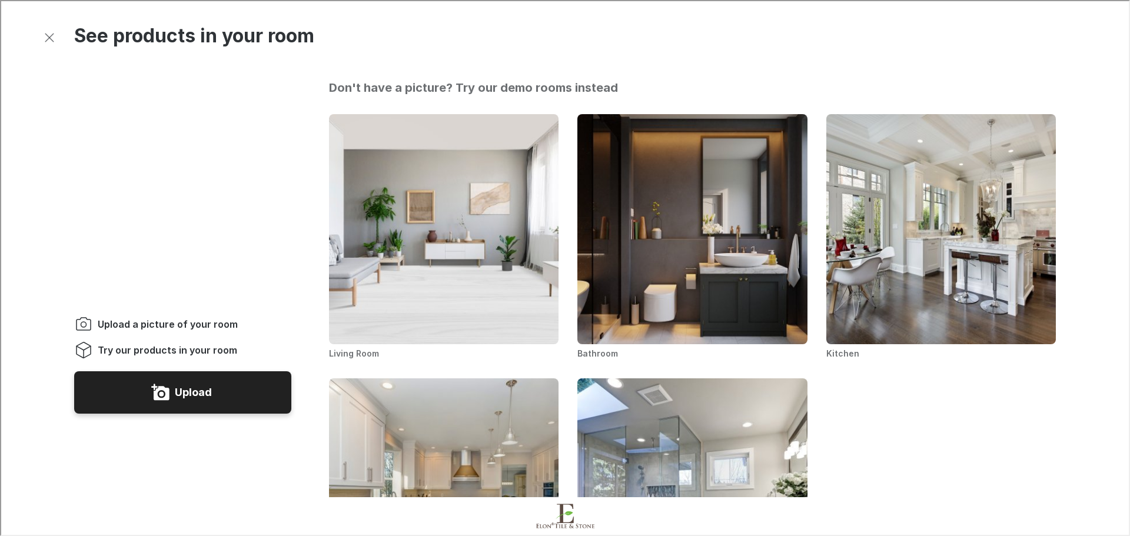
click at [210, 370] on button "Upload" at bounding box center [181, 391] width 217 height 42
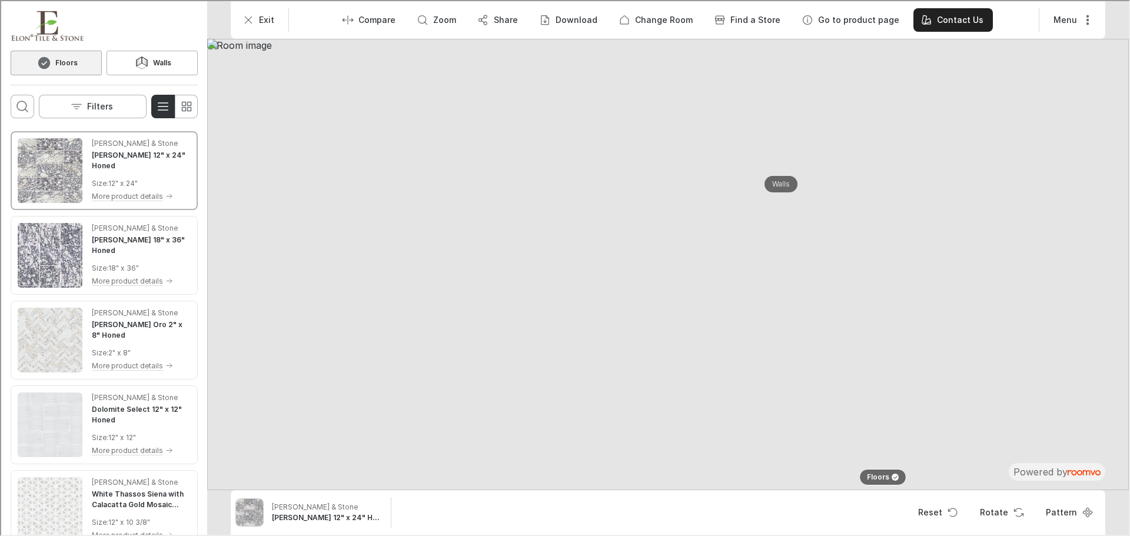
click at [779, 185] on p "Walls" at bounding box center [780, 183] width 18 height 10
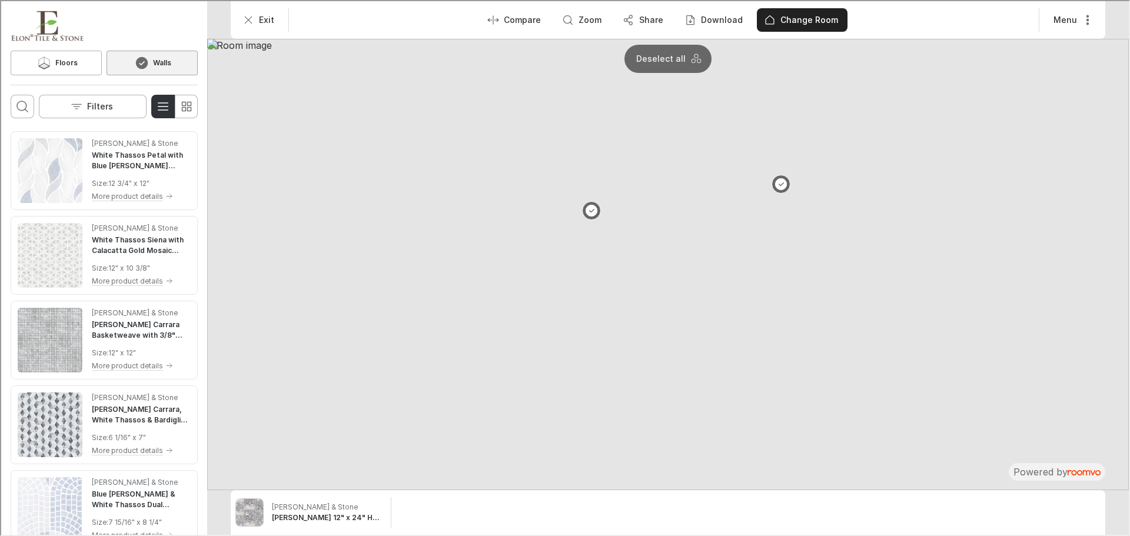
click at [777, 181] on button at bounding box center [780, 183] width 19 height 19
click at [107, 236] on h4 "White Thassos Siena with Calacatta Gold Mosaic Honed" at bounding box center [140, 244] width 99 height 21
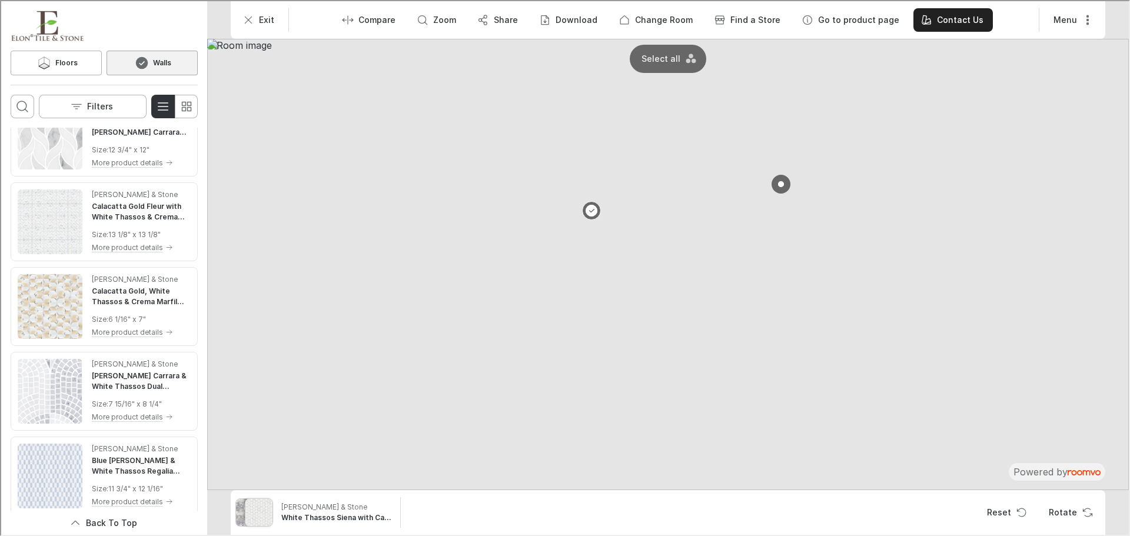
scroll to position [1079, 0]
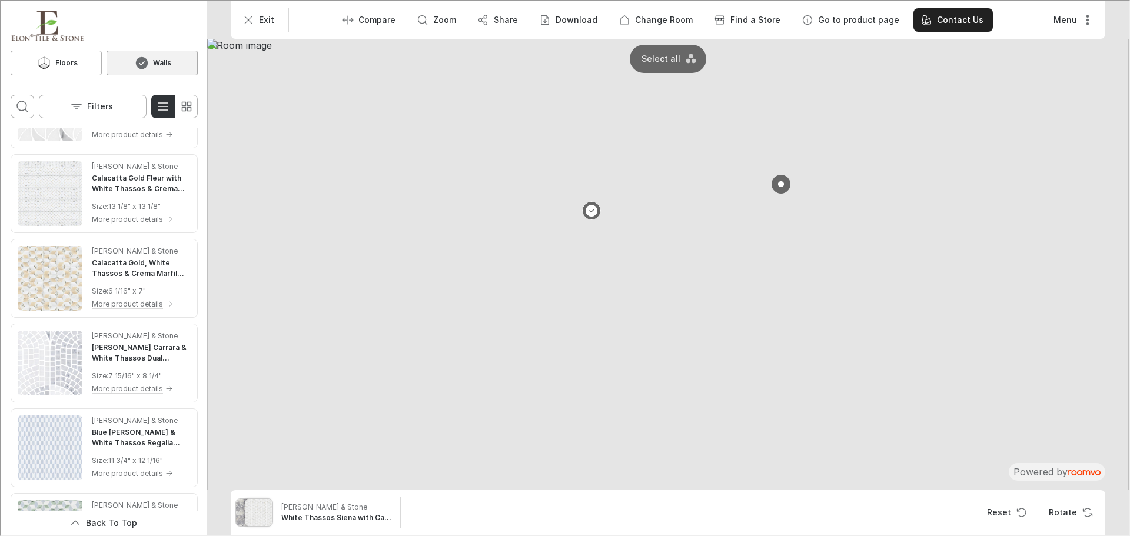
click at [127, 358] on h4 "[PERSON_NAME] Carrara & White Thassos Dual Curvosa Mosaic Honed" at bounding box center [140, 351] width 99 height 21
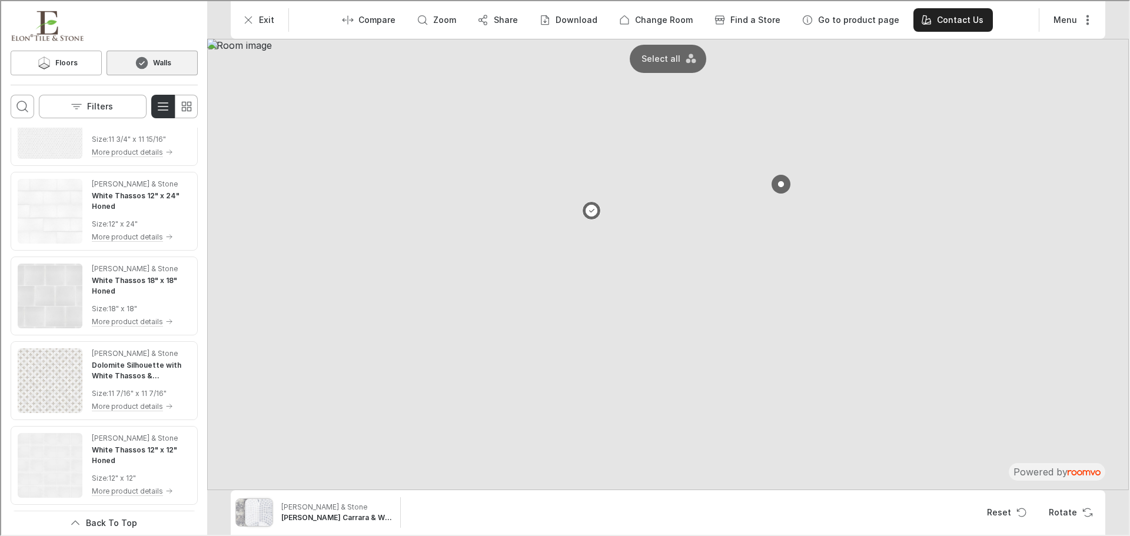
scroll to position [1668, 0]
